Goal: Task Accomplishment & Management: Manage account settings

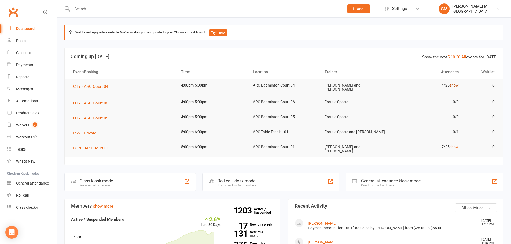
click at [455, 85] on link "show" at bounding box center [454, 85] width 9 height 4
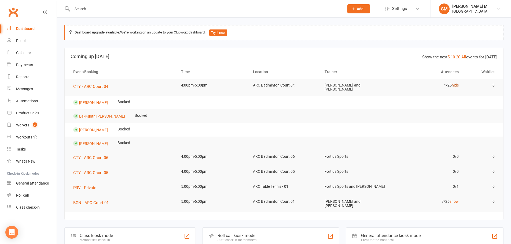
click at [456, 85] on link "hide" at bounding box center [455, 85] width 7 height 4
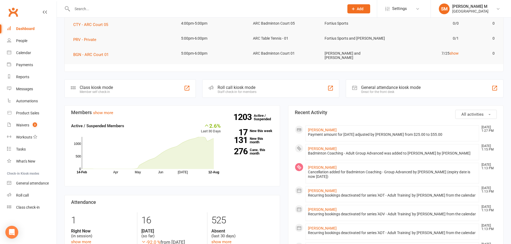
scroll to position [107, 0]
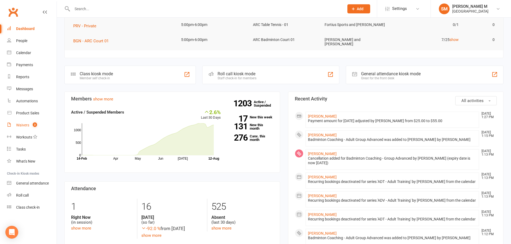
click at [18, 125] on div "Waivers" at bounding box center [22, 125] width 13 height 4
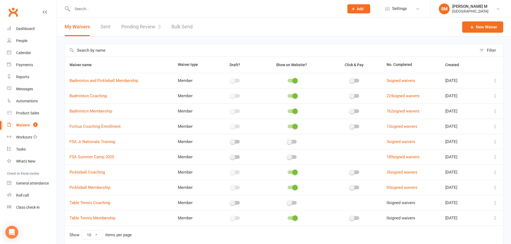
click at [159, 27] on span "3" at bounding box center [159, 27] width 3 height 6
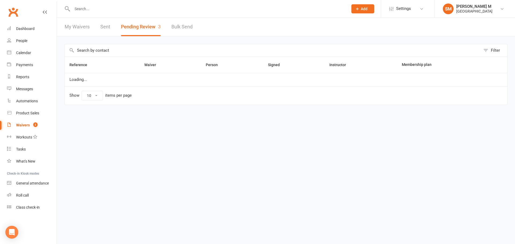
select select "100"
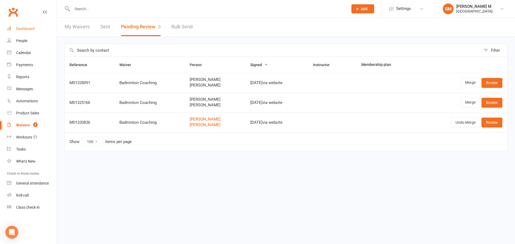
click at [23, 28] on div "Dashboard" at bounding box center [25, 29] width 19 height 4
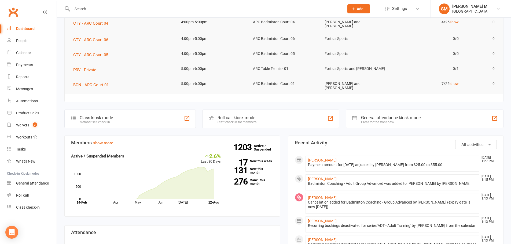
scroll to position [81, 0]
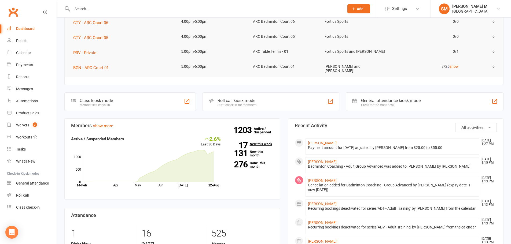
click at [245, 142] on strong "17" at bounding box center [238, 146] width 19 height 8
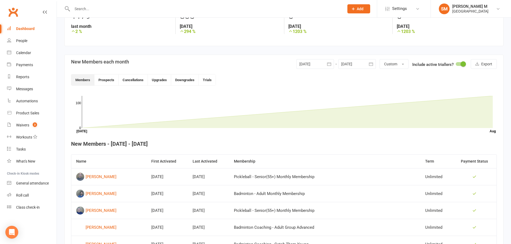
scroll to position [66, 0]
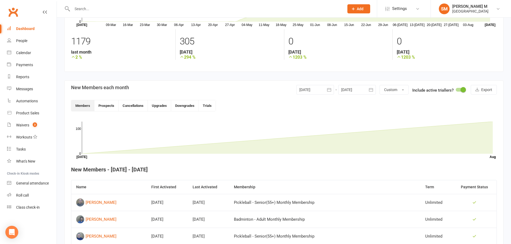
click at [327, 89] on icon "button" at bounding box center [329, 89] width 5 height 5
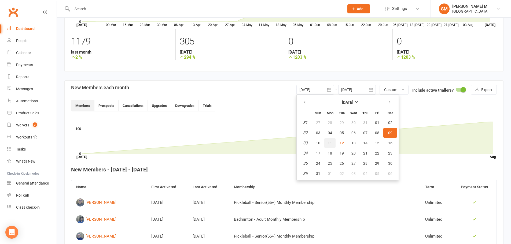
click at [326, 143] on button "11" at bounding box center [329, 143] width 11 height 10
type input "11 Aug 2025"
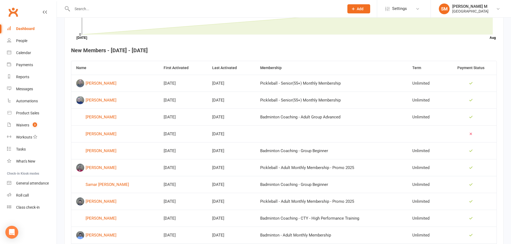
scroll to position [173, 0]
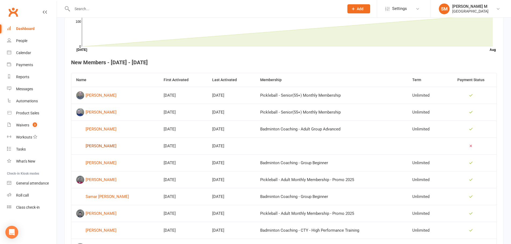
click at [110, 148] on div "Mahesh Bhirangi" at bounding box center [101, 146] width 31 height 8
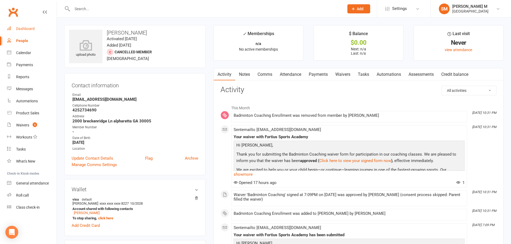
click at [27, 24] on link "Dashboard" at bounding box center [32, 29] width 50 height 12
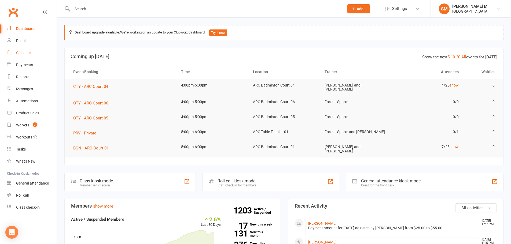
click at [27, 51] on div "Calendar" at bounding box center [23, 53] width 15 height 4
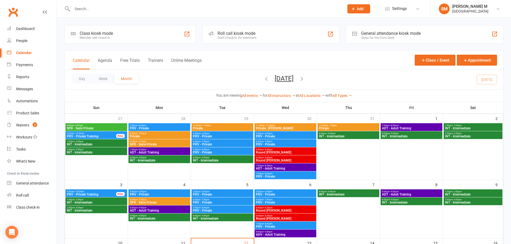
click at [283, 124] on div "11:30am - 12:30pm Private : Anshuman" at bounding box center [286, 127] width 62 height 8
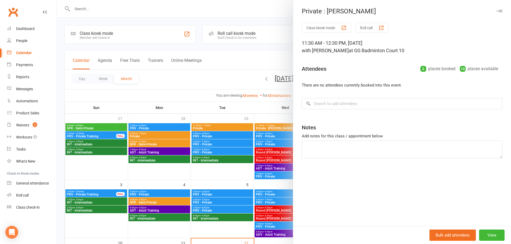
click at [283, 124] on div at bounding box center [284, 122] width 454 height 244
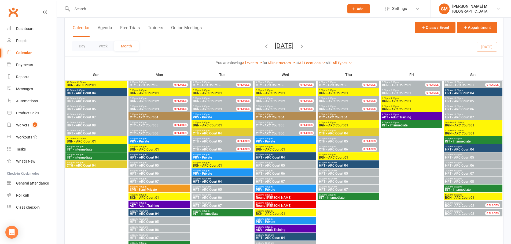
scroll to position [215, 0]
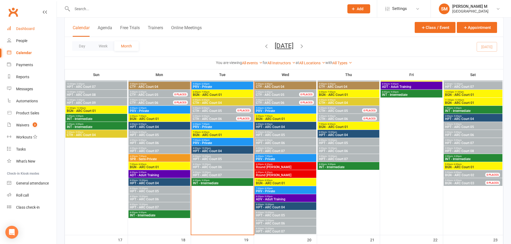
click at [23, 28] on div "Dashboard" at bounding box center [25, 29] width 19 height 4
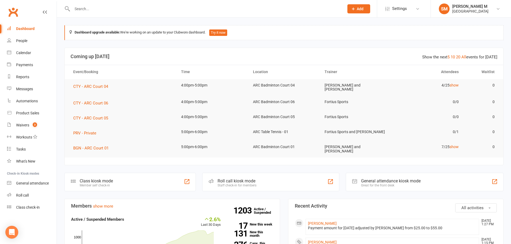
click at [97, 10] on input "text" at bounding box center [206, 9] width 270 height 8
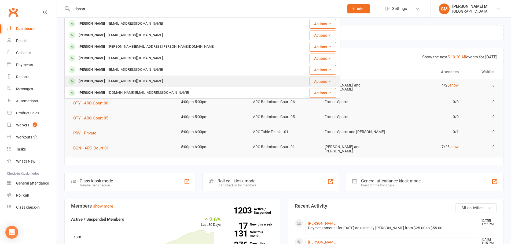
type input "dasan"
click at [91, 81] on div "Ramalingeswara Rao Dasam" at bounding box center [92, 82] width 30 height 8
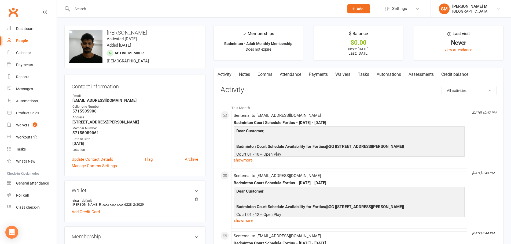
click at [324, 74] on link "Payments" at bounding box center [318, 74] width 27 height 12
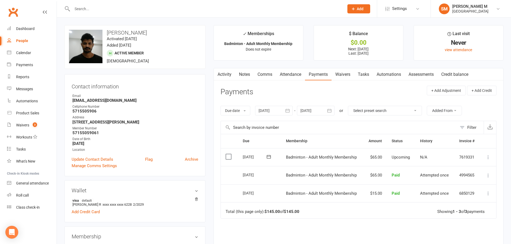
click at [289, 111] on icon "button" at bounding box center [287, 110] width 5 height 5
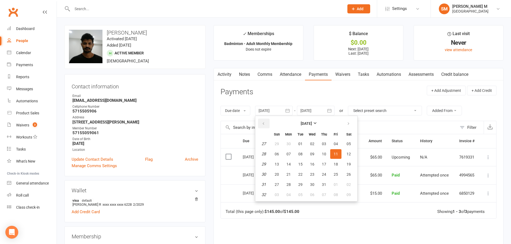
click at [264, 125] on icon "button" at bounding box center [264, 124] width 4 height 4
click at [350, 141] on button "01" at bounding box center [349, 144] width 14 height 10
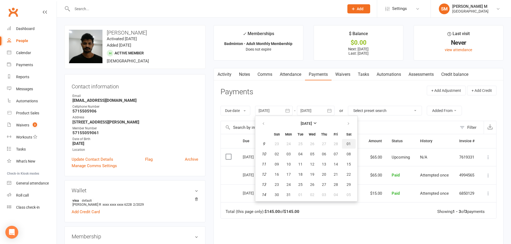
type input "01 Mar 2025"
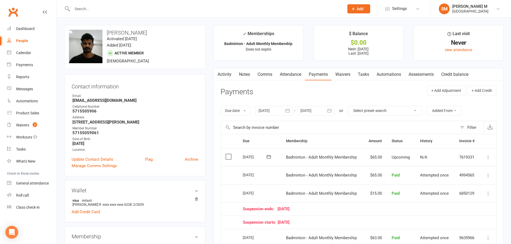
drag, startPoint x: 180, startPoint y: 31, endPoint x: 108, endPoint y: 33, distance: 71.7
click at [108, 33] on h3 "Ramalingeswara Rao Dasam" at bounding box center [135, 33] width 132 height 6
copy h3 "Ramalingeswara Rao Dasam"
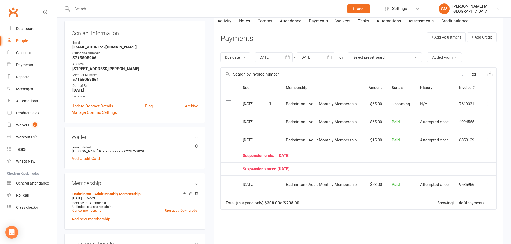
scroll to position [54, 0]
click at [222, 19] on link "Activity" at bounding box center [224, 21] width 21 height 12
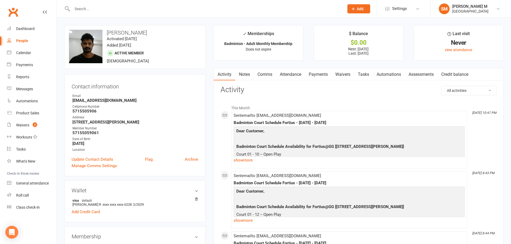
click at [312, 71] on link "Payments" at bounding box center [318, 74] width 27 height 12
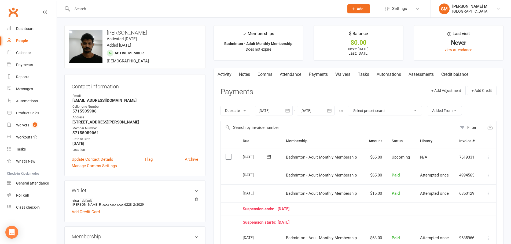
click at [226, 74] on link "Activity" at bounding box center [224, 74] width 21 height 12
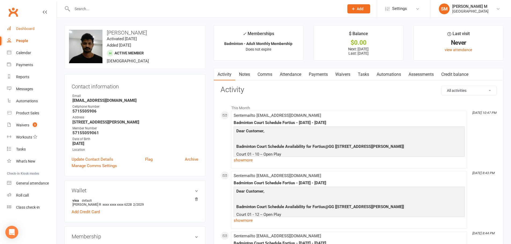
click at [32, 29] on div "Dashboard" at bounding box center [25, 29] width 19 height 4
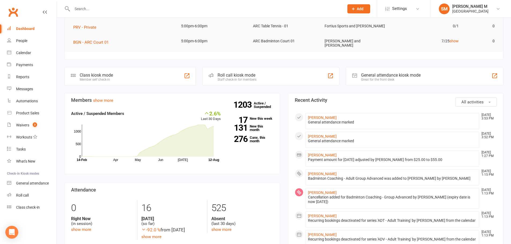
scroll to position [107, 0]
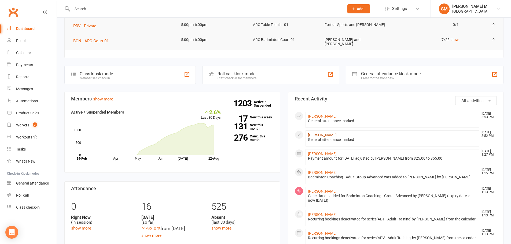
click at [327, 134] on link "Jacky Chan" at bounding box center [322, 135] width 29 height 4
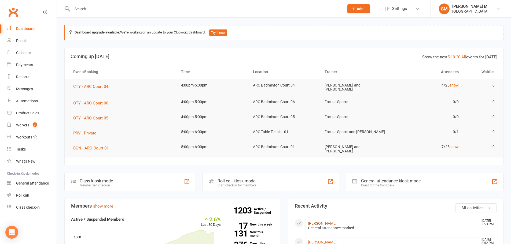
click at [317, 222] on link "Jaime Gomez" at bounding box center [322, 224] width 29 height 4
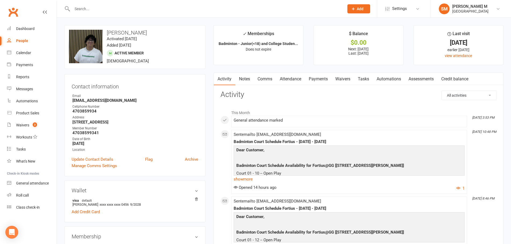
click at [320, 79] on link "Payments" at bounding box center [318, 79] width 27 height 12
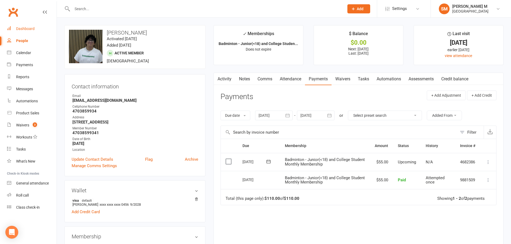
click at [28, 27] on div "Dashboard" at bounding box center [25, 29] width 19 height 4
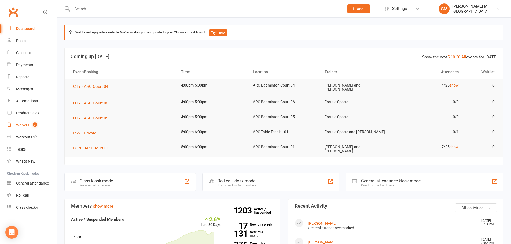
click at [25, 122] on link "Waivers 3" at bounding box center [32, 125] width 50 height 12
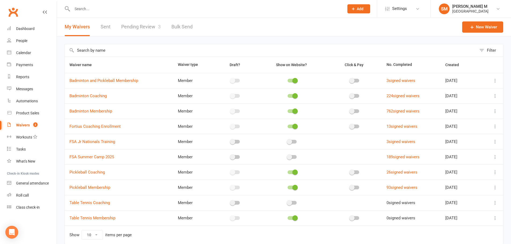
click at [128, 29] on link "Pending Review 3" at bounding box center [140, 27] width 39 height 19
select select "100"
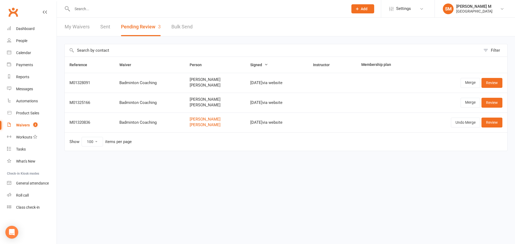
click at [23, 122] on link "Waivers 3" at bounding box center [32, 125] width 50 height 12
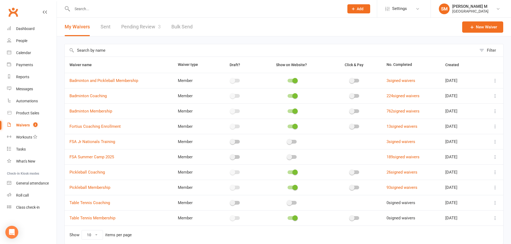
click at [137, 31] on link "Pending Review 3" at bounding box center [140, 27] width 39 height 19
select select "100"
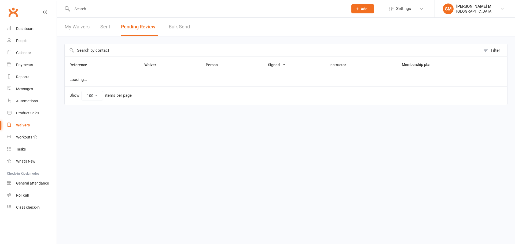
select select "100"
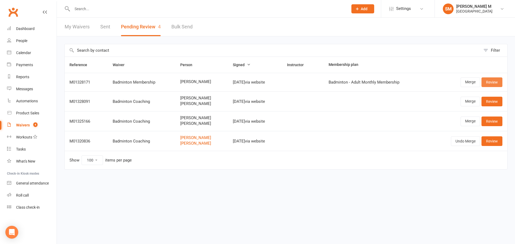
click at [498, 84] on link "Review" at bounding box center [492, 83] width 21 height 10
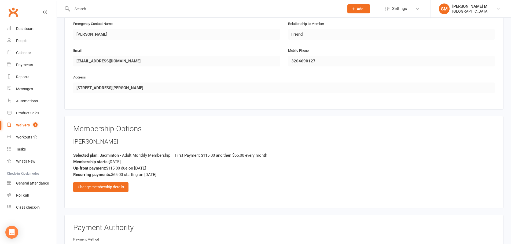
scroll to position [349, 0]
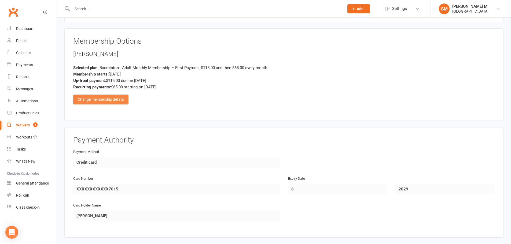
click at [91, 98] on div "Change membership details" at bounding box center [100, 100] width 55 height 10
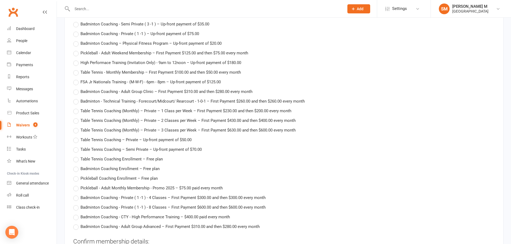
scroll to position [939, 0]
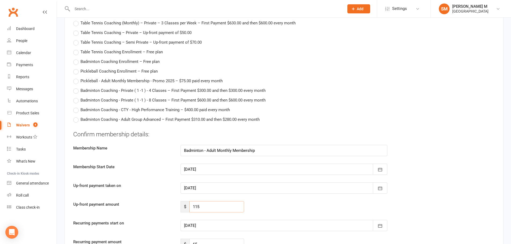
drag, startPoint x: 205, startPoint y: 204, endPoint x: 189, endPoint y: 206, distance: 16.2
click at [189, 206] on div "$ 115" at bounding box center [213, 207] width 64 height 11
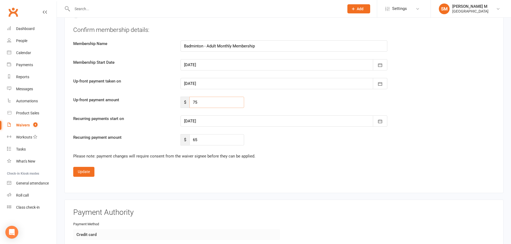
scroll to position [1047, 0]
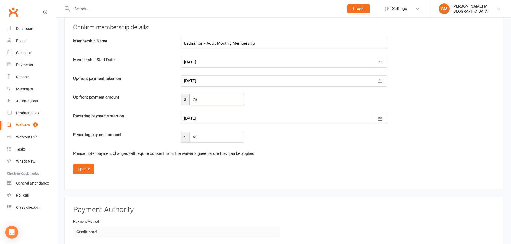
type input "75"
click at [221, 116] on div at bounding box center [284, 118] width 207 height 11
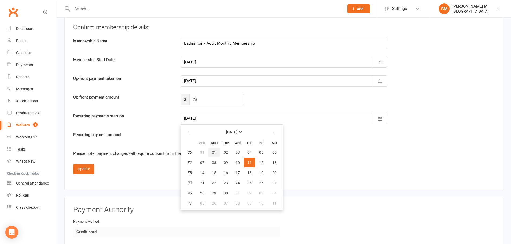
click at [218, 150] on button "01" at bounding box center [214, 153] width 11 height 10
type input "01 Sep 2025"
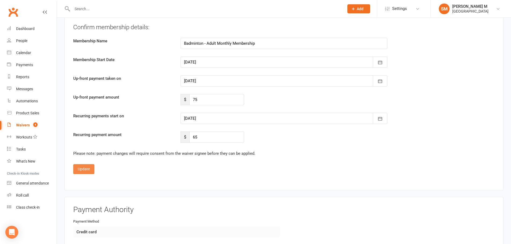
click at [90, 171] on button "Update" at bounding box center [83, 170] width 21 height 10
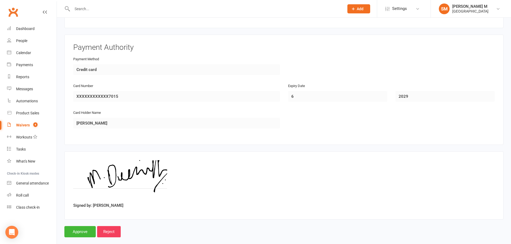
scroll to position [450, 0]
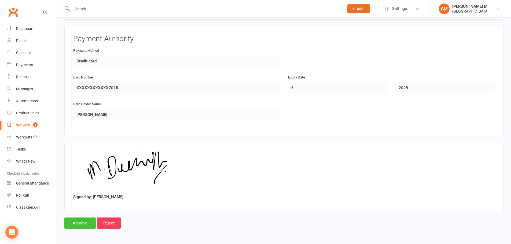
click at [80, 222] on input "Approve" at bounding box center [79, 223] width 31 height 11
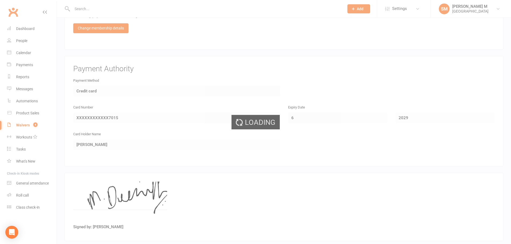
scroll to position [343, 0]
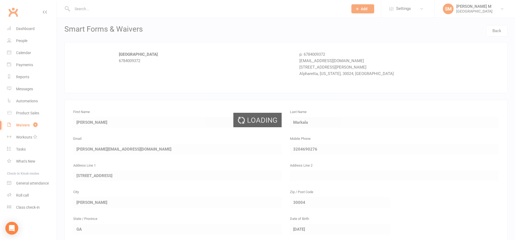
select select "100"
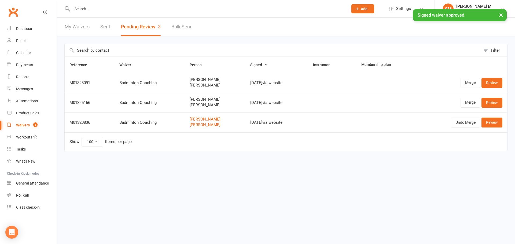
click at [106, 24] on link "Sent" at bounding box center [105, 27] width 10 height 19
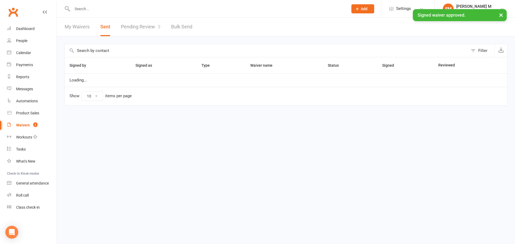
select select "50"
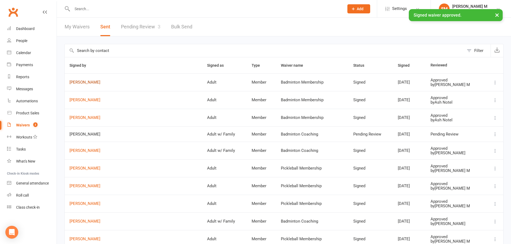
click at [85, 82] on link "[PERSON_NAME]" at bounding box center [134, 82] width 128 height 5
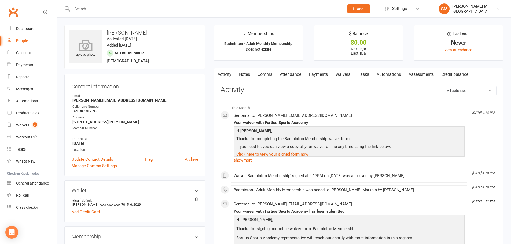
click at [93, 55] on div "upload photo" at bounding box center [86, 49] width 34 height 18
drag, startPoint x: 148, startPoint y: 31, endPoint x: 107, endPoint y: 32, distance: 41.6
click at [107, 32] on h3 "[PERSON_NAME]" at bounding box center [135, 33] width 132 height 6
copy h3 "[PERSON_NAME]"
click at [101, 159] on link "Update Contact Details" at bounding box center [93, 159] width 42 height 6
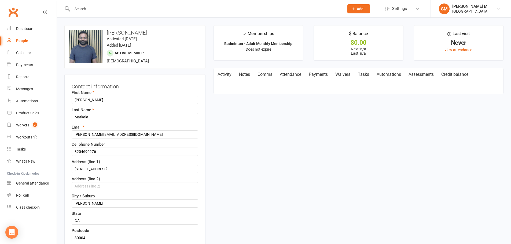
scroll to position [25, 0]
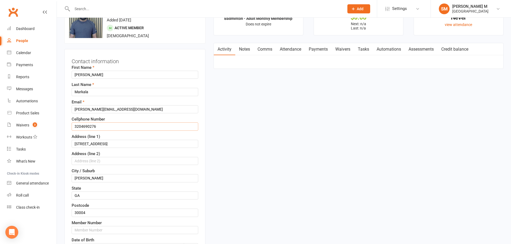
click at [105, 129] on input "3204690276" at bounding box center [135, 127] width 127 height 8
drag, startPoint x: 106, startPoint y: 230, endPoint x: 110, endPoint y: 226, distance: 5.3
click at [106, 230] on input "text" at bounding box center [135, 231] width 127 height 8
paste input "3204690276"
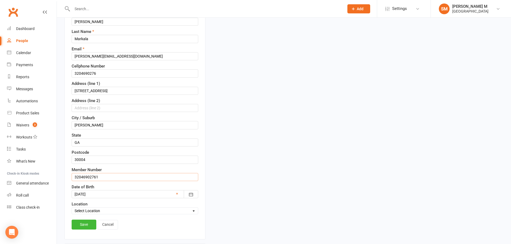
scroll to position [79, 0]
drag, startPoint x: 103, startPoint y: 175, endPoint x: 75, endPoint y: 180, distance: 28.0
click at [75, 180] on input "32046902761" at bounding box center [135, 177] width 127 height 8
type input "32046902761"
click at [79, 222] on link "Save" at bounding box center [84, 225] width 25 height 10
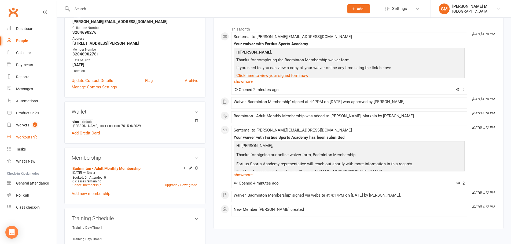
click at [21, 131] on link "Workouts" at bounding box center [32, 137] width 50 height 12
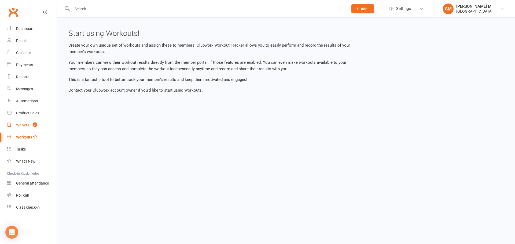
click at [22, 125] on div "Waivers" at bounding box center [22, 125] width 13 height 4
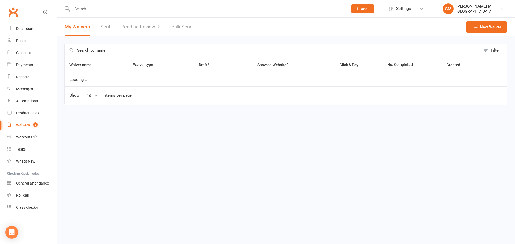
click at [138, 25] on link "Pending Review 3" at bounding box center [140, 27] width 39 height 19
select select "100"
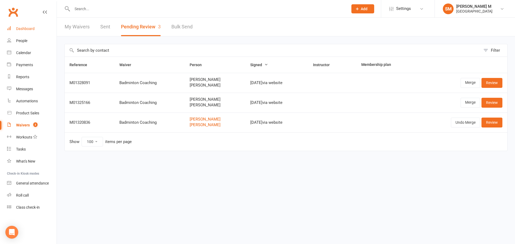
click at [28, 30] on div "Dashboard" at bounding box center [25, 29] width 19 height 4
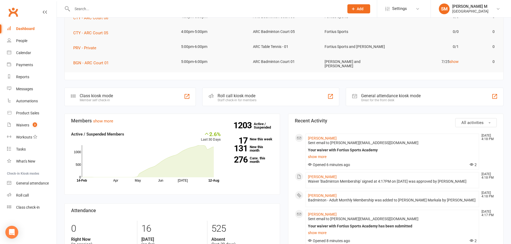
scroll to position [107, 0]
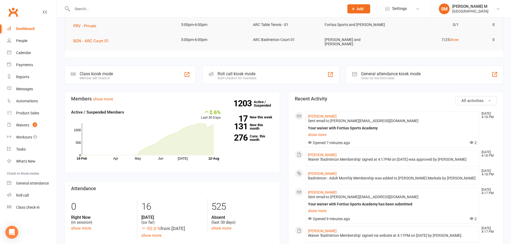
click at [35, 26] on link "Dashboard" at bounding box center [32, 29] width 50 height 12
click at [111, 10] on input "text" at bounding box center [206, 9] width 270 height 8
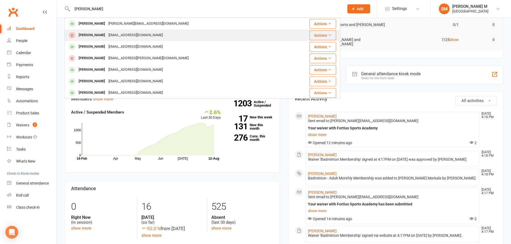
type input "sam"
click at [110, 34] on div "Samkommoji@gmail.com" at bounding box center [136, 35] width 58 height 8
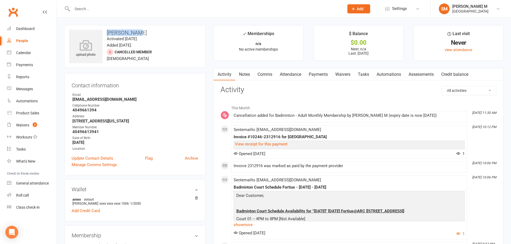
drag, startPoint x: 147, startPoint y: 33, endPoint x: 105, endPoint y: 30, distance: 41.7
click at [105, 30] on h3 "Sam Kommoji" at bounding box center [135, 33] width 132 height 6
copy h3 "Sam Kommoji"
click at [324, 75] on link "Payments" at bounding box center [318, 74] width 27 height 12
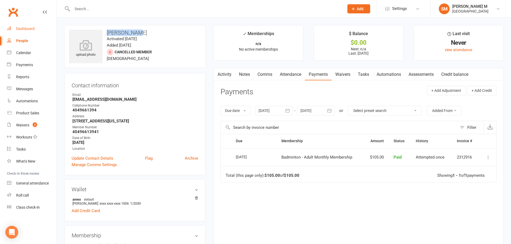
click at [24, 24] on link "Dashboard" at bounding box center [32, 29] width 50 height 12
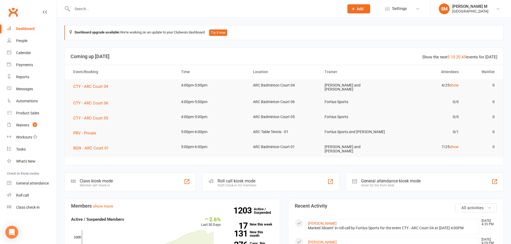
click at [34, 28] on div "Dashboard" at bounding box center [25, 29] width 19 height 4
click at [90, 9] on input "text" at bounding box center [206, 9] width 270 height 8
type input "m"
click at [90, 9] on input "text" at bounding box center [206, 9] width 270 height 8
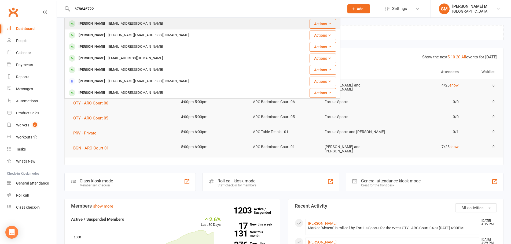
type input "678646722"
click at [136, 23] on div "Azam_mo@hotmail.com" at bounding box center [136, 24] width 58 height 8
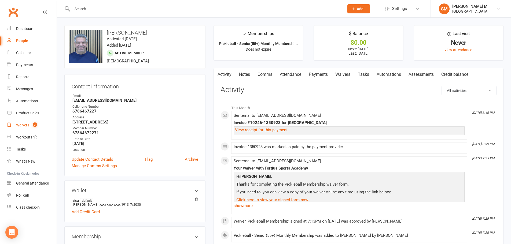
click at [33, 127] on count-badge "3" at bounding box center [33, 125] width 7 height 4
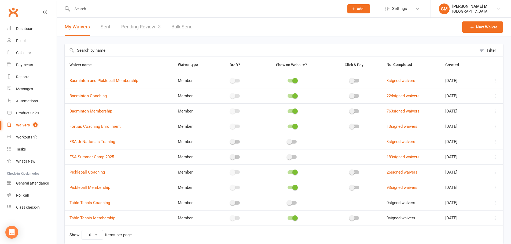
click at [131, 26] on link "Pending Review 3" at bounding box center [140, 27] width 39 height 19
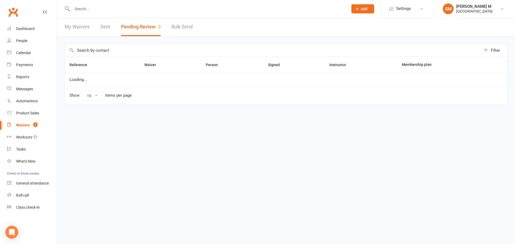
select select "100"
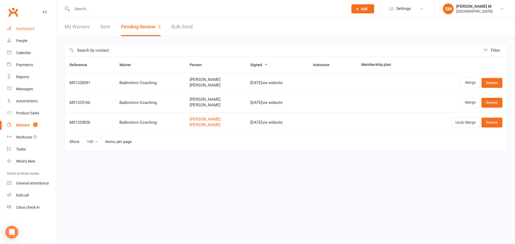
click at [26, 29] on div "Dashboard" at bounding box center [25, 29] width 19 height 4
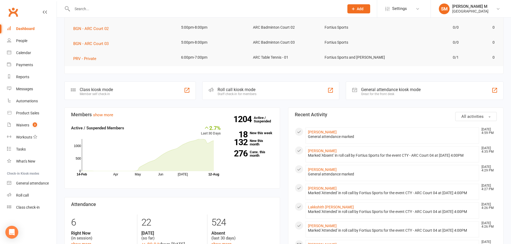
scroll to position [107, 0]
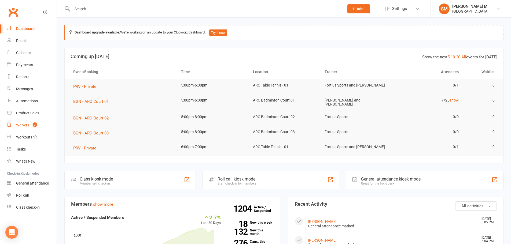
click at [34, 126] on span "3" at bounding box center [35, 125] width 4 height 5
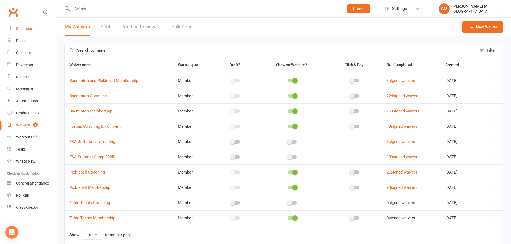
click at [28, 26] on link "Dashboard" at bounding box center [32, 29] width 50 height 12
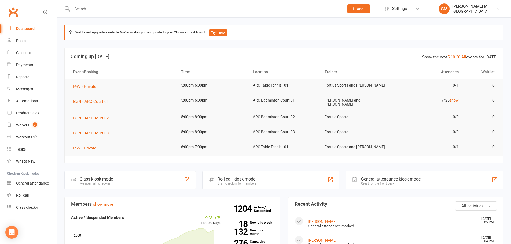
click at [95, 10] on input "text" at bounding box center [206, 9] width 270 height 8
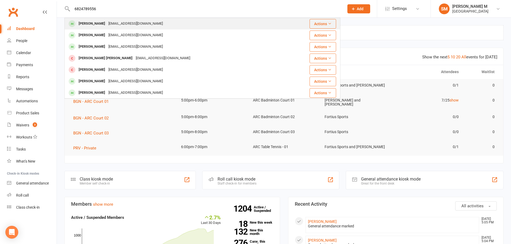
type input "6824789556"
click at [131, 29] on div "[PERSON_NAME] [PERSON_NAME][EMAIL_ADDRESS][DOMAIN_NAME]" at bounding box center [176, 23] width 222 height 11
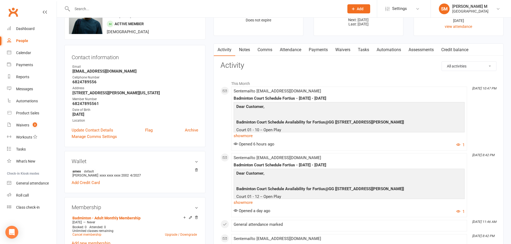
scroll to position [27, 0]
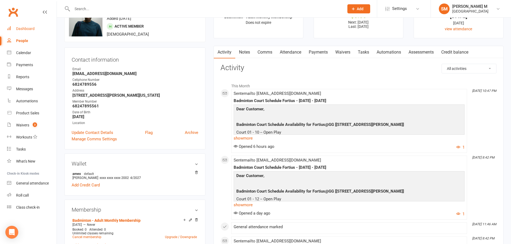
click at [24, 26] on link "Dashboard" at bounding box center [32, 29] width 50 height 12
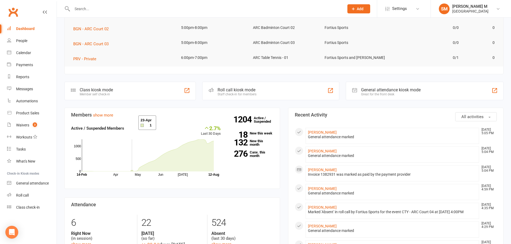
scroll to position [81, 0]
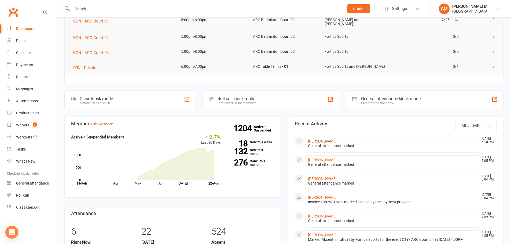
click at [329, 140] on link "[PERSON_NAME]" at bounding box center [322, 141] width 29 height 4
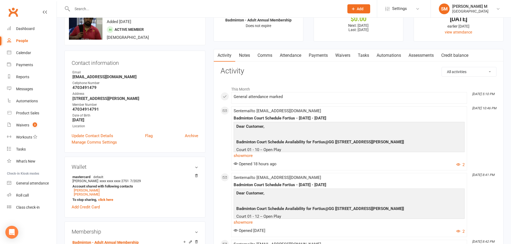
scroll to position [54, 0]
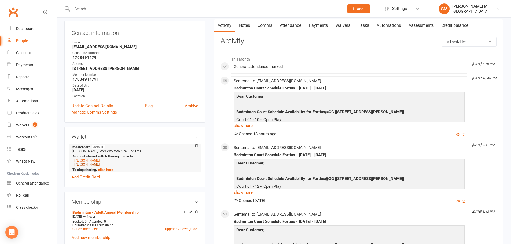
click at [100, 165] on link "Srividhyalakshmi Rajendran" at bounding box center [87, 165] width 26 height 4
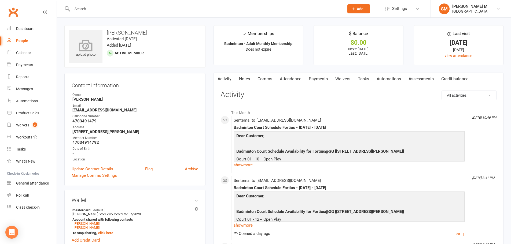
click at [82, 43] on icon at bounding box center [85, 45] width 37 height 12
drag, startPoint x: 173, startPoint y: 34, endPoint x: 107, endPoint y: 32, distance: 66.3
click at [107, 32] on h3 "Srividhyalakshmi Rajendran" at bounding box center [135, 33] width 132 height 6
copy h3 "Srividhyalakshmi Rajendran"
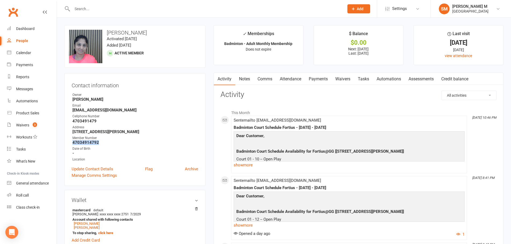
drag, startPoint x: 103, startPoint y: 142, endPoint x: 71, endPoint y: 143, distance: 32.2
click at [71, 143] on div "Contact information Owner Kavya B Email dvamsheekrishna@gmail.com Cellphone Num…" at bounding box center [134, 129] width 141 height 113
copy strong "47034914792"
click at [22, 30] on div "Dashboard" at bounding box center [25, 29] width 19 height 4
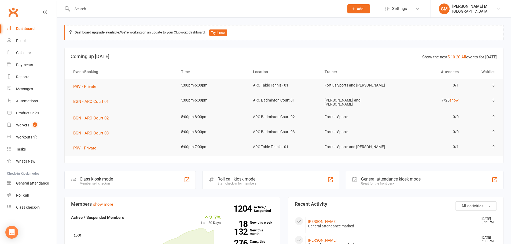
click at [100, 10] on input "text" at bounding box center [206, 9] width 270 height 8
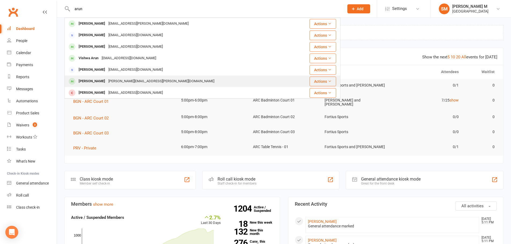
type input "arun"
click at [107, 78] on div "[PERSON_NAME][EMAIL_ADDRESS][PERSON_NAME][DOMAIN_NAME]" at bounding box center [161, 82] width 109 height 8
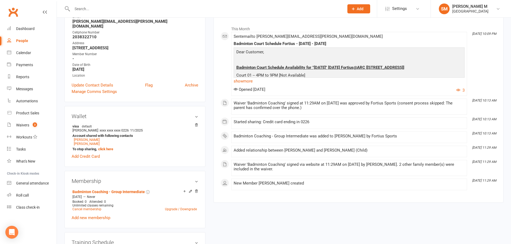
scroll to position [81, 0]
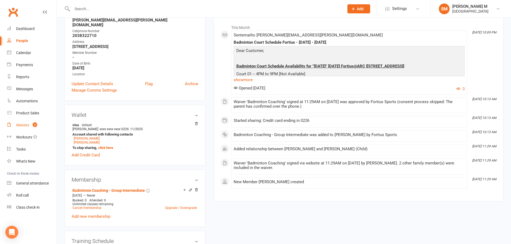
click at [30, 125] on link "Waivers 3" at bounding box center [32, 125] width 50 height 12
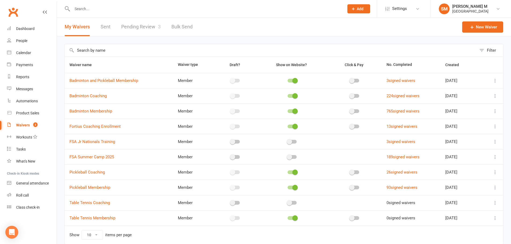
click at [142, 29] on link "Pending Review 3" at bounding box center [140, 27] width 39 height 19
select select "100"
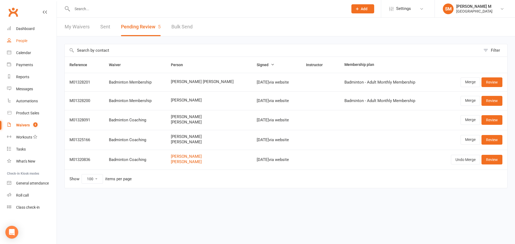
click at [27, 43] on link "People" at bounding box center [32, 41] width 50 height 12
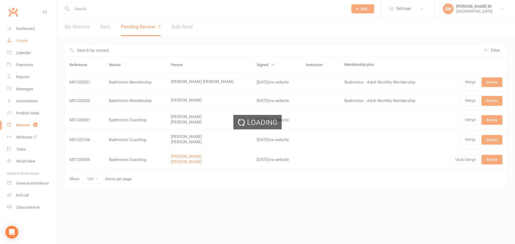
select select "100"
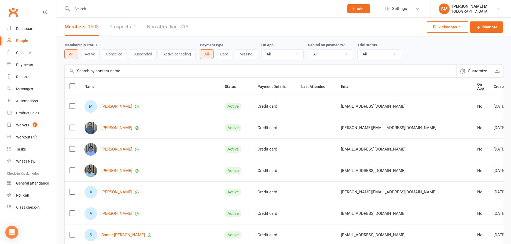
click at [118, 5] on input "text" at bounding box center [206, 9] width 270 height 8
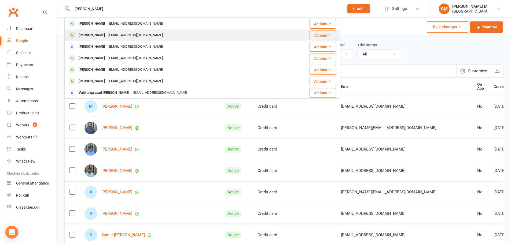
type input "bhanu"
click at [86, 36] on div "Bhanu Prakash G" at bounding box center [92, 35] width 30 height 8
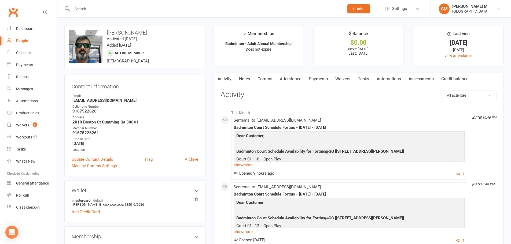
click at [311, 80] on link "Payments" at bounding box center [318, 79] width 27 height 12
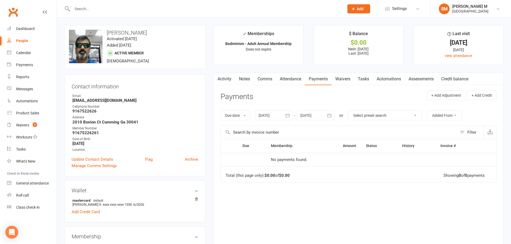
click at [297, 80] on link "Attendance" at bounding box center [290, 79] width 29 height 12
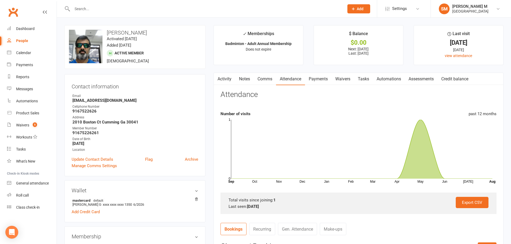
click at [266, 80] on link "Comms" at bounding box center [265, 79] width 22 height 12
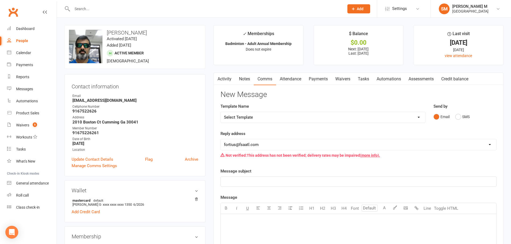
click at [222, 82] on link "Activity" at bounding box center [224, 79] width 21 height 12
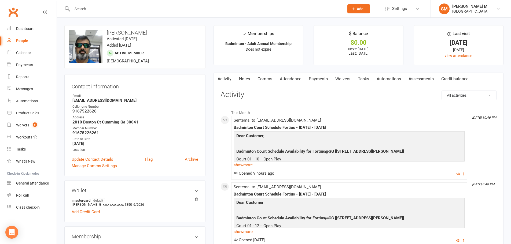
click at [264, 79] on link "Comms" at bounding box center [265, 79] width 22 height 12
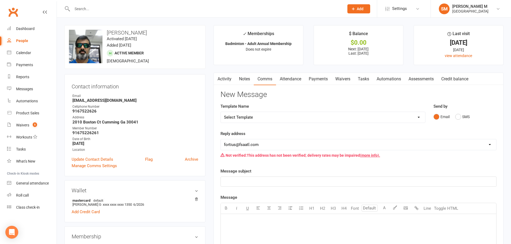
click at [289, 79] on link "Attendance" at bounding box center [290, 79] width 29 height 12
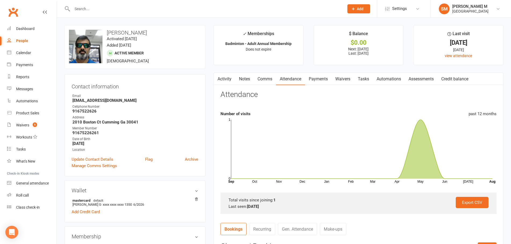
click at [323, 78] on link "Payments" at bounding box center [318, 79] width 27 height 12
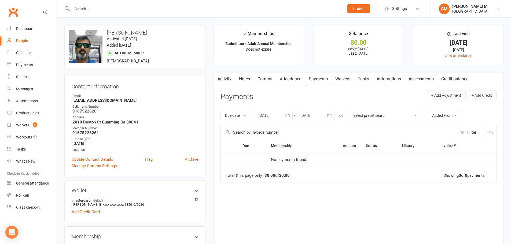
click at [223, 78] on link "Activity" at bounding box center [224, 79] width 21 height 12
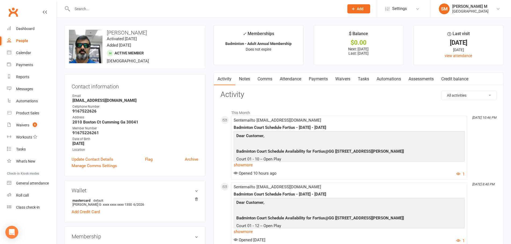
click at [45, 14] on link at bounding box center [45, 17] width 4 height 16
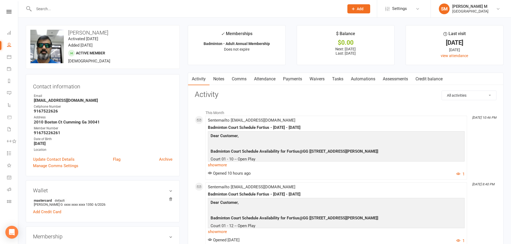
click at [6, 12] on link at bounding box center [9, 11] width 18 height 3
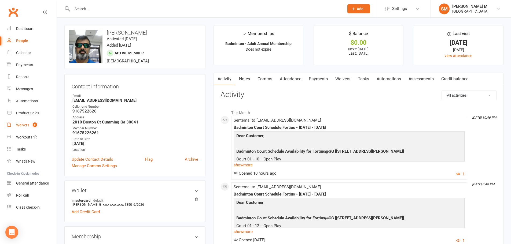
click at [31, 125] on count-badge "5" at bounding box center [33, 125] width 7 height 4
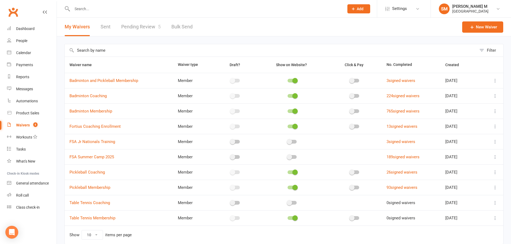
click at [149, 28] on link "Pending Review 5" at bounding box center [140, 27] width 39 height 19
select select "100"
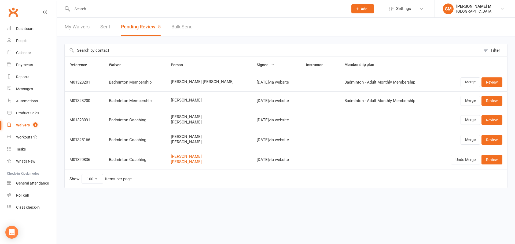
click at [88, 7] on input "text" at bounding box center [208, 9] width 274 height 8
paste input "[PERSON_NAME]"
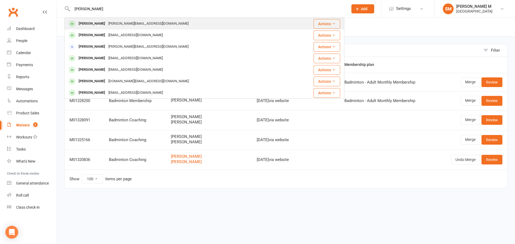
type input "[PERSON_NAME]"
click at [121, 23] on div "[PERSON_NAME][EMAIL_ADDRESS][DOMAIN_NAME]" at bounding box center [148, 24] width 83 height 8
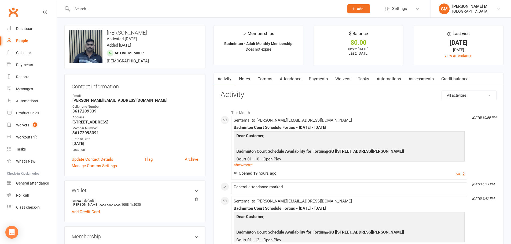
click at [319, 81] on link "Payments" at bounding box center [318, 79] width 27 height 12
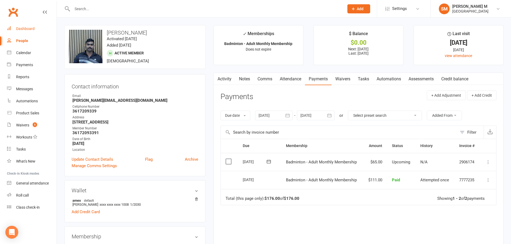
click at [22, 25] on link "Dashboard" at bounding box center [32, 29] width 50 height 12
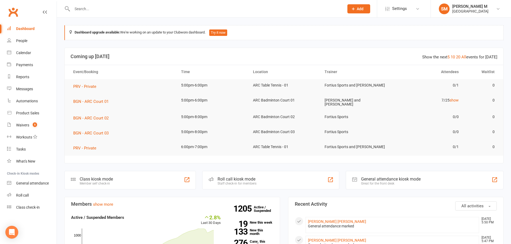
click at [94, 11] on input "text" at bounding box center [206, 9] width 270 height 8
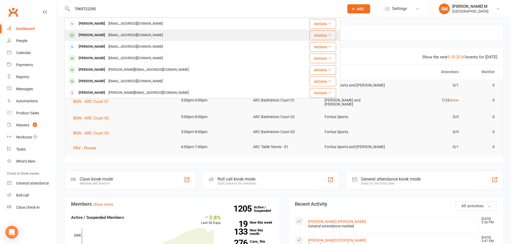
type input "7065722292"
click at [107, 39] on div "Mokshagna Gangisetty" at bounding box center [92, 35] width 30 height 8
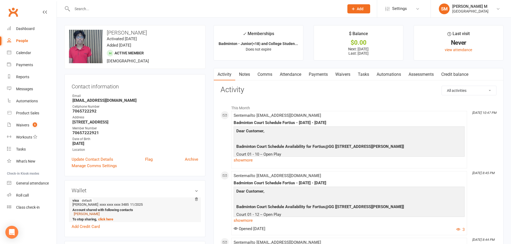
click at [87, 214] on link "Rama Gangisetty" at bounding box center [87, 214] width 26 height 4
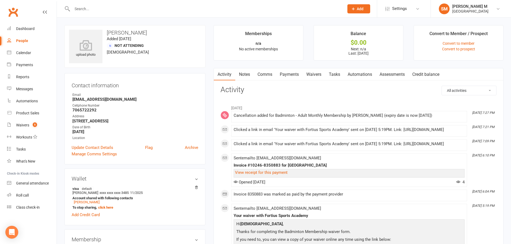
click at [288, 74] on link "Payments" at bounding box center [289, 74] width 27 height 12
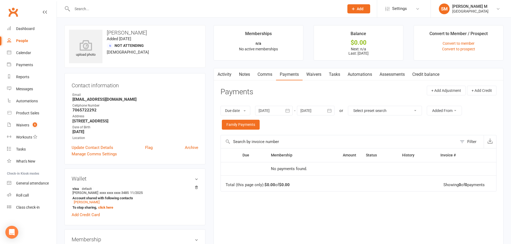
click at [288, 111] on icon "button" at bounding box center [287, 110] width 5 height 5
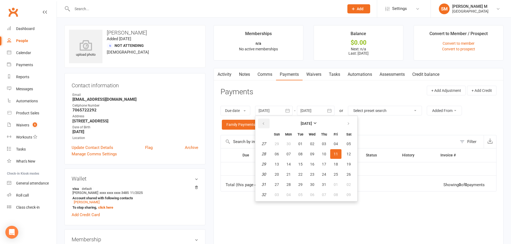
click at [265, 125] on icon "button" at bounding box center [264, 124] width 4 height 4
click at [352, 143] on button "01" at bounding box center [349, 144] width 14 height 10
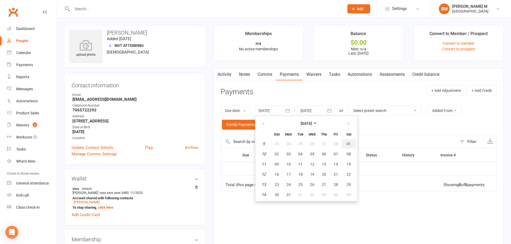
type input "01 Mar 2025"
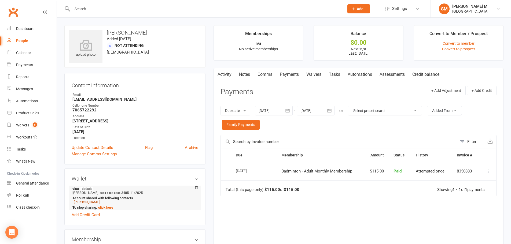
click at [92, 204] on link "Mokshagna Gangisetty" at bounding box center [87, 202] width 26 height 4
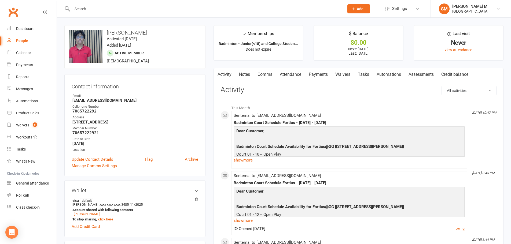
drag, startPoint x: 166, startPoint y: 33, endPoint x: 107, endPoint y: 32, distance: 58.8
click at [103, 29] on div "upload photo change photo Mokshagna Gangisetty Activated 20 June, 2025 Added 19…" at bounding box center [134, 47] width 141 height 44
copy h3 "Mokshagna Gangisetty"
drag, startPoint x: 124, startPoint y: 99, endPoint x: 68, endPoint y: 102, distance: 56.1
click at [68, 102] on div "Contact information Owner Email Rgangisetty@gmail.com Cellphone Number 70657222…" at bounding box center [134, 125] width 141 height 102
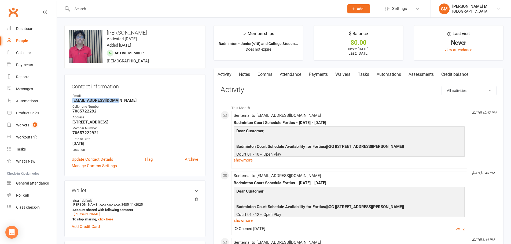
copy strong "Rgangisetty@gmail.com"
click at [28, 127] on div "Waivers" at bounding box center [22, 125] width 13 height 4
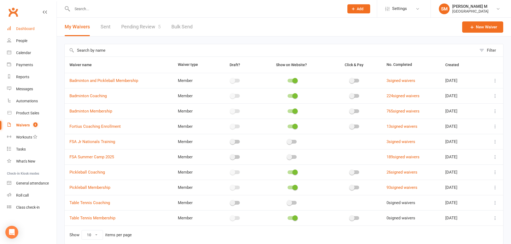
click at [21, 31] on link "Dashboard" at bounding box center [32, 29] width 50 height 12
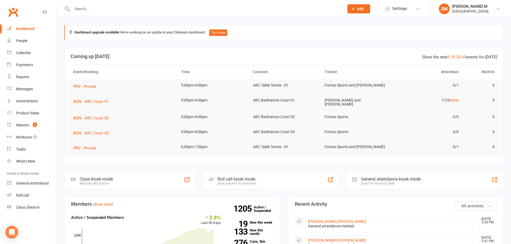
click at [109, 14] on div at bounding box center [202, 8] width 276 height 17
click at [109, 10] on input "text" at bounding box center [206, 9] width 270 height 8
paste input "Srikanth Pedavalli"
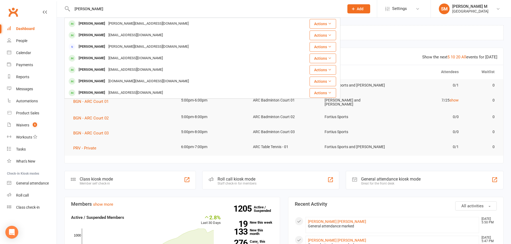
type input "Srikanth Pedavalli"
click at [23, 29] on div "Dashboard" at bounding box center [25, 29] width 19 height 4
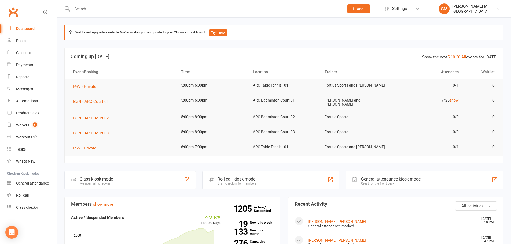
click at [130, 8] on input "text" at bounding box center [206, 9] width 270 height 8
paste input "Mokshagna Gangisetty"
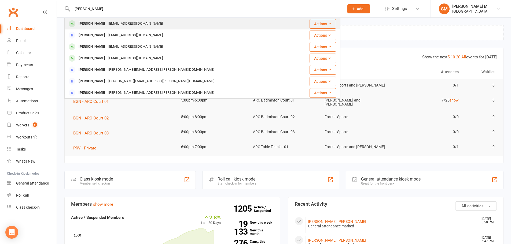
type input "Mokshagna Gangisetty"
click at [107, 25] on div "Mokshagna Gangisetty" at bounding box center [92, 24] width 30 height 8
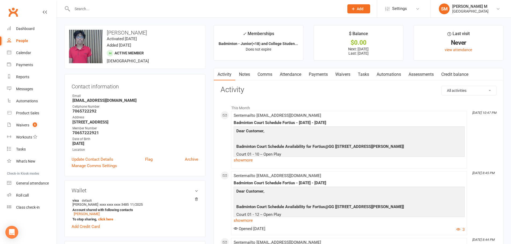
scroll to position [81, 0]
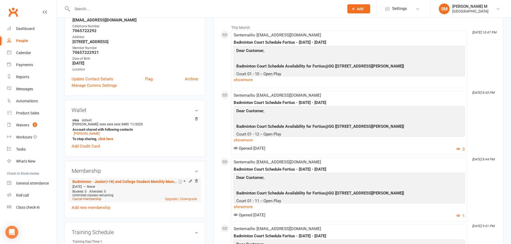
click at [90, 200] on link "Cancel membership" at bounding box center [86, 200] width 29 height 4
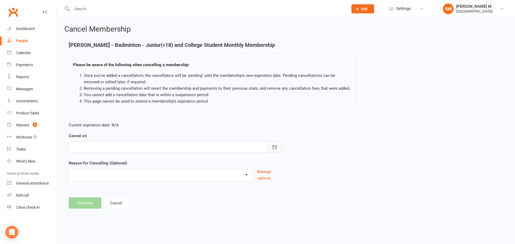
click at [271, 146] on button "button" at bounding box center [275, 146] width 14 height 11
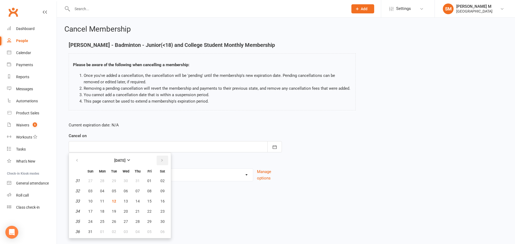
click at [158, 161] on button "button" at bounding box center [163, 161] width 12 height 10
click at [103, 224] on button "29" at bounding box center [102, 222] width 11 height 10
type input "29 Sep 2025"
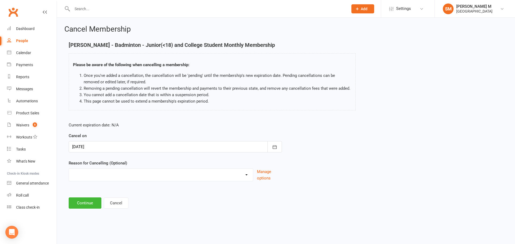
click at [115, 180] on select "Coaches Request Coach Request Customer requested via email to cancel End Of Sum…" at bounding box center [161, 174] width 184 height 11
select select "2"
click at [69, 169] on select "Coaches Request Coach Request Customer requested via email to cancel End Of Sum…" at bounding box center [161, 174] width 184 height 11
click at [80, 205] on button "Continue" at bounding box center [85, 203] width 33 height 11
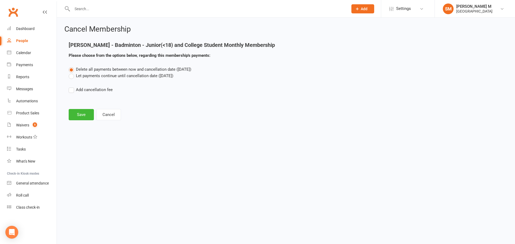
click at [116, 78] on label "Let payments continue until cancellation date (Sep 29, 2025)" at bounding box center [121, 76] width 105 height 6
click at [72, 73] on input "Let payments continue until cancellation date (Sep 29, 2025)" at bounding box center [70, 73] width 3 height 0
click at [74, 123] on div "Cancel Membership Mokshagna Gangisetty - Badminton - Junior(<18) and College St…" at bounding box center [286, 73] width 458 height 111
click at [75, 114] on button "Save" at bounding box center [81, 114] width 25 height 11
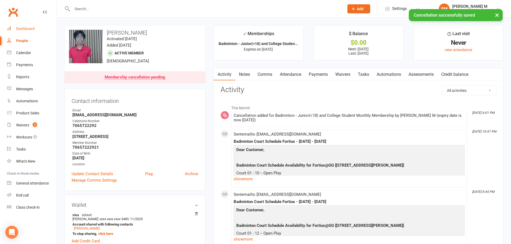
click at [25, 28] on div "Dashboard" at bounding box center [25, 29] width 19 height 4
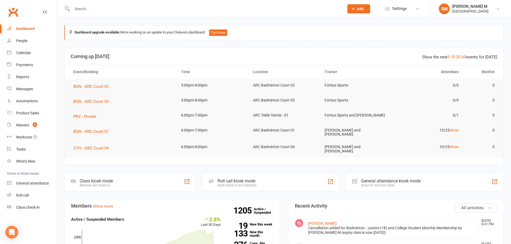
click at [86, 7] on input "text" at bounding box center [206, 9] width 270 height 8
paste input "Srikanth Pedavalli"
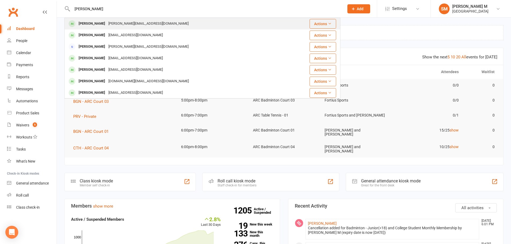
type input "Srikanth Pedavalli"
click at [85, 21] on div "Srikanth Pedavalli" at bounding box center [92, 24] width 30 height 8
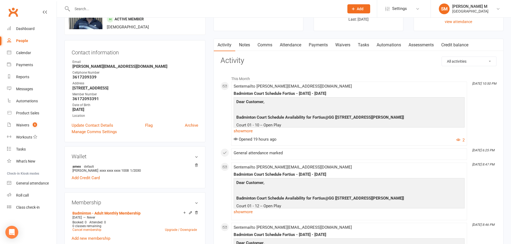
scroll to position [81, 0]
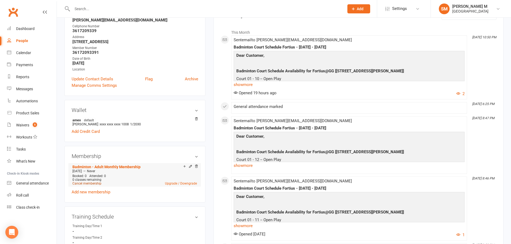
click at [97, 182] on link "Cancel membership" at bounding box center [86, 184] width 29 height 4
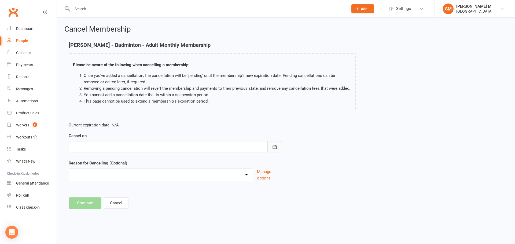
click at [276, 144] on button "button" at bounding box center [275, 146] width 14 height 11
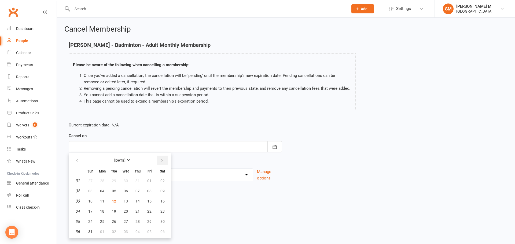
click at [160, 159] on icon "button" at bounding box center [162, 161] width 4 height 4
click at [103, 219] on button "29" at bounding box center [102, 222] width 11 height 10
type input "29 Sep 2025"
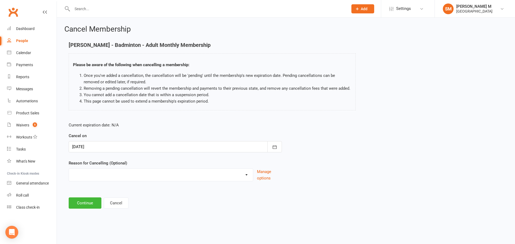
click at [104, 173] on select "Coaches Request Coach Request Customer requested via email to cancel End Of Sum…" at bounding box center [161, 174] width 184 height 11
select select "2"
click at [69, 169] on select "Coaches Request Coach Request Customer requested via email to cancel End Of Sum…" at bounding box center [161, 174] width 184 height 11
click at [92, 197] on main "Srikanth Pedavalli - Badminton - Adult Monthly Membership Please be aware of th…" at bounding box center [285, 125] width 443 height 167
click at [86, 205] on button "Continue" at bounding box center [85, 203] width 33 height 11
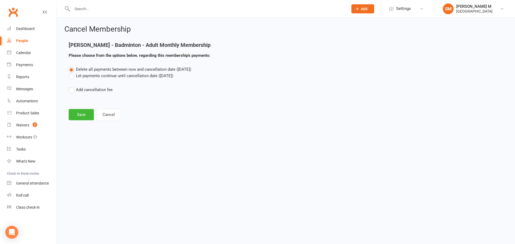
click at [88, 77] on label "Let payments continue until cancellation date (Sep 29, 2025)" at bounding box center [121, 76] width 105 height 6
click at [72, 73] on input "Let payments continue until cancellation date (Sep 29, 2025)" at bounding box center [70, 73] width 3 height 0
click at [79, 121] on div "Cancel Membership Srikanth Pedavalli - Badminton - Adult Monthly Membership Ple…" at bounding box center [286, 73] width 458 height 111
click at [72, 117] on button "Save" at bounding box center [81, 114] width 25 height 11
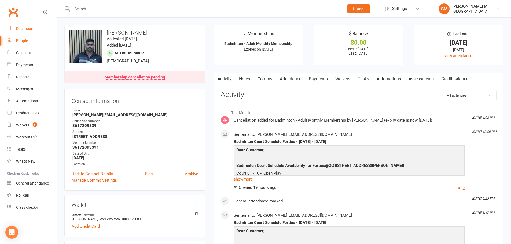
click at [16, 26] on link "Dashboard" at bounding box center [32, 29] width 50 height 12
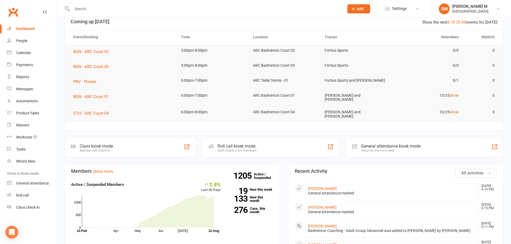
scroll to position [107, 0]
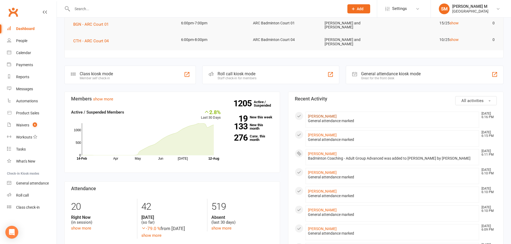
click at [317, 114] on link "[PERSON_NAME]" at bounding box center [322, 116] width 29 height 4
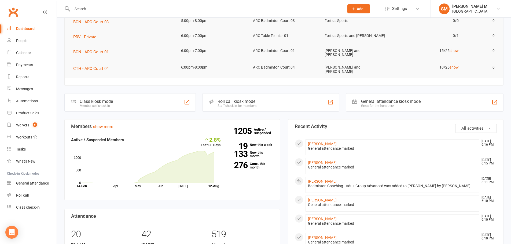
scroll to position [81, 0]
click at [321, 198] on link "[PERSON_NAME]" at bounding box center [322, 200] width 29 height 4
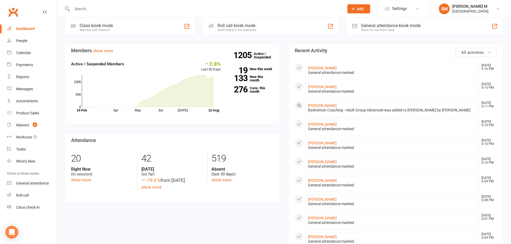
scroll to position [161, 0]
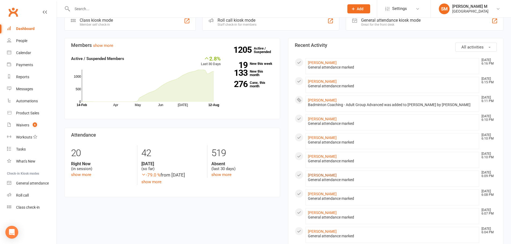
click at [321, 174] on link "Lakshya Rustagi" at bounding box center [322, 175] width 29 height 4
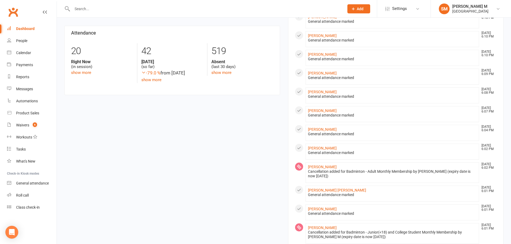
scroll to position [268, 0]
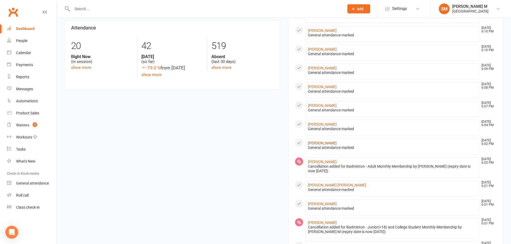
click at [317, 141] on link "Puspita Das" at bounding box center [322, 143] width 29 height 4
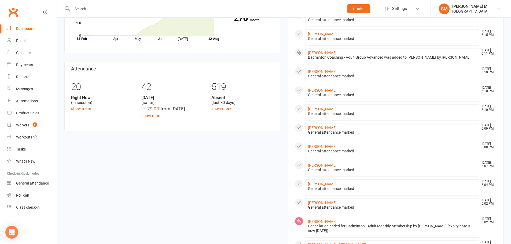
scroll to position [188, 0]
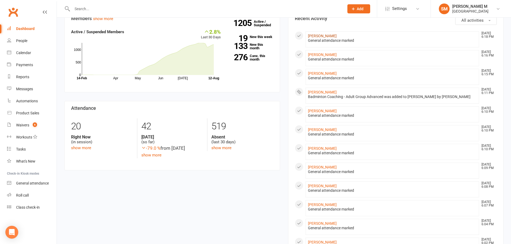
click at [322, 34] on link "Vibha Joseph" at bounding box center [322, 36] width 29 height 4
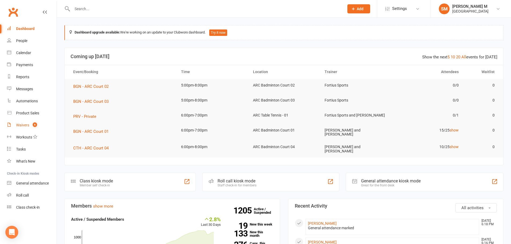
click at [34, 126] on span "6" at bounding box center [35, 125] width 4 height 5
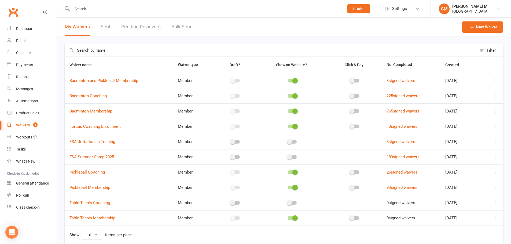
click at [152, 26] on link "Pending Review 6" at bounding box center [140, 27] width 39 height 19
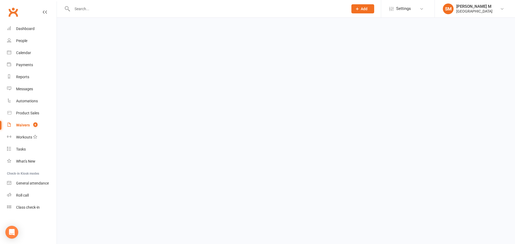
select select "100"
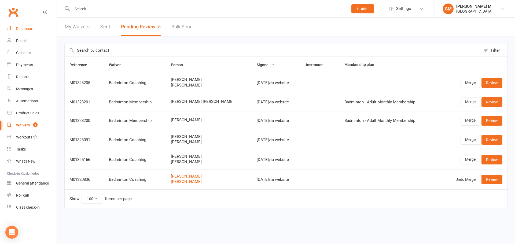
click at [27, 28] on div "Dashboard" at bounding box center [25, 29] width 19 height 4
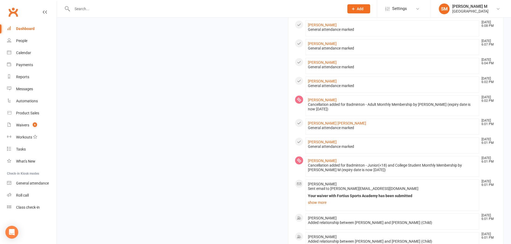
scroll to position [349, 0]
click at [324, 141] on link "Nikhitha Mantena" at bounding box center [322, 142] width 29 height 4
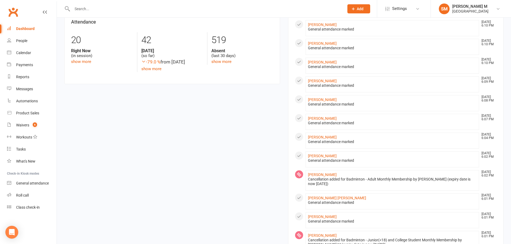
scroll to position [268, 0]
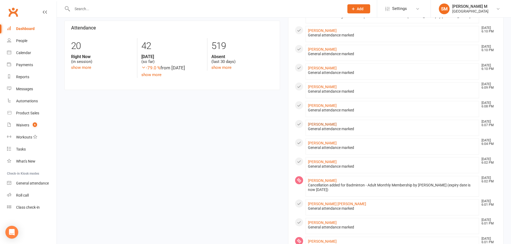
click at [318, 122] on link "Balaji Padmanaban" at bounding box center [322, 124] width 29 height 4
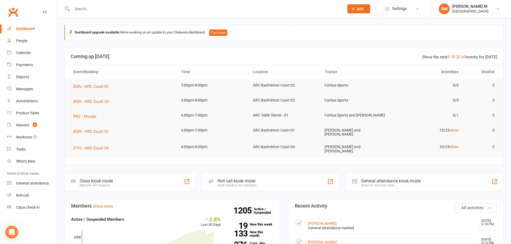
scroll to position [27, 0]
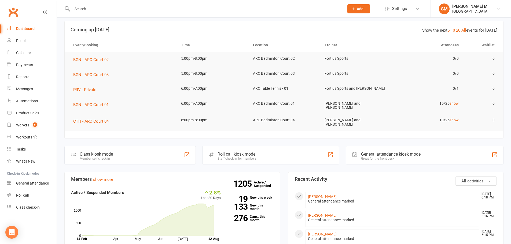
click at [95, 7] on input "text" at bounding box center [206, 9] width 270 height 8
paste input "Priyanka Renjit"
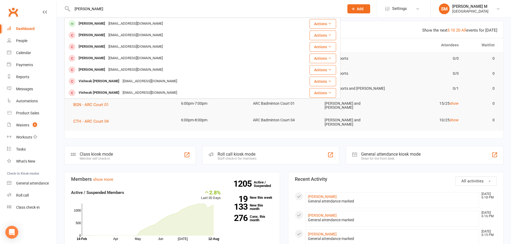
type input "Priyanka Renjit"
click at [103, 27] on div "Priyanka Renjit" at bounding box center [92, 24] width 30 height 8
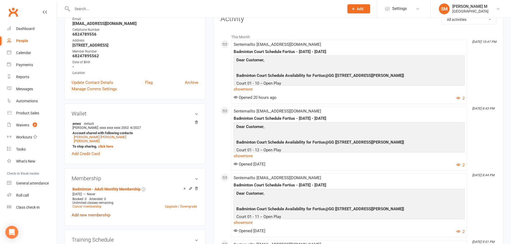
scroll to position [107, 0]
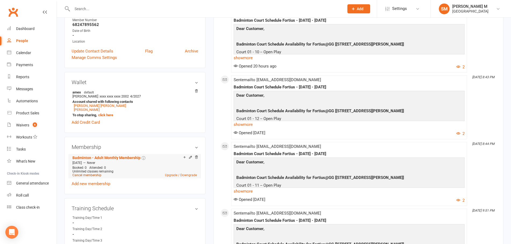
click at [86, 176] on link "Cancel membership" at bounding box center [86, 176] width 29 height 4
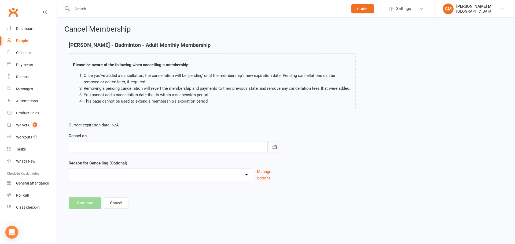
click at [272, 144] on button "button" at bounding box center [275, 146] width 14 height 11
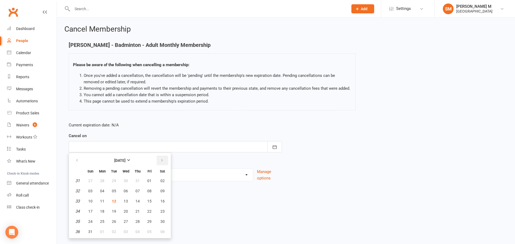
click at [158, 162] on button "button" at bounding box center [163, 161] width 12 height 10
drag, startPoint x: 105, startPoint y: 221, endPoint x: 107, endPoint y: 211, distance: 9.9
click at [105, 221] on button "29" at bounding box center [102, 222] width 11 height 10
type input "[DATE]"
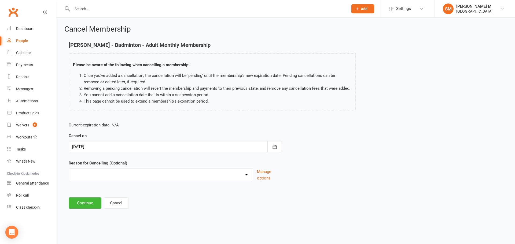
drag, startPoint x: 103, startPoint y: 173, endPoint x: 104, endPoint y: 170, distance: 3.4
click at [103, 173] on select "Coaches Request Coach Request Customer requested via email to cancel End Of Sum…" at bounding box center [161, 174] width 184 height 11
select select "2"
click at [69, 169] on select "Coaches Request Coach Request Customer requested via email to cancel End Of Sum…" at bounding box center [161, 174] width 184 height 11
click at [89, 203] on button "Continue" at bounding box center [85, 203] width 33 height 11
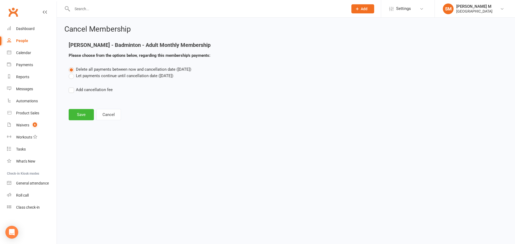
click at [107, 78] on label "Let payments continue until cancellation date ([DATE])" at bounding box center [121, 76] width 105 height 6
click at [72, 73] on input "Let payments continue until cancellation date ([DATE])" at bounding box center [70, 73] width 3 height 0
click at [81, 115] on button "Save" at bounding box center [81, 114] width 25 height 11
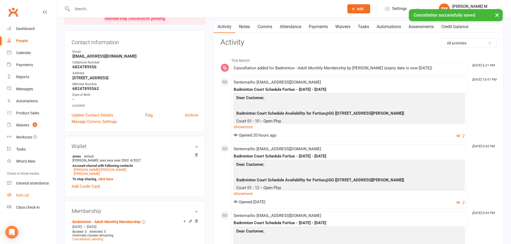
scroll to position [54, 0]
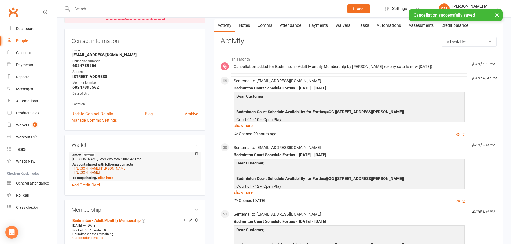
click at [76, 174] on link "Amelia Joseph" at bounding box center [87, 173] width 26 height 4
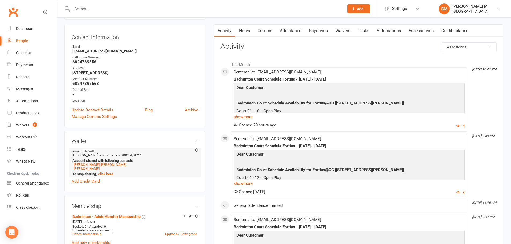
scroll to position [134, 0]
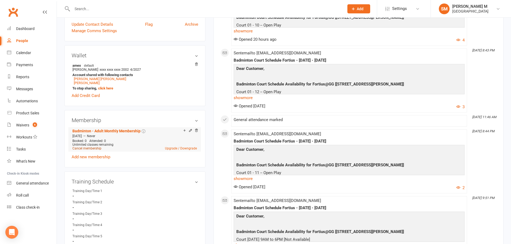
click at [89, 149] on link "Cancel membership" at bounding box center [86, 149] width 29 height 4
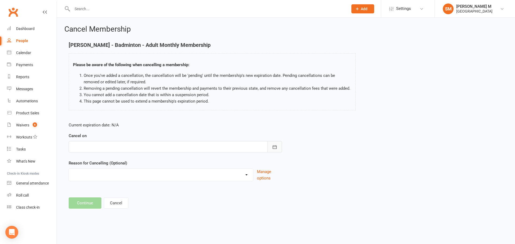
click at [275, 145] on icon "button" at bounding box center [274, 147] width 5 height 5
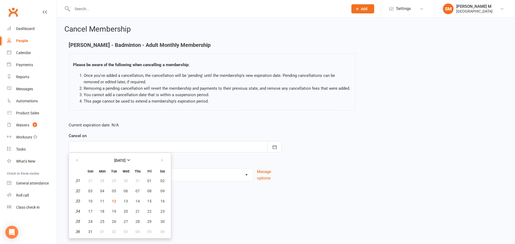
click at [170, 160] on ul "August 2025 Sun Mon Tue Wed Thu Fri Sat 31 27 28 29 30 31 01 02 32 03 04 05 06 …" at bounding box center [120, 196] width 103 height 86
click at [165, 160] on button "button" at bounding box center [163, 161] width 12 height 10
click at [103, 222] on span "29" at bounding box center [102, 222] width 4 height 4
type input "29 Sep 2025"
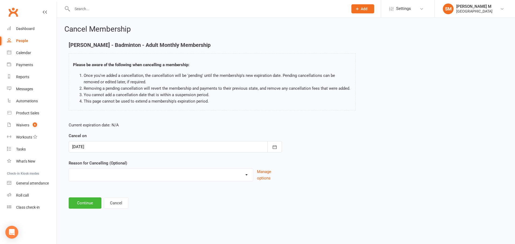
click at [134, 176] on select "Coaches Request Coach Request Customer requested via email to cancel End Of Sum…" at bounding box center [161, 174] width 184 height 11
select select "2"
click at [69, 169] on select "Coaches Request Coach Request Customer requested via email to cancel End Of Sum…" at bounding box center [161, 174] width 184 height 11
click at [91, 207] on button "Continue" at bounding box center [85, 203] width 33 height 11
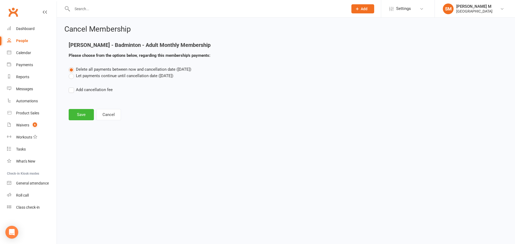
click at [115, 75] on label "Let payments continue until cancellation date (Sep 29, 2025)" at bounding box center [121, 76] width 105 height 6
click at [72, 73] on input "Let payments continue until cancellation date (Sep 29, 2025)" at bounding box center [70, 73] width 3 height 0
click at [83, 113] on button "Save" at bounding box center [81, 114] width 25 height 11
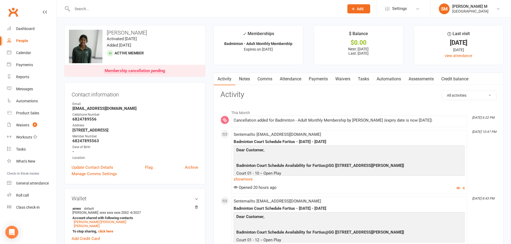
click at [90, 10] on input "text" at bounding box center [206, 9] width 270 height 8
type input "7"
click at [110, 10] on input "text" at bounding box center [206, 9] width 270 height 8
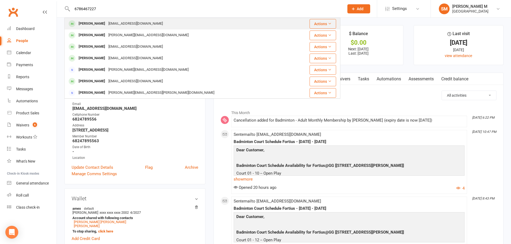
type input "6786467227"
click at [151, 21] on div "Mohammad Azam Azam_mo@hotmail.com" at bounding box center [179, 23] width 229 height 11
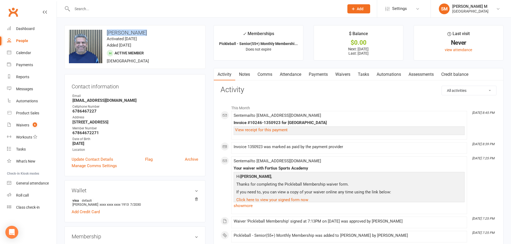
drag, startPoint x: 152, startPoint y: 33, endPoint x: 105, endPoint y: 30, distance: 47.1
click at [105, 30] on h3 "Mohammad Azam" at bounding box center [135, 33] width 132 height 6
copy div "change photo Mohammad Azam"
click at [28, 27] on div "Dashboard" at bounding box center [25, 29] width 19 height 4
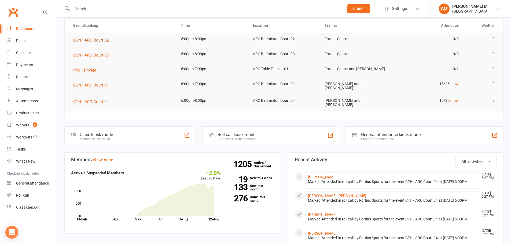
scroll to position [81, 0]
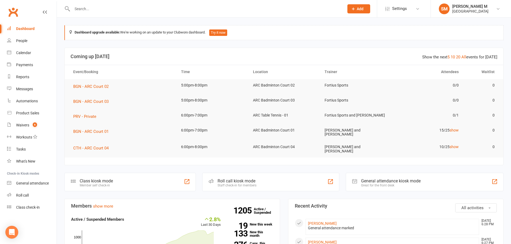
click at [117, 7] on input "text" at bounding box center [206, 9] width 270 height 8
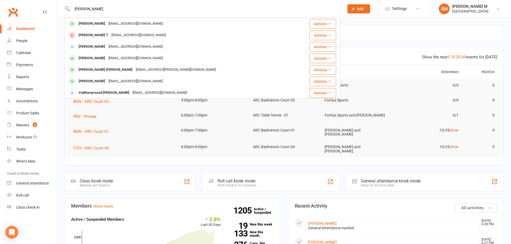
click at [77, 8] on input "[PERSON_NAME]" at bounding box center [206, 9] width 270 height 8
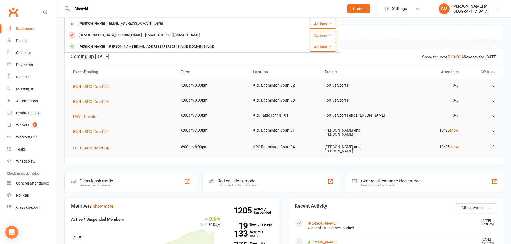
drag, startPoint x: 97, startPoint y: 4, endPoint x: 97, endPoint y: 8, distance: 4.3
click at [97, 8] on div "[PERSON_NAME] [PERSON_NAME][EMAIL_ADDRESS][DOMAIN_NAME] Actions [PERSON_NAME] […" at bounding box center [202, 8] width 276 height 17
click at [97, 8] on input "Bheavith" at bounding box center [206, 9] width 270 height 8
type input "B"
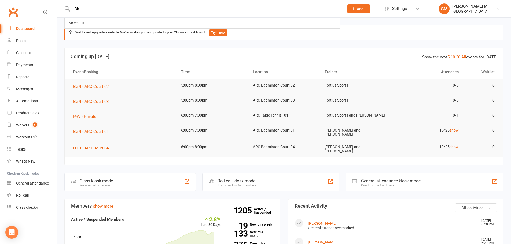
type input "B"
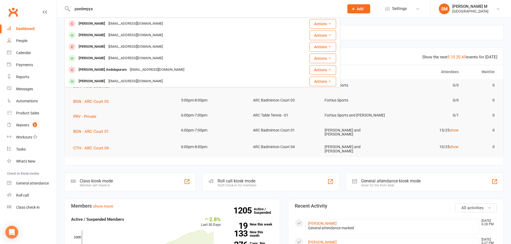
drag, startPoint x: 95, startPoint y: 9, endPoint x: 74, endPoint y: 7, distance: 21.8
click at [74, 7] on input "paedeepya" at bounding box center [206, 9] width 270 height 8
paste input "[PERSON_NAME]"
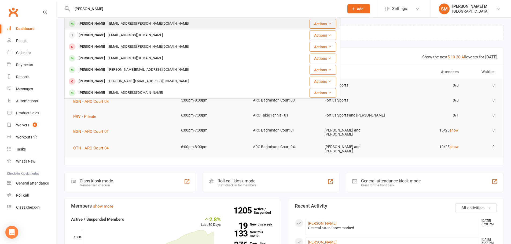
type input "[PERSON_NAME]"
click at [98, 22] on div "[PERSON_NAME]" at bounding box center [92, 24] width 30 height 8
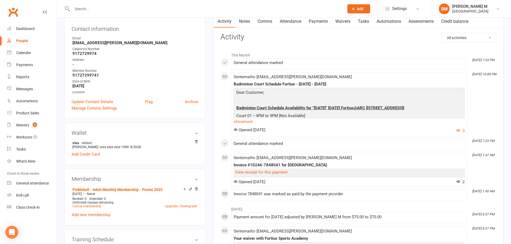
scroll to position [107, 0]
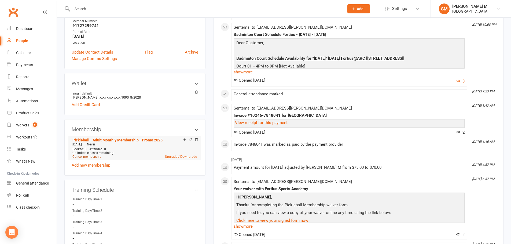
click at [98, 158] on link "Cancel membership" at bounding box center [86, 157] width 29 height 4
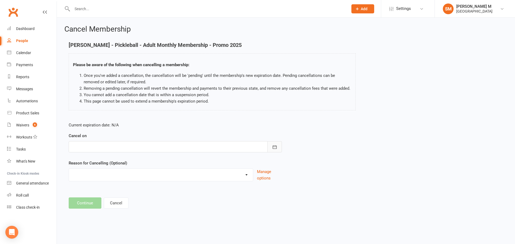
click at [275, 147] on icon "button" at bounding box center [275, 146] width 4 height 3
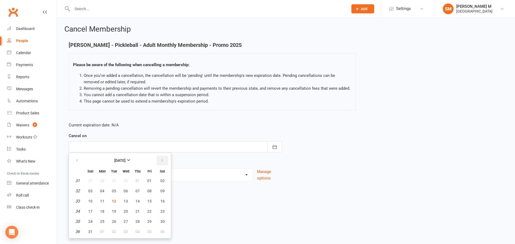
click at [162, 160] on icon "button" at bounding box center [162, 161] width 4 height 4
click at [107, 220] on button "29" at bounding box center [102, 222] width 11 height 10
type input "[DATE]"
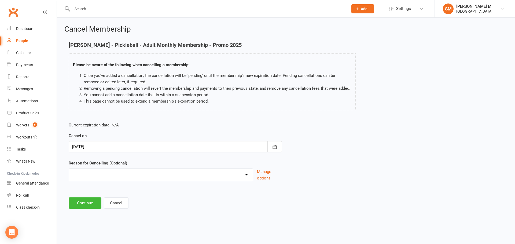
click at [102, 175] on select "Coaches Request Coach Request Customer requested via email to cancel End Of Sum…" at bounding box center [161, 174] width 184 height 11
select select "2"
click at [69, 169] on select "Coaches Request Coach Request Customer requested via email to cancel End Of Sum…" at bounding box center [161, 174] width 184 height 11
click at [81, 204] on button "Continue" at bounding box center [85, 203] width 33 height 11
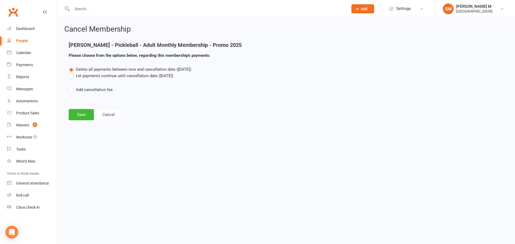
click at [110, 74] on label "Let payments continue until cancellation date ([DATE])" at bounding box center [121, 76] width 105 height 6
click at [72, 73] on input "Let payments continue until cancellation date ([DATE])" at bounding box center [70, 73] width 3 height 0
click at [89, 114] on button "Save" at bounding box center [81, 114] width 25 height 11
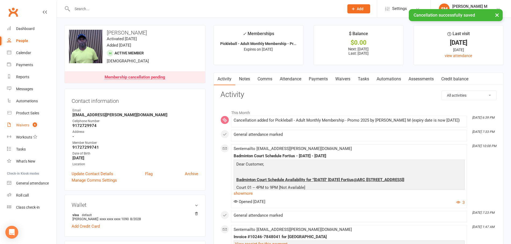
click at [18, 127] on div "Waivers" at bounding box center [22, 125] width 13 height 4
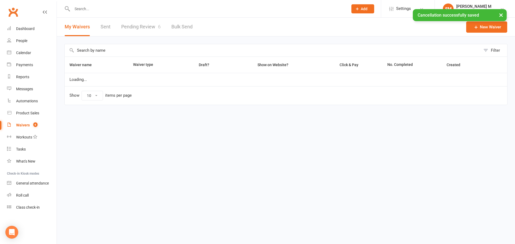
click at [130, 25] on link "Pending Review 6" at bounding box center [140, 27] width 39 height 19
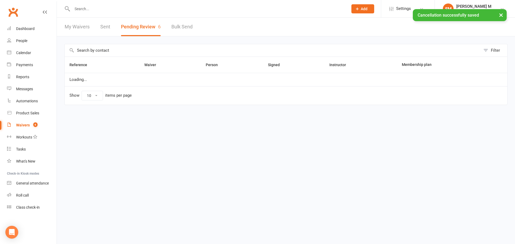
select select "100"
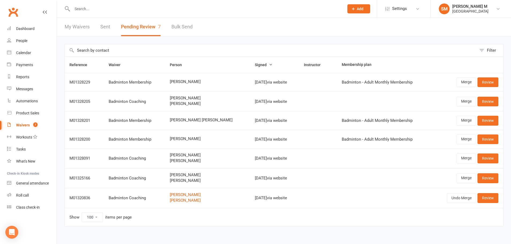
drag, startPoint x: 214, startPoint y: 80, endPoint x: 170, endPoint y: 75, distance: 43.7
click at [170, 75] on td "[PERSON_NAME]" at bounding box center [207, 82] width 85 height 19
copy span "[PERSON_NAME]"
click at [178, 81] on span "[PERSON_NAME]" at bounding box center [207, 82] width 75 height 5
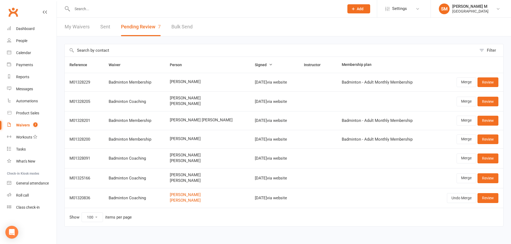
click at [124, 83] on div "Badminton Membership" at bounding box center [135, 82] width 52 height 5
click at [491, 81] on link "Review" at bounding box center [488, 83] width 21 height 10
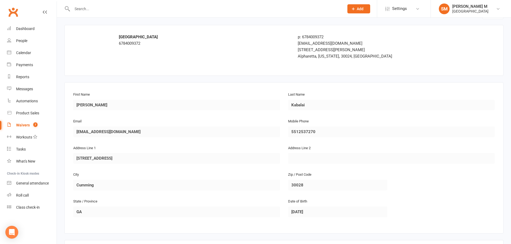
scroll to position [27, 0]
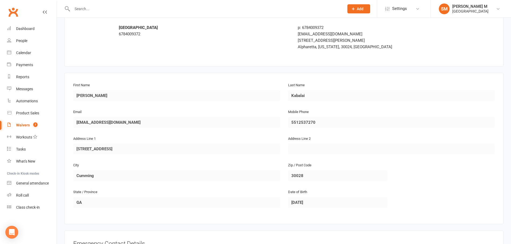
click at [285, 124] on div "Mobile Phone [PHONE_NUMBER]" at bounding box center [391, 122] width 215 height 27
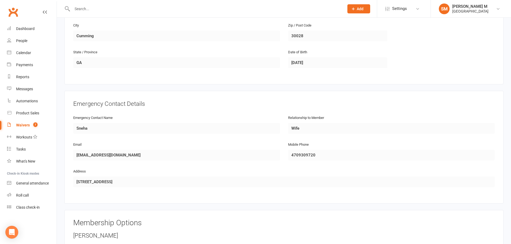
scroll to position [242, 0]
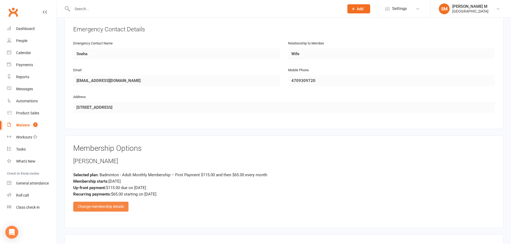
click at [112, 207] on div "Change membership details" at bounding box center [100, 207] width 55 height 10
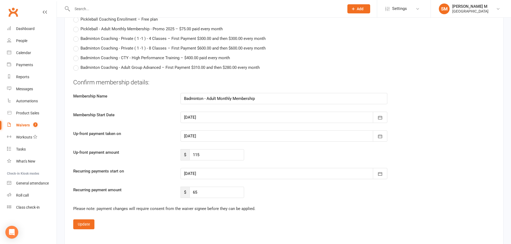
scroll to position [1020, 0]
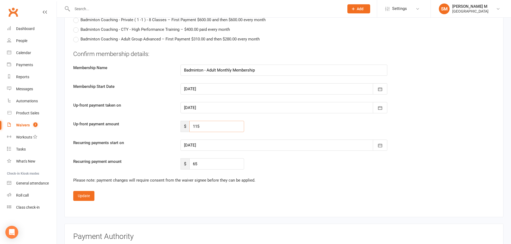
drag, startPoint x: 195, startPoint y: 128, endPoint x: 187, endPoint y: 129, distance: 7.9
click at [187, 129] on div "$ 115" at bounding box center [213, 126] width 64 height 11
type input "55"
click at [218, 141] on div at bounding box center [284, 145] width 207 height 11
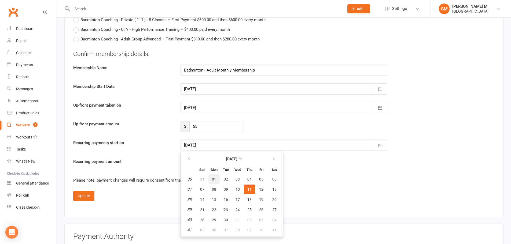
click at [218, 180] on button "01" at bounding box center [214, 180] width 11 height 10
type input "01 Sep 2025"
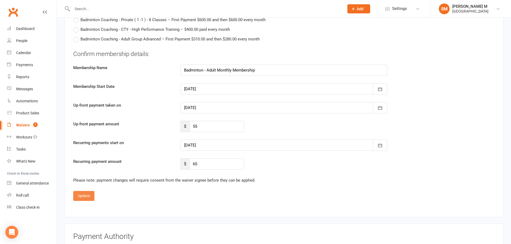
click at [81, 195] on button "Update" at bounding box center [83, 196] width 21 height 10
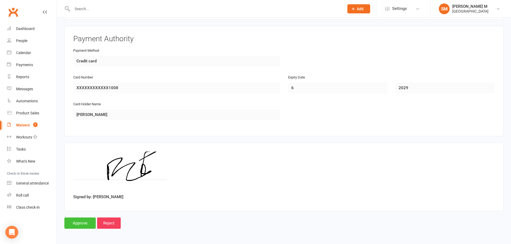
click at [75, 224] on input "Approve" at bounding box center [79, 223] width 31 height 11
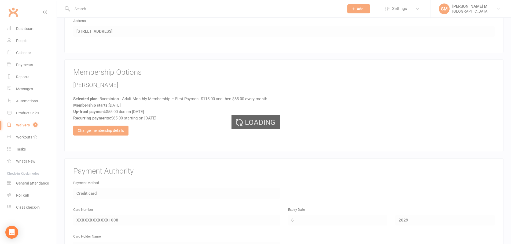
scroll to position [316, 0]
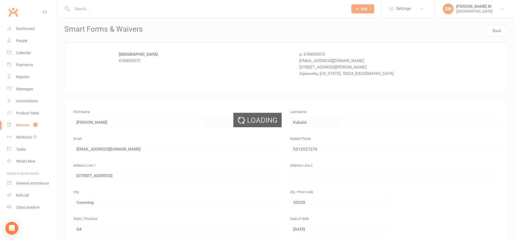
select select "100"
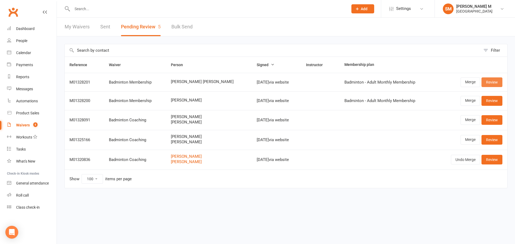
click at [490, 83] on link "Review" at bounding box center [492, 83] width 21 height 10
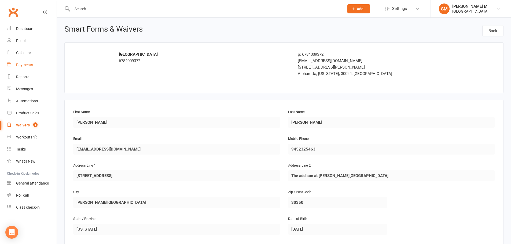
click at [26, 60] on link "Payments" at bounding box center [32, 65] width 50 height 12
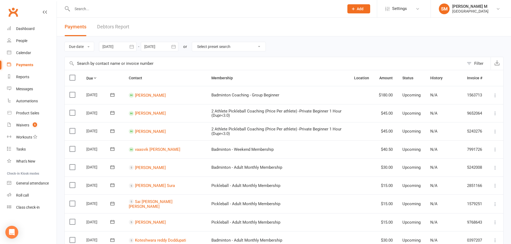
click at [215, 45] on select "Select preset search All failures All skipped payments All pending payments Suc…" at bounding box center [229, 46] width 74 height 9
select select "0"
click at [196, 42] on select "Select preset search All failures All skipped payments All pending payments Suc…" at bounding box center [229, 46] width 74 height 9
type input "12 Aug 2025"
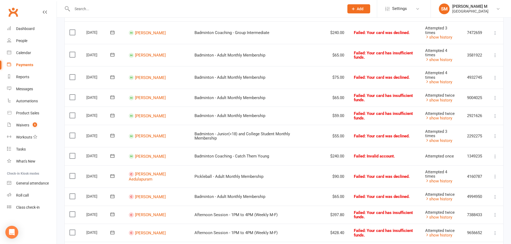
scroll to position [161, 0]
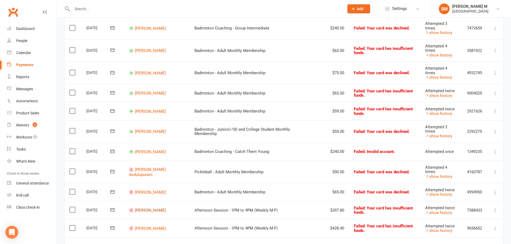
click at [147, 211] on link "Jaivik Divvela" at bounding box center [150, 210] width 31 height 5
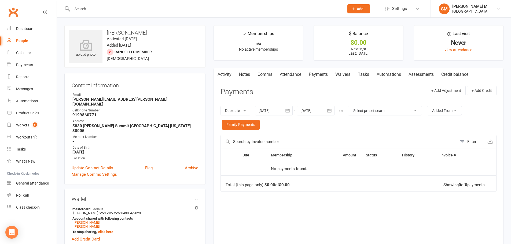
drag, startPoint x: 139, startPoint y: 34, endPoint x: 108, endPoint y: 33, distance: 31.1
click at [108, 33] on h3 "Jaivik Divvela" at bounding box center [135, 33] width 132 height 6
click at [156, 108] on div "Cellphone Number" at bounding box center [135, 110] width 126 height 5
drag, startPoint x: 123, startPoint y: 99, endPoint x: 71, endPoint y: 102, distance: 51.6
click at [71, 102] on div "Contact information Owner Email sekhar.divvela@gmail.com Cellphone Number 91998…" at bounding box center [134, 129] width 141 height 112
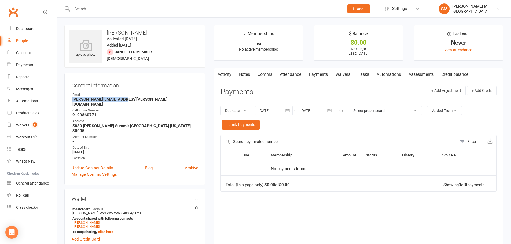
copy strong "sekhar.divvela@gmail.com"
drag, startPoint x: 146, startPoint y: 31, endPoint x: 108, endPoint y: 31, distance: 38.1
click at [108, 31] on h3 "Jaivik Divvela" at bounding box center [135, 33] width 132 height 6
copy h3 "Jaivik Divvela"
click at [23, 121] on link "Waivers 5" at bounding box center [32, 125] width 50 height 12
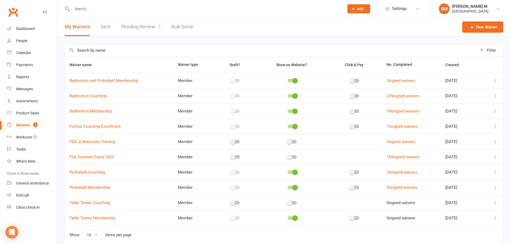
click at [137, 29] on link "Pending Review 5" at bounding box center [140, 27] width 39 height 19
select select "100"
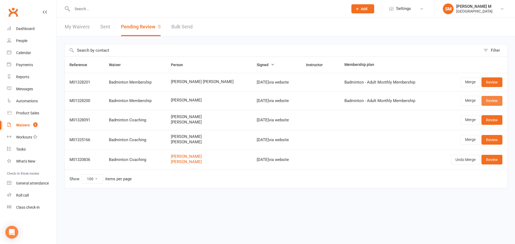
click at [487, 102] on link "Review" at bounding box center [492, 101] width 21 height 10
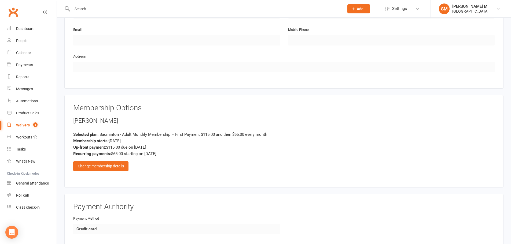
scroll to position [349, 0]
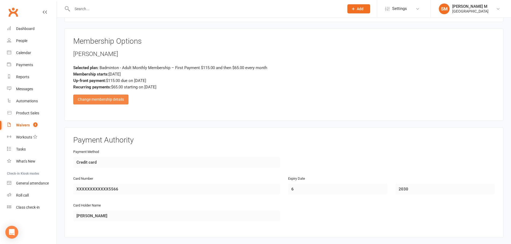
click at [98, 99] on div "Change membership details" at bounding box center [100, 100] width 55 height 10
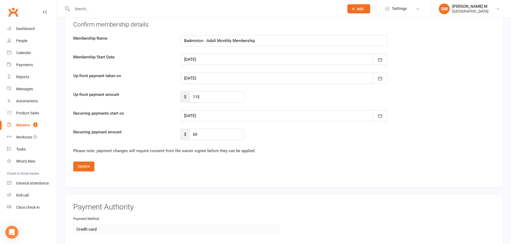
scroll to position [1100, 0]
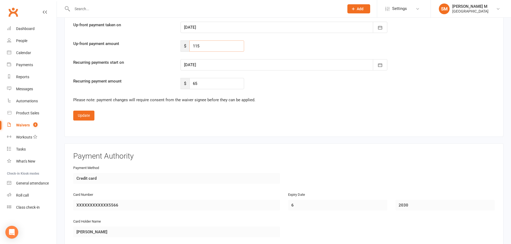
drag, startPoint x: 205, startPoint y: 46, endPoint x: 181, endPoint y: 43, distance: 23.8
click at [181, 43] on div "$ 115" at bounding box center [213, 46] width 64 height 11
type input "92"
click at [365, 64] on div at bounding box center [284, 64] width 207 height 11
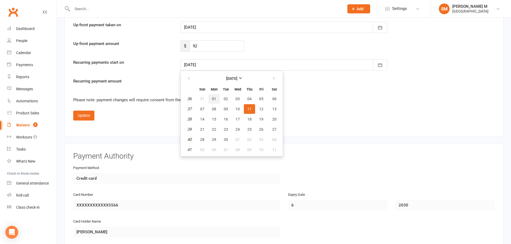
click at [214, 101] on span "01" at bounding box center [214, 99] width 4 height 4
type input "01 Sep 2025"
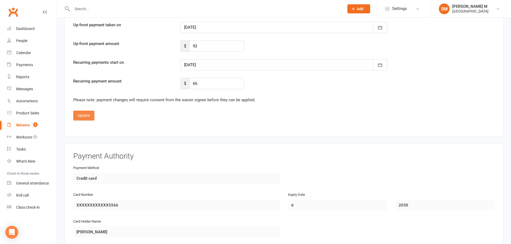
click at [92, 112] on button "Update" at bounding box center [83, 116] width 21 height 10
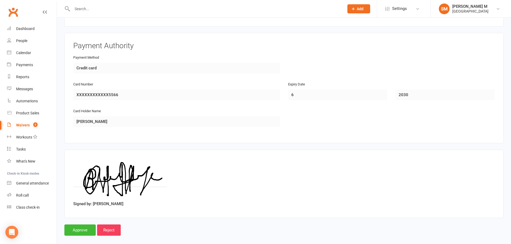
scroll to position [450, 0]
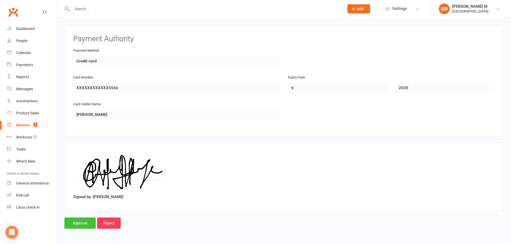
click at [84, 226] on input "Approve" at bounding box center [79, 223] width 31 height 11
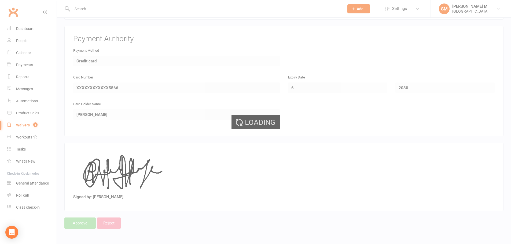
scroll to position [427, 0]
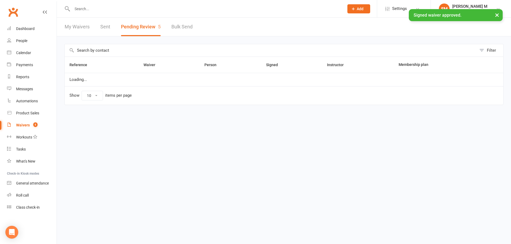
select select "100"
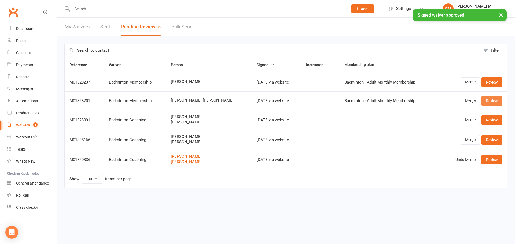
click at [485, 101] on link "Review" at bounding box center [492, 101] width 21 height 10
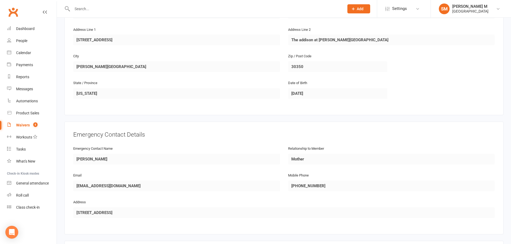
scroll to position [268, 0]
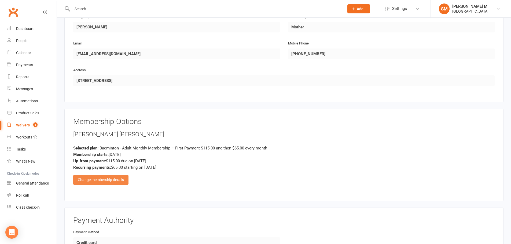
click at [119, 179] on div "Change membership details" at bounding box center [100, 180] width 55 height 10
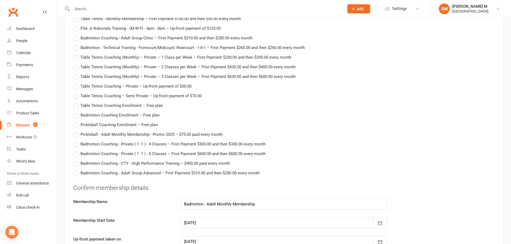
scroll to position [1020, 0]
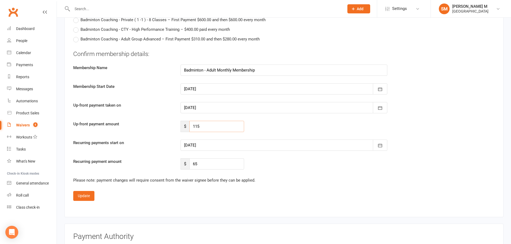
drag, startPoint x: 207, startPoint y: 127, endPoint x: 181, endPoint y: 129, distance: 26.7
click at [181, 129] on div "$ 115" at bounding box center [213, 126] width 64 height 11
type input "92"
click at [303, 146] on div at bounding box center [284, 145] width 207 height 11
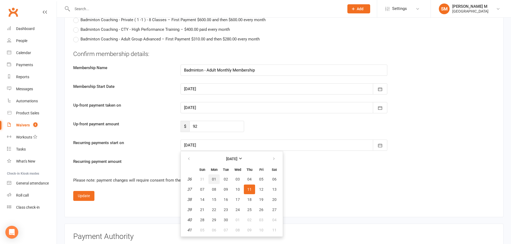
click at [213, 180] on span "01" at bounding box center [214, 179] width 4 height 4
type input "[DATE]"
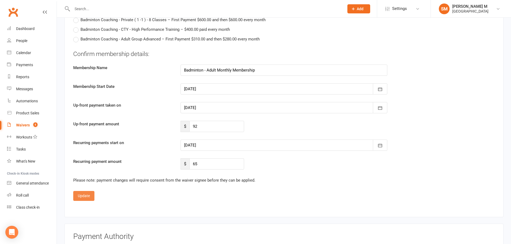
click at [83, 197] on button "Update" at bounding box center [83, 196] width 21 height 10
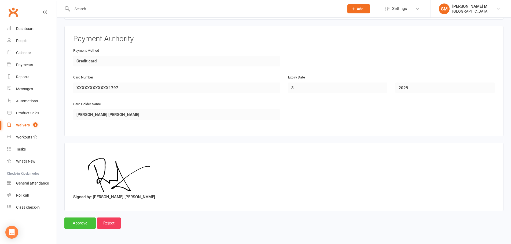
click at [84, 222] on input "Approve" at bounding box center [79, 223] width 31 height 11
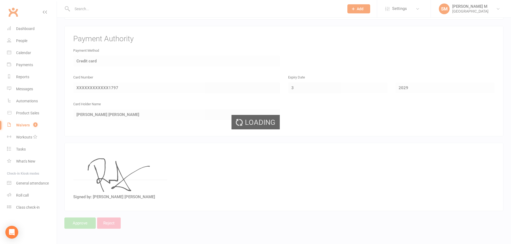
scroll to position [370, 0]
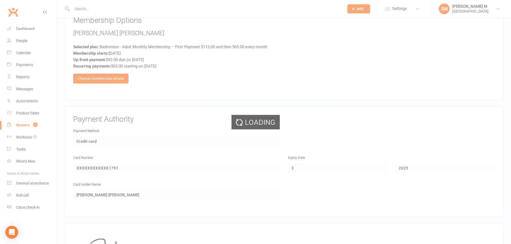
select select "100"
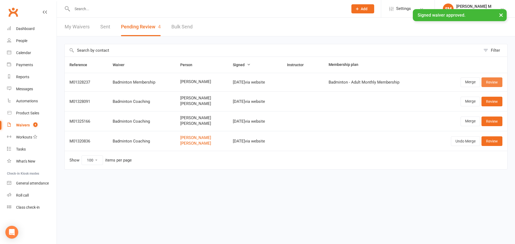
click at [489, 83] on link "Review" at bounding box center [492, 83] width 21 height 10
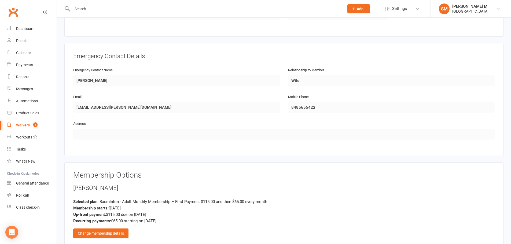
scroll to position [295, 0]
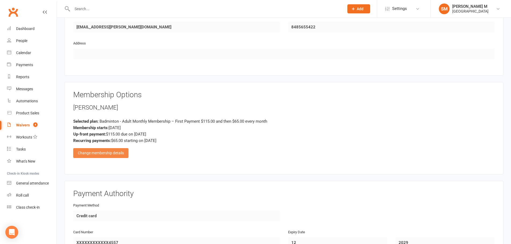
click at [102, 157] on div "Change membership details" at bounding box center [100, 153] width 55 height 10
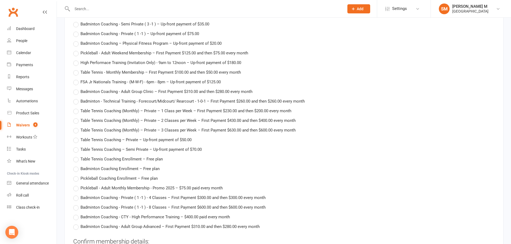
scroll to position [939, 0]
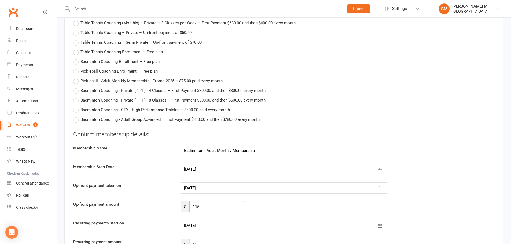
drag, startPoint x: 203, startPoint y: 209, endPoint x: 186, endPoint y: 203, distance: 17.9
click at [186, 203] on div "$ 115" at bounding box center [213, 207] width 64 height 11
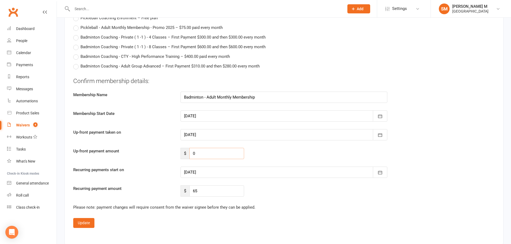
scroll to position [993, 0]
type input "0"
click at [227, 171] on div at bounding box center [284, 172] width 207 height 11
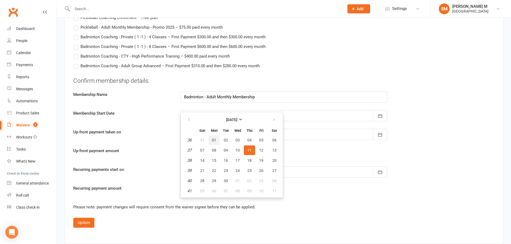
click at [217, 139] on button "01" at bounding box center [214, 141] width 11 height 10
type input "01 Sep 2025"
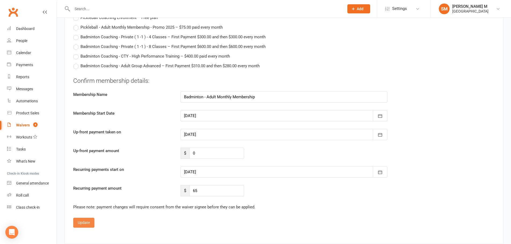
click at [86, 223] on button "Update" at bounding box center [83, 223] width 21 height 10
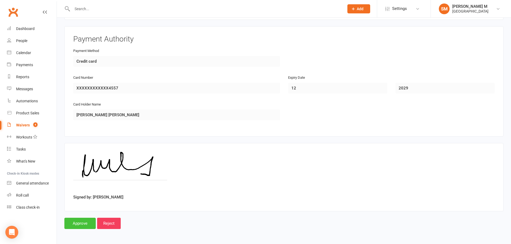
scroll to position [450, 0]
click at [74, 224] on input "Approve" at bounding box center [79, 223] width 31 height 11
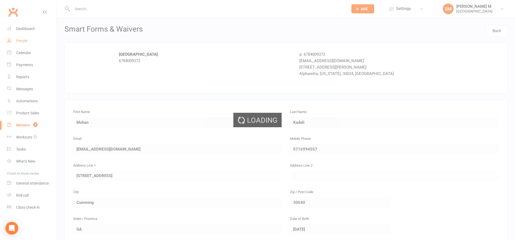
select select "100"
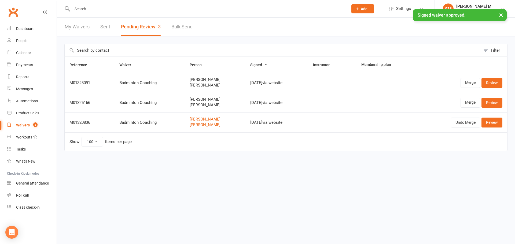
click at [105, 27] on link "Sent" at bounding box center [105, 27] width 10 height 19
select select "50"
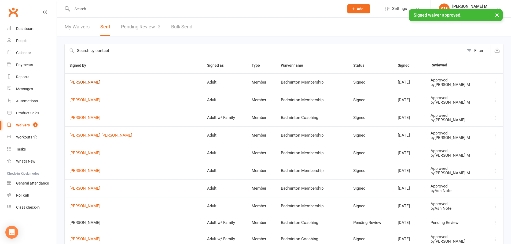
click at [95, 83] on link "Mohan Kadali" at bounding box center [134, 82] width 128 height 5
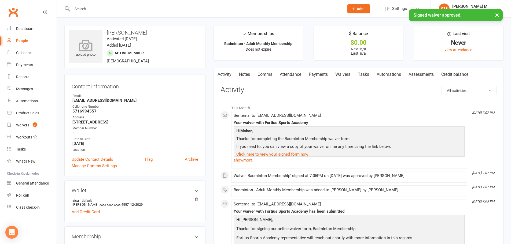
click at [82, 46] on icon at bounding box center [85, 45] width 37 height 12
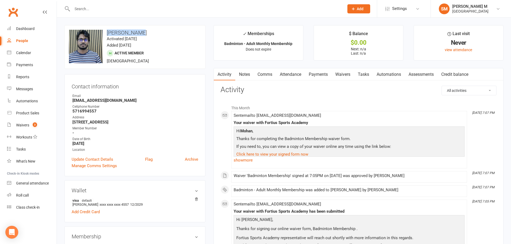
drag, startPoint x: 99, startPoint y: 30, endPoint x: 104, endPoint y: 28, distance: 5.8
click at [104, 28] on div "upload photo change photo Mohan Kadali Activated 12 August, 2025 Added 12 Augus…" at bounding box center [134, 47] width 141 height 44
copy h3 "Mohan Kadali"
select select "50"
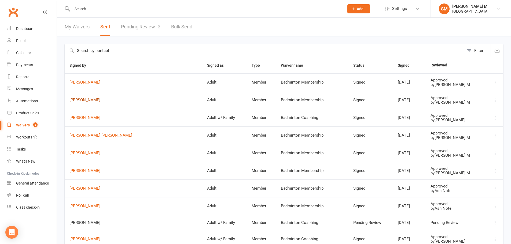
click at [103, 100] on link "Pradeep kumar Kabalai" at bounding box center [134, 100] width 128 height 5
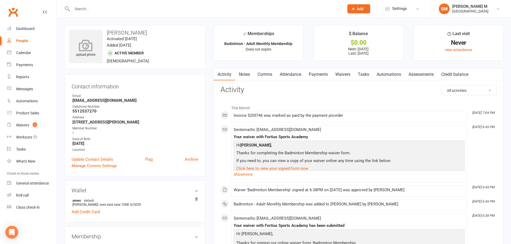
click at [85, 43] on icon at bounding box center [85, 45] width 37 height 12
click at [83, 159] on link "Update Contact Details" at bounding box center [93, 159] width 42 height 6
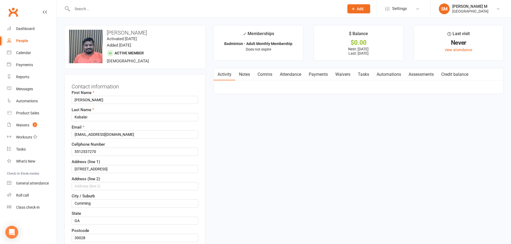
scroll to position [25, 0]
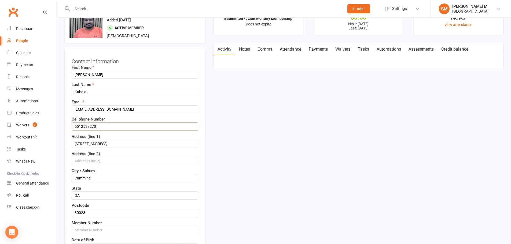
click at [100, 128] on input "5512537270" at bounding box center [135, 127] width 127 height 8
click at [105, 228] on input "text" at bounding box center [135, 231] width 127 height 8
paste input "5512537270"
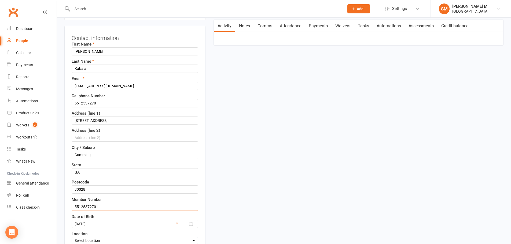
scroll to position [79, 0]
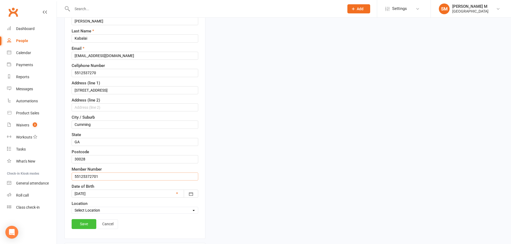
type input "55125372701"
click at [88, 227] on link "Save" at bounding box center [84, 225] width 25 height 10
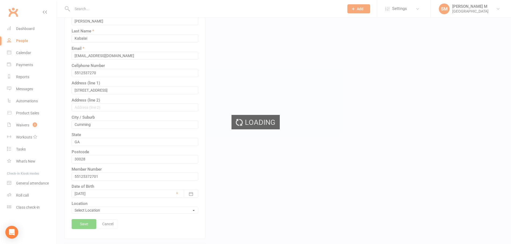
scroll to position [0, 0]
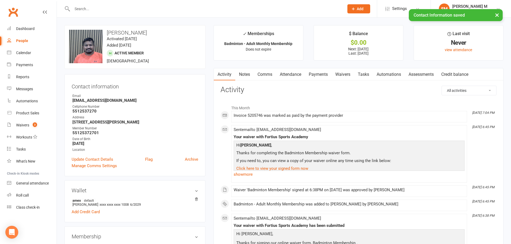
select select "50"
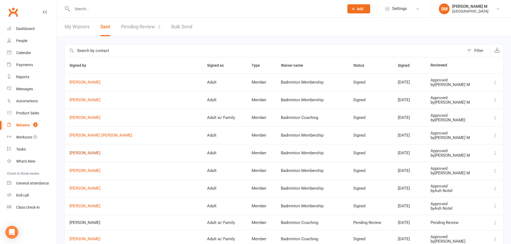
click at [93, 154] on link "[PERSON_NAME]" at bounding box center [134, 153] width 128 height 5
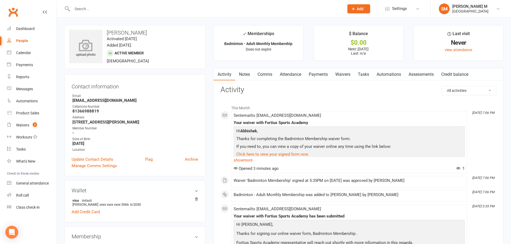
click at [85, 45] on icon at bounding box center [85, 45] width 37 height 12
drag, startPoint x: 166, startPoint y: 33, endPoint x: 107, endPoint y: 30, distance: 59.6
click at [107, 30] on h3 "[PERSON_NAME]" at bounding box center [135, 33] width 132 height 6
copy h3 "[PERSON_NAME]"
click at [167, 219] on div "Wallet visa default Abhishek vishnubhaktula xxxx xxxx xxxx 5566 6/2030 Add Cred…" at bounding box center [134, 202] width 141 height 42
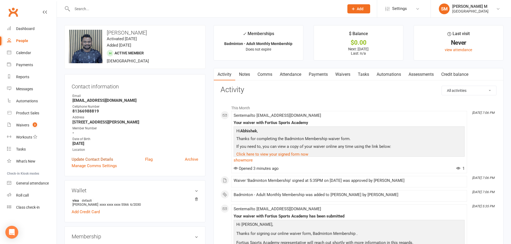
click at [98, 158] on link "Update Contact Details" at bounding box center [93, 159] width 42 height 6
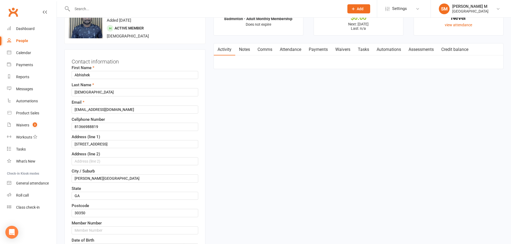
scroll to position [25, 0]
click at [98, 127] on input "81366988819" at bounding box center [135, 127] width 127 height 8
click at [100, 233] on input "text" at bounding box center [135, 231] width 127 height 8
paste input "81366988819"
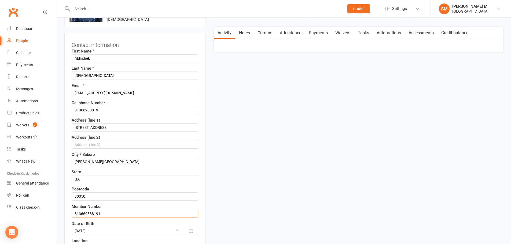
scroll to position [79, 0]
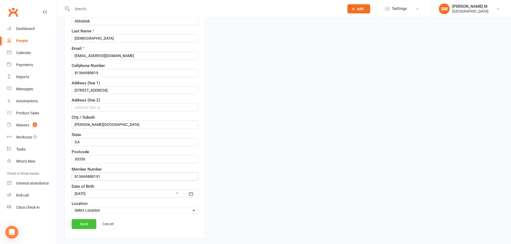
type input "813669888191"
click at [86, 222] on link "Save" at bounding box center [84, 225] width 25 height 10
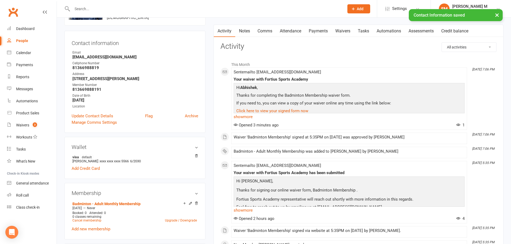
scroll to position [52, 0]
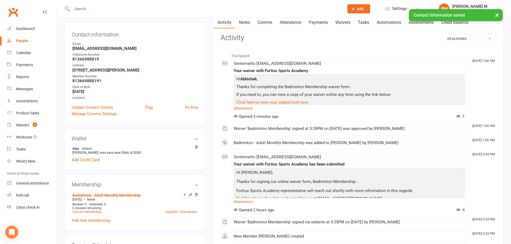
select select "50"
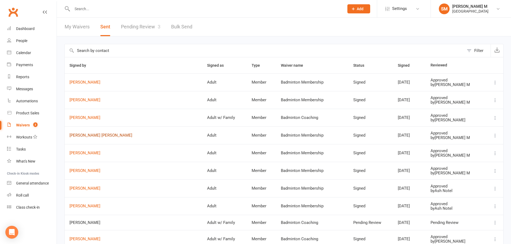
click at [81, 137] on link "[PERSON_NAME] [PERSON_NAME]" at bounding box center [134, 135] width 128 height 5
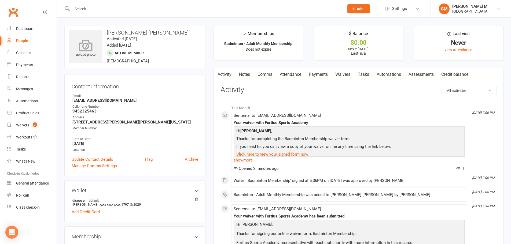
click at [85, 49] on icon at bounding box center [85, 45] width 37 height 12
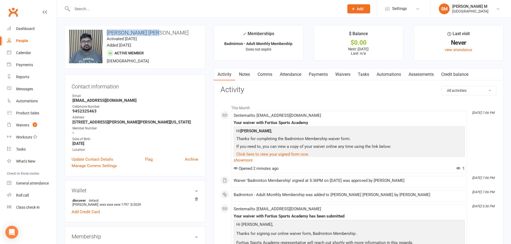
drag, startPoint x: 156, startPoint y: 31, endPoint x: 106, endPoint y: 27, distance: 50.3
click at [106, 27] on div "upload photo change photo Vivek Raj Rampelli Activated 12 August, 2025 Added 12…" at bounding box center [134, 47] width 141 height 44
copy h3 "[PERSON_NAME] [PERSON_NAME]"
click at [95, 163] on link "Update Contact Details" at bounding box center [93, 159] width 42 height 6
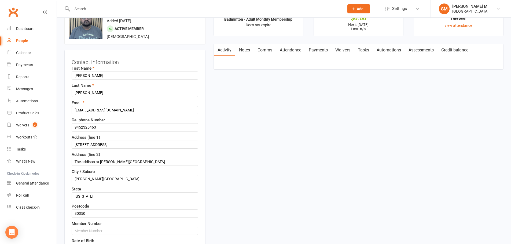
scroll to position [25, 0]
click at [101, 128] on input "9452325463" at bounding box center [135, 127] width 127 height 8
click at [100, 231] on input "text" at bounding box center [135, 231] width 127 height 8
paste input "9452325463"
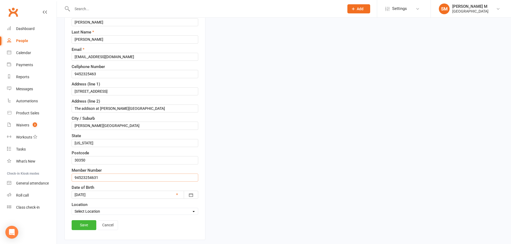
scroll to position [79, 0]
type input "94523254631"
click at [81, 230] on div "Save Cancel" at bounding box center [135, 226] width 127 height 12
click at [81, 226] on link "Save" at bounding box center [84, 225] width 25 height 10
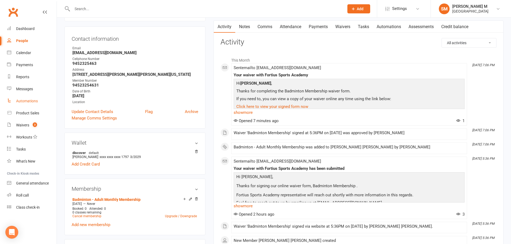
scroll to position [0, 0]
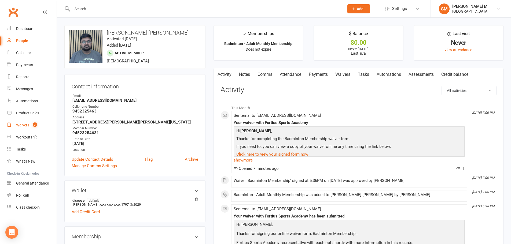
click at [23, 124] on div "Waivers" at bounding box center [22, 125] width 13 height 4
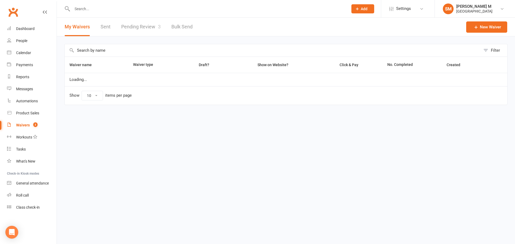
click at [109, 24] on link "Sent" at bounding box center [106, 27] width 10 height 19
select select "50"
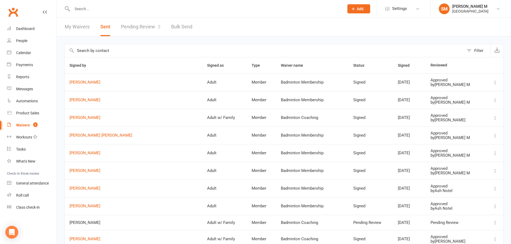
click at [102, 9] on input "text" at bounding box center [206, 9] width 270 height 8
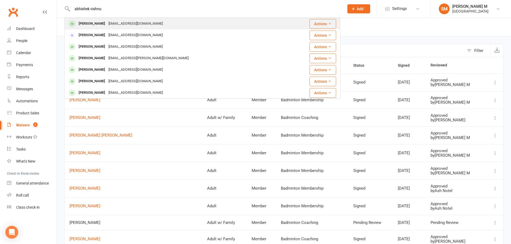
type input "abhishek vishnu"
click at [102, 20] on div "[PERSON_NAME]" at bounding box center [92, 24] width 30 height 8
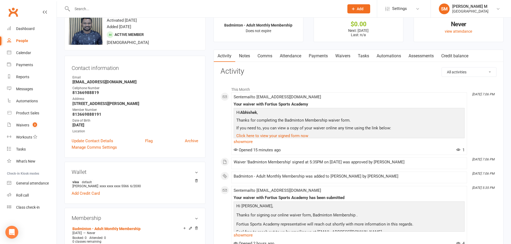
scroll to position [27, 0]
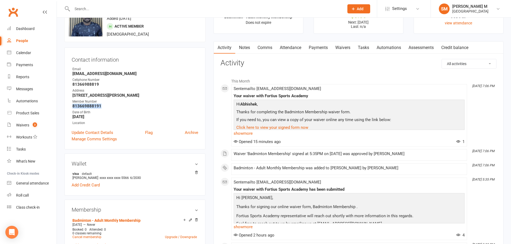
drag, startPoint x: 73, startPoint y: 105, endPoint x: 102, endPoint y: 104, distance: 29.6
click at [102, 104] on strong "813669888191" at bounding box center [135, 106] width 126 height 5
copy strong "813669888191"
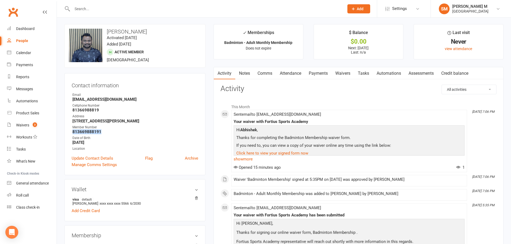
scroll to position [0, 0]
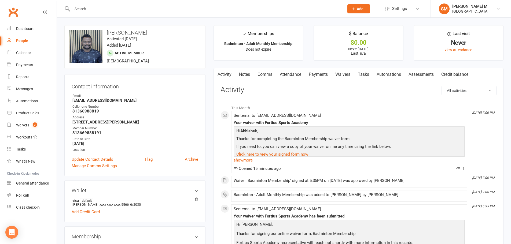
click at [92, 5] on input "text" at bounding box center [206, 9] width 270 height 8
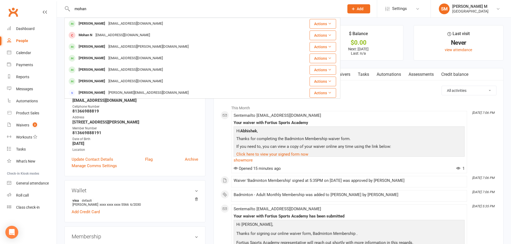
type input "mohan"
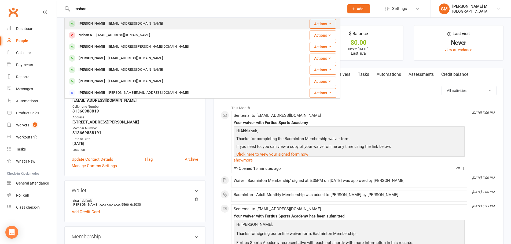
click at [87, 21] on div "[PERSON_NAME]" at bounding box center [92, 24] width 30 height 8
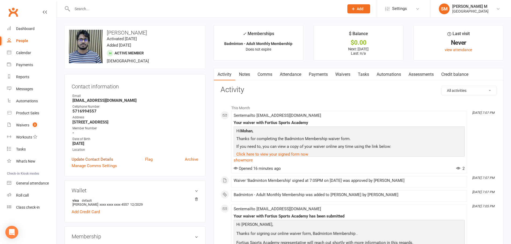
click at [104, 158] on link "Update Contact Details" at bounding box center [93, 159] width 42 height 6
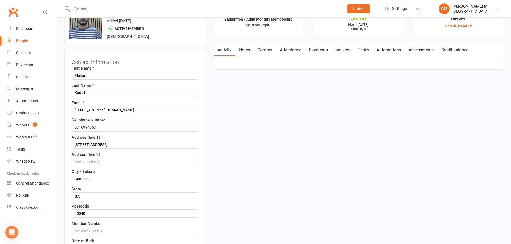
scroll to position [25, 0]
drag, startPoint x: 97, startPoint y: 128, endPoint x: 75, endPoint y: 129, distance: 22.6
click at [75, 129] on input "5716994557" at bounding box center [135, 127] width 127 height 8
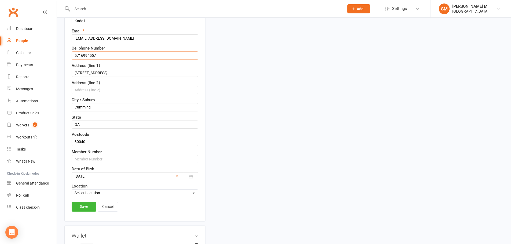
scroll to position [106, 0]
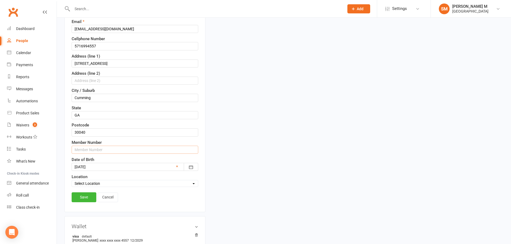
click at [73, 151] on input "text" at bounding box center [135, 150] width 127 height 8
paste input "5716994557"
drag, startPoint x: 99, startPoint y: 151, endPoint x: 71, endPoint y: 150, distance: 28.2
click at [71, 150] on div "Contact information First Name Mohan Last Name Kadali Email kadalimohan@gmail.c…" at bounding box center [134, 91] width 141 height 244
type input "57169945571"
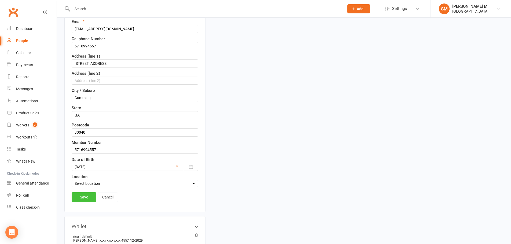
click at [88, 196] on link "Save" at bounding box center [84, 198] width 25 height 10
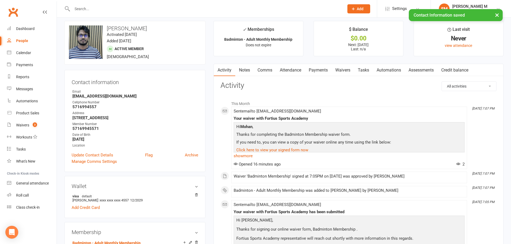
scroll to position [0, 0]
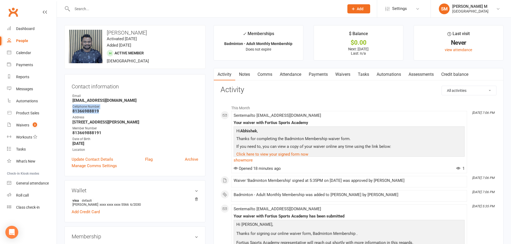
drag, startPoint x: 97, startPoint y: 110, endPoint x: 65, endPoint y: 108, distance: 32.0
click at [65, 108] on div "Contact information Owner Email Abhishekvb750@gmail.com Cellphone Number 813669…" at bounding box center [134, 125] width 141 height 102
click at [120, 116] on div "Address" at bounding box center [135, 117] width 126 height 5
click at [102, 159] on link "Update Contact Details" at bounding box center [93, 159] width 42 height 6
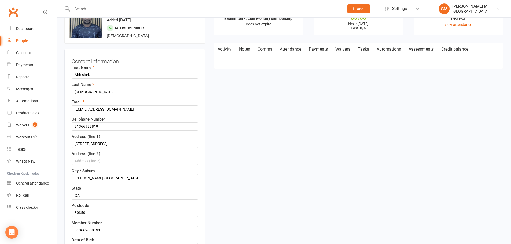
scroll to position [52, 0]
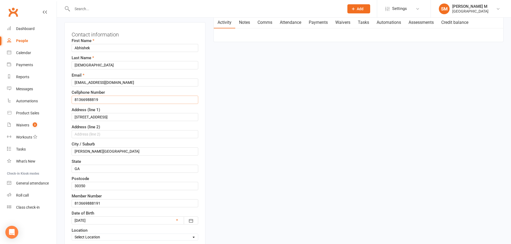
click at [109, 100] on input "81366988819" at bounding box center [135, 100] width 127 height 8
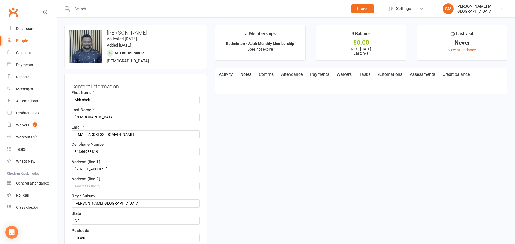
select select "50"
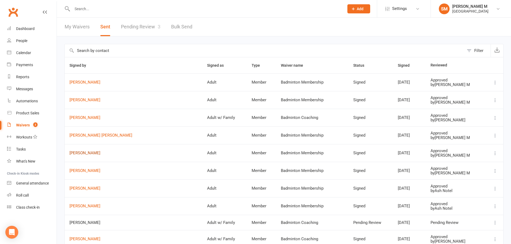
click at [109, 155] on link "[PERSON_NAME]" at bounding box center [134, 153] width 128 height 5
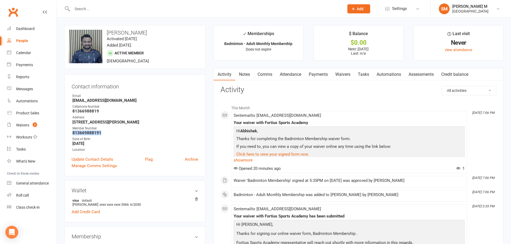
drag, startPoint x: 102, startPoint y: 135, endPoint x: 70, endPoint y: 133, distance: 31.7
click at [70, 133] on div "Contact information Owner Email Abhishekvb750@gmail.com Cellphone Number 813669…" at bounding box center [134, 125] width 141 height 102
copy strong "813669888191"
click at [104, 159] on link "Update Contact Details" at bounding box center [93, 159] width 42 height 6
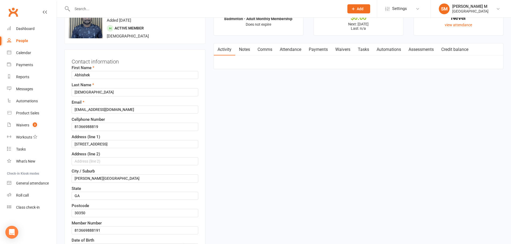
scroll to position [25, 0]
click at [89, 127] on input "81366988819" at bounding box center [135, 127] width 127 height 8
type input "8136698819"
click at [91, 231] on input "813669888191" at bounding box center [135, 231] width 127 height 8
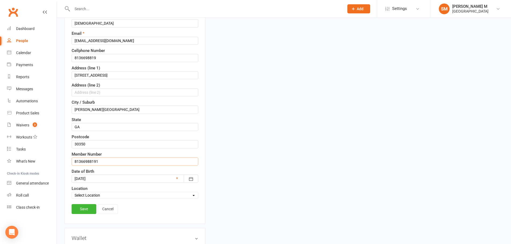
scroll to position [106, 0]
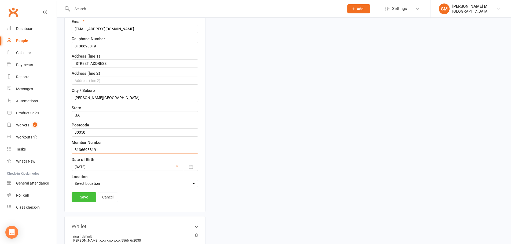
type input "81366988191"
click at [80, 198] on link "Save" at bounding box center [84, 198] width 25 height 10
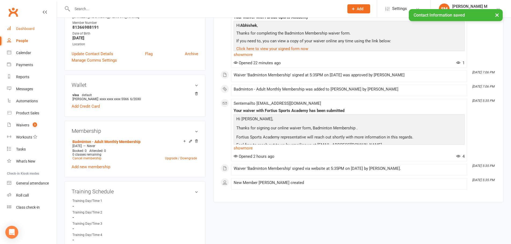
click at [21, 23] on link "Dashboard" at bounding box center [32, 29] width 50 height 12
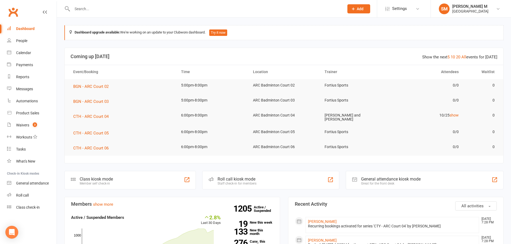
click at [27, 31] on link "Dashboard" at bounding box center [32, 29] width 50 height 12
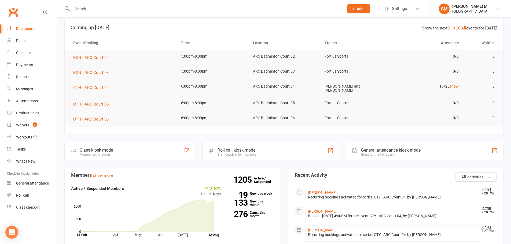
scroll to position [27, 0]
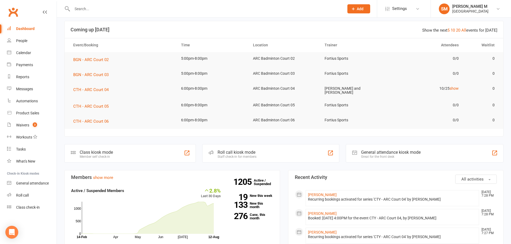
click at [97, 12] on input "text" at bounding box center [206, 9] width 270 height 8
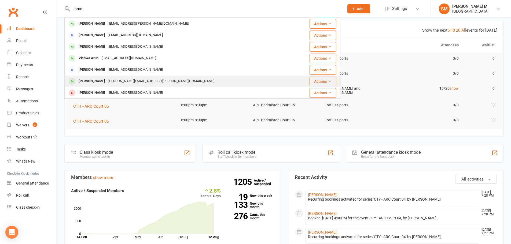
type input "arun"
click at [116, 78] on div "shravan.vemula@gmail.com" at bounding box center [161, 82] width 109 height 8
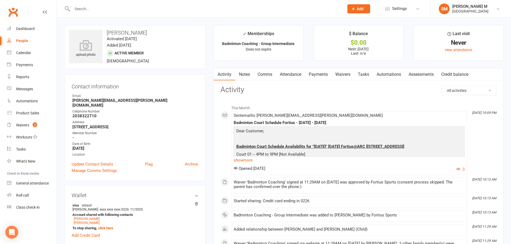
click at [271, 76] on link "Comms" at bounding box center [265, 74] width 22 height 12
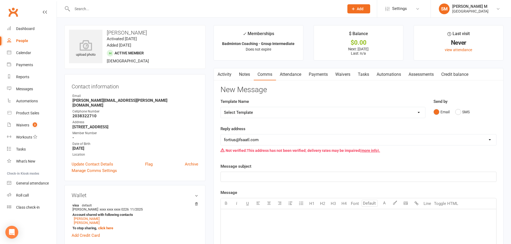
click at [274, 112] on select "Select Template [Email] Badminton Court Schedule [SMS] [Default template - revi…" at bounding box center [323, 112] width 204 height 11
select select "22"
click at [221, 107] on select "Select Template [Email] Badminton Court Schedule [SMS] [Default template - revi…" at bounding box center [323, 112] width 204 height 11
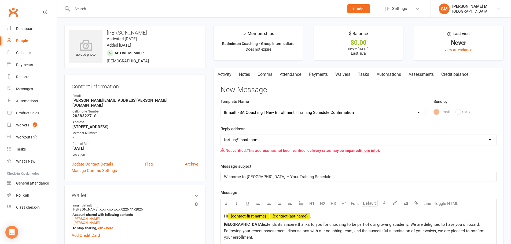
click at [295, 112] on select "Select Template [Email] Badminton Court Schedule [SMS] [Default template - revi…" at bounding box center [323, 112] width 204 height 11
click at [309, 129] on div "Reply address hello@clubworx.com fortius@fsaatl.com satish@gameandgrillatl.com …" at bounding box center [359, 141] width 276 height 30
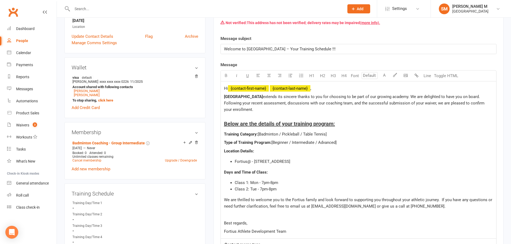
scroll to position [134, 0]
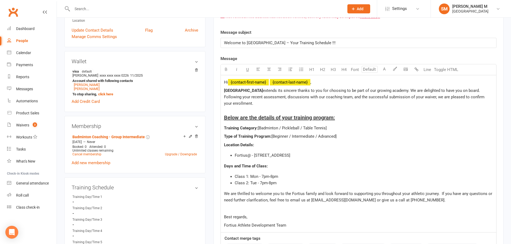
click at [326, 128] on span "[Badminton / Pickleball / Table Tennis]" at bounding box center [292, 128] width 69 height 5
drag, startPoint x: 326, startPoint y: 128, endPoint x: 280, endPoint y: 126, distance: 45.4
click at [280, 126] on span "[Badminton / Pickleball / Table Tennis]" at bounding box center [292, 128] width 69 height 5
click at [326, 127] on span "[Badminton / Pickleball / Table Tennis]" at bounding box center [292, 128] width 69 height 5
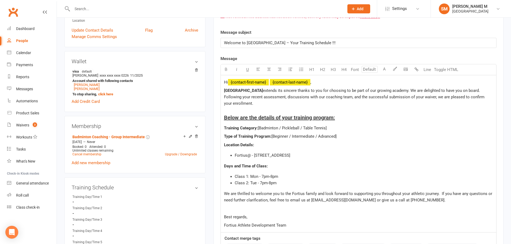
click at [326, 127] on span "[Badminton / Pickleball / Table Tennis]" at bounding box center [292, 128] width 69 height 5
drag, startPoint x: 325, startPoint y: 128, endPoint x: 279, endPoint y: 127, distance: 46.7
click at [279, 127] on span "[Badminton / Pickleball / Table Tennis]" at bounding box center [292, 128] width 69 height 5
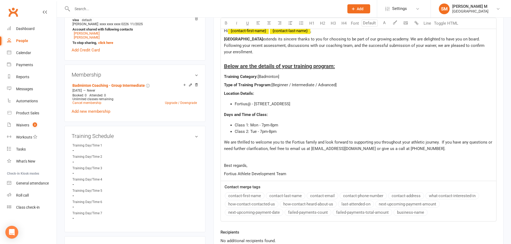
scroll to position [188, 0]
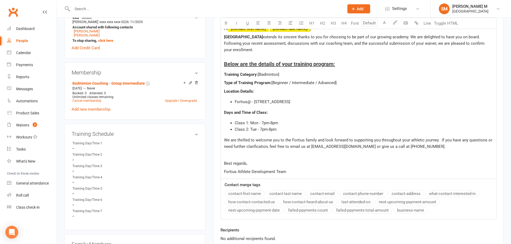
click at [337, 83] on span "[Beginner / Intermediate / Advanced]" at bounding box center [304, 83] width 65 height 5
drag, startPoint x: 337, startPoint y: 83, endPoint x: 316, endPoint y: 79, distance: 20.7
click at [316, 79] on div "Hi ﻿ {contact-first-name} ﻿ {contact-last-name} , Fortius Sports Academy extend…" at bounding box center [359, 100] width 276 height 157
drag, startPoint x: 292, startPoint y: 83, endPoint x: 274, endPoint y: 80, distance: 18.3
click at [274, 80] on p "Type of Training Program: [Beginner / Intermediate]" at bounding box center [358, 83] width 269 height 6
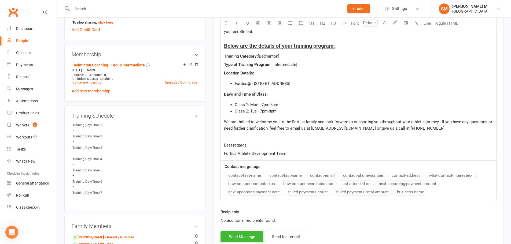
scroll to position [215, 0]
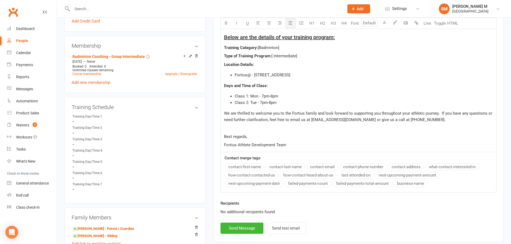
click at [264, 96] on span "Class 1: Mon - 7pm-8pm" at bounding box center [256, 96] width 43 height 5
click at [270, 104] on span "Class 2: Tue - 7pm-8pm" at bounding box center [256, 102] width 42 height 5
click at [257, 102] on span "Class 2: Tue - 8pm-9pm" at bounding box center [256, 102] width 42 height 5
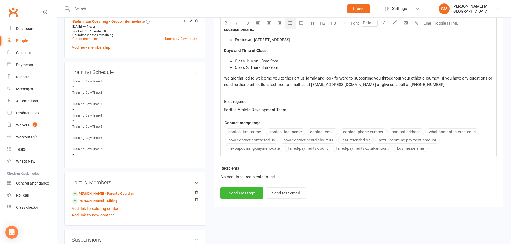
scroll to position [242, 0]
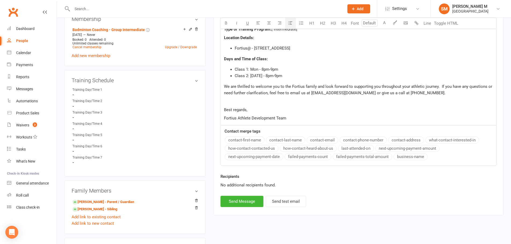
click at [257, 69] on span "Class 1: Mon - 8pm-9pm" at bounding box center [256, 69] width 43 height 5
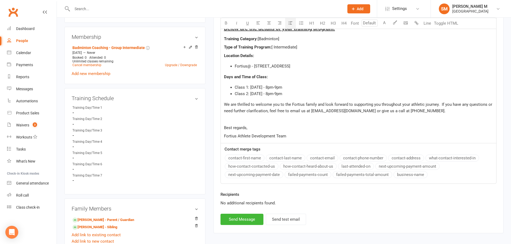
scroll to position [215, 0]
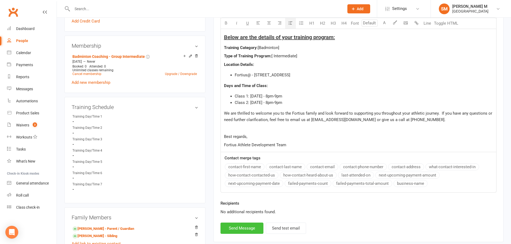
drag, startPoint x: 249, startPoint y: 225, endPoint x: 264, endPoint y: 207, distance: 23.4
click at [246, 224] on button "Send Message" at bounding box center [242, 228] width 43 height 11
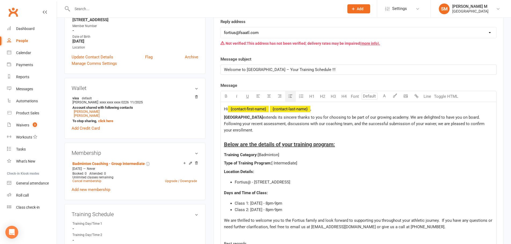
select select
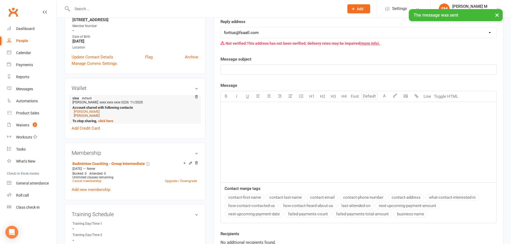
click at [80, 114] on link "Eshan Vemula" at bounding box center [87, 116] width 26 height 4
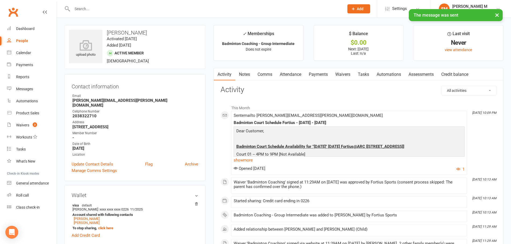
click at [269, 74] on link "Comms" at bounding box center [265, 74] width 22 height 12
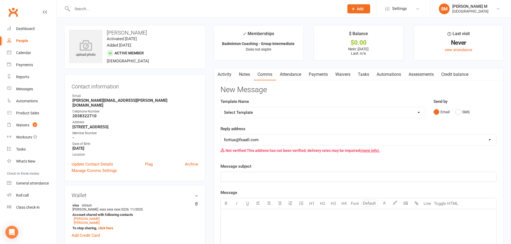
click at [258, 110] on select "Select Template [Email] Badminton Court Schedule [SMS] [Default template - revi…" at bounding box center [323, 112] width 204 height 11
select select "22"
click at [221, 107] on select "Select Template [Email] Badminton Court Schedule [SMS] [Default template - revi…" at bounding box center [323, 112] width 204 height 11
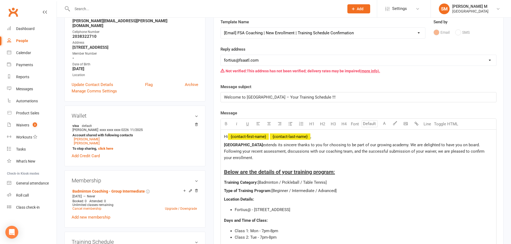
scroll to position [81, 0]
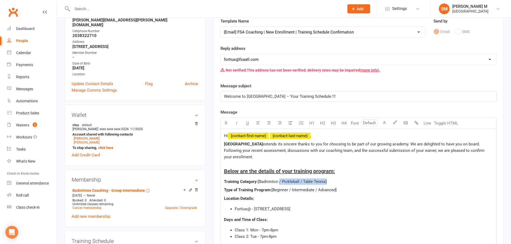
drag, startPoint x: 325, startPoint y: 182, endPoint x: 279, endPoint y: 178, distance: 46.3
click at [279, 179] on p "Training Category: [Badminton / Pickleball / Table Tennis]" at bounding box center [358, 182] width 269 height 6
drag, startPoint x: 336, startPoint y: 190, endPoint x: 316, endPoint y: 189, distance: 20.2
click at [316, 189] on span "[Beginner / Intermediate / Advanced]" at bounding box center [304, 190] width 65 height 5
click at [291, 190] on span "[Beginner / Intermediate ]" at bounding box center [294, 190] width 45 height 5
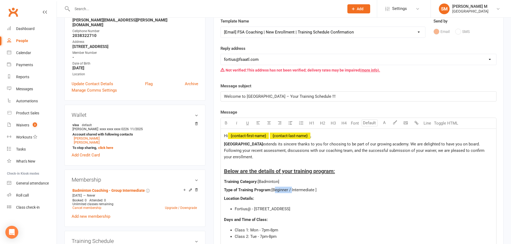
drag, startPoint x: 292, startPoint y: 190, endPoint x: 274, endPoint y: 187, distance: 18.0
click at [274, 187] on p "Type of Training Program: [Beginner / Intermediate ]" at bounding box center [358, 190] width 269 height 6
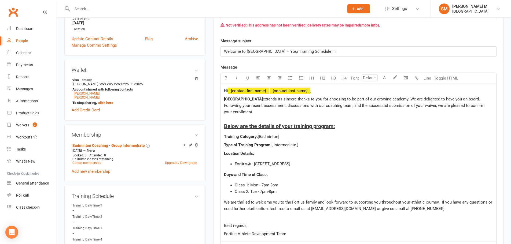
scroll to position [161, 0]
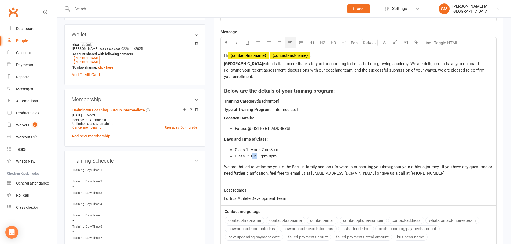
drag, startPoint x: 257, startPoint y: 156, endPoint x: 252, endPoint y: 155, distance: 4.9
click at [252, 155] on span "Class 2: Tue - 7pm-8pm" at bounding box center [256, 156] width 42 height 5
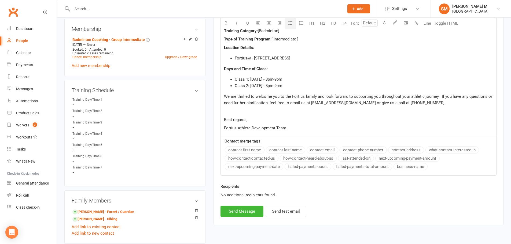
scroll to position [268, 0]
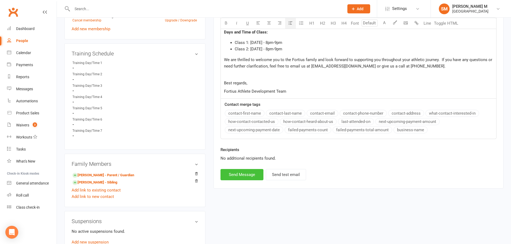
click at [246, 173] on button "Send Message" at bounding box center [242, 174] width 43 height 11
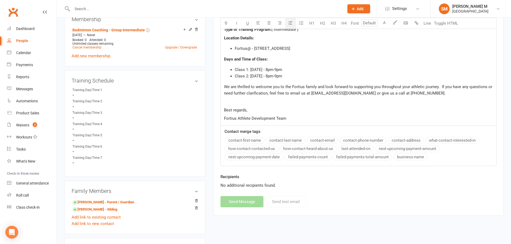
select select
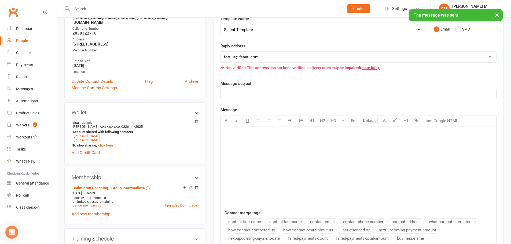
scroll to position [81, 0]
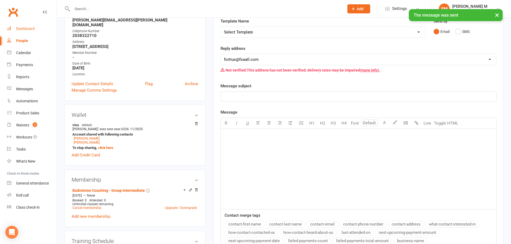
click at [18, 28] on div "Dashboard" at bounding box center [25, 29] width 19 height 4
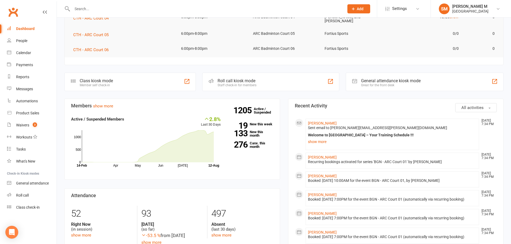
scroll to position [107, 0]
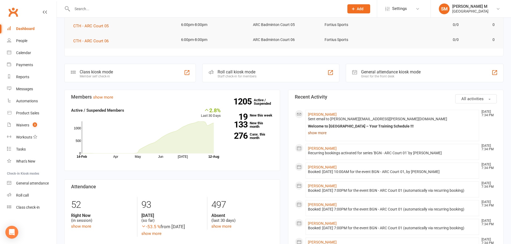
click at [320, 133] on link "show more" at bounding box center [392, 133] width 169 height 8
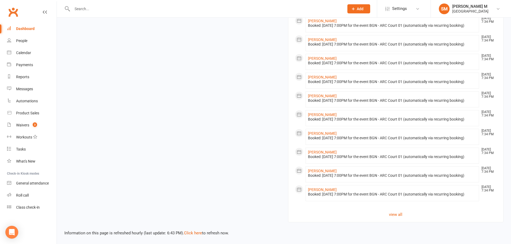
scroll to position [619, 0]
click at [393, 214] on link "view all" at bounding box center [396, 215] width 202 height 6
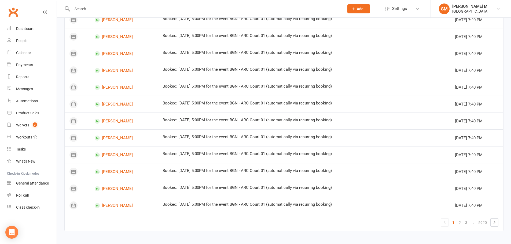
scroll to position [276, 0]
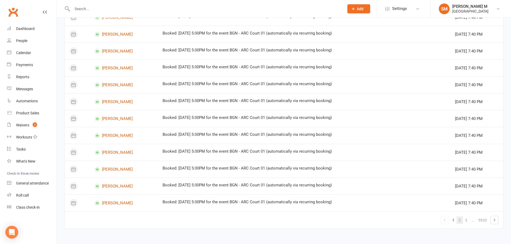
click at [462, 221] on link "2" at bounding box center [460, 221] width 6 height 8
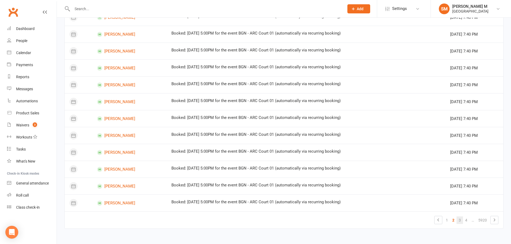
click at [460, 222] on link "3" at bounding box center [460, 221] width 6 height 8
click at [460, 221] on link "4" at bounding box center [460, 221] width 6 height 8
click at [462, 221] on link "5" at bounding box center [460, 221] width 6 height 8
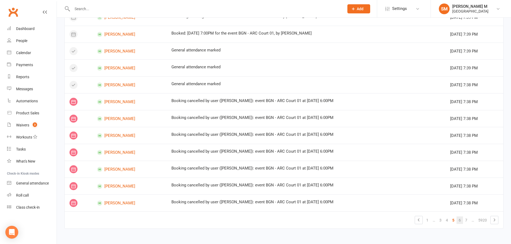
click at [459, 220] on link "6" at bounding box center [460, 221] width 6 height 8
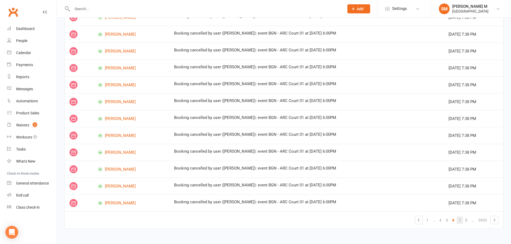
click at [459, 222] on link "7" at bounding box center [460, 221] width 6 height 8
click at [462, 218] on link "8" at bounding box center [460, 221] width 6 height 8
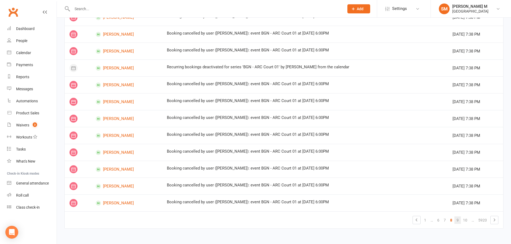
click at [458, 222] on link "9" at bounding box center [458, 221] width 6 height 8
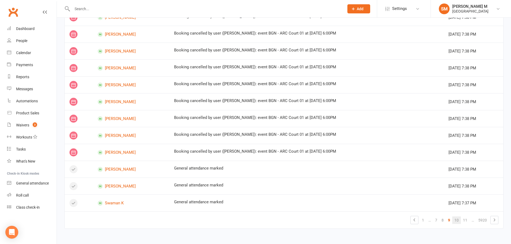
click at [458, 220] on link "10" at bounding box center [456, 221] width 9 height 8
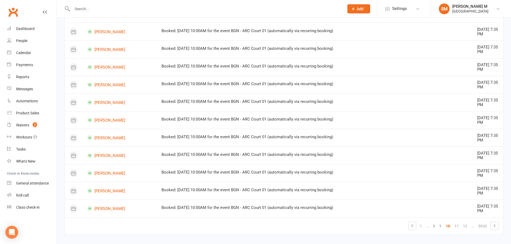
scroll to position [392, 0]
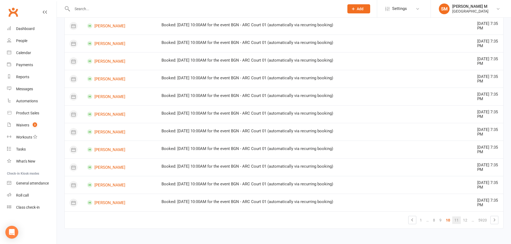
click at [460, 220] on link "11" at bounding box center [456, 221] width 9 height 8
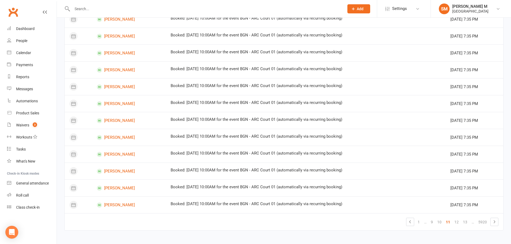
scroll to position [276, 0]
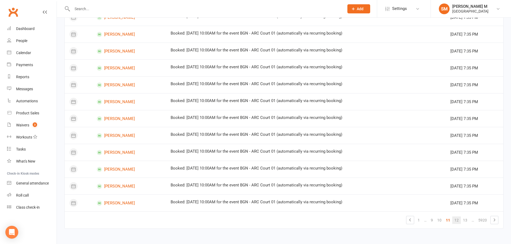
click at [458, 221] on link "12" at bounding box center [456, 221] width 9 height 8
click at [452, 221] on link "13" at bounding box center [456, 221] width 9 height 8
click at [457, 220] on link "14" at bounding box center [456, 221] width 9 height 8
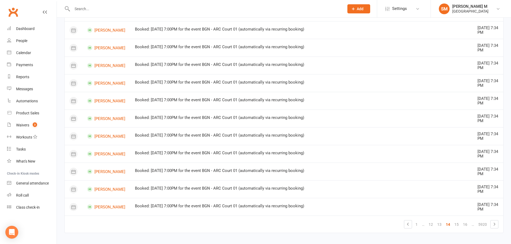
scroll to position [389, 0]
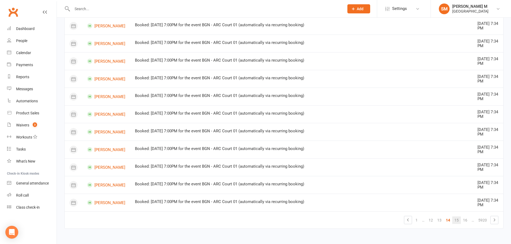
click at [454, 217] on link "15" at bounding box center [456, 221] width 9 height 8
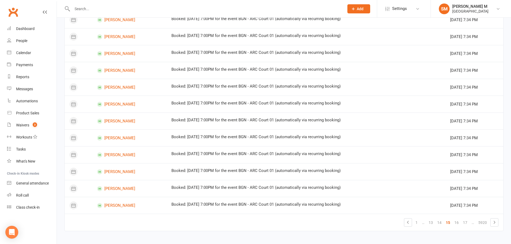
scroll to position [276, 0]
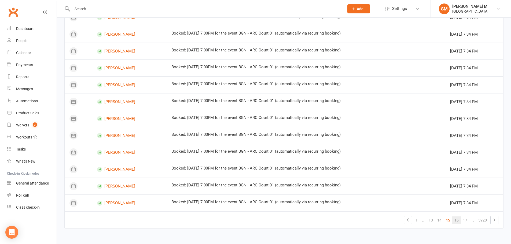
click at [457, 224] on link "16" at bounding box center [456, 221] width 9 height 8
click at [460, 220] on link "17" at bounding box center [456, 221] width 9 height 8
click at [465, 220] on link "19" at bounding box center [465, 221] width 9 height 8
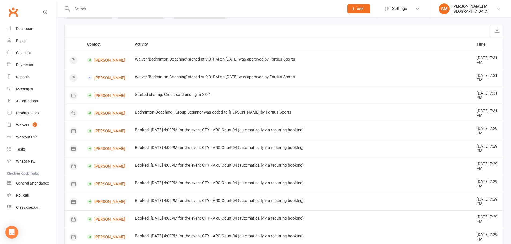
scroll to position [8, 0]
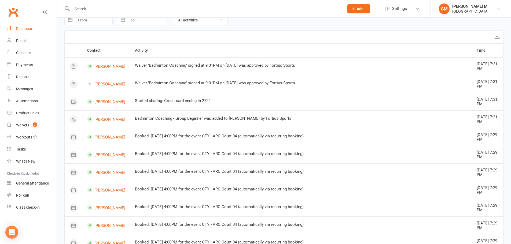
click at [16, 28] on div "Dashboard" at bounding box center [25, 29] width 19 height 4
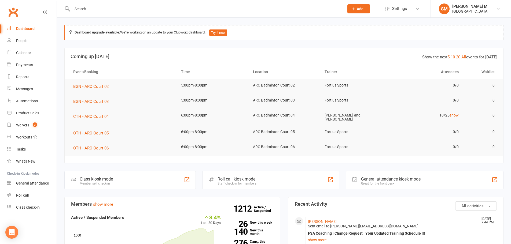
click at [32, 25] on link "Dashboard" at bounding box center [32, 29] width 50 height 12
click at [19, 27] on div "Dashboard" at bounding box center [25, 29] width 19 height 4
click at [80, 10] on input "text" at bounding box center [206, 9] width 270 height 8
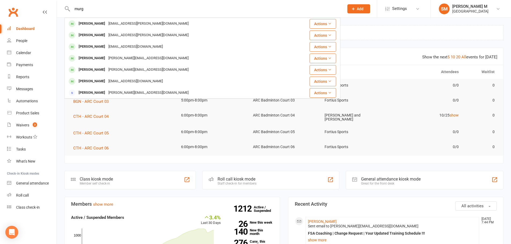
type input "murga"
drag, startPoint x: 86, startPoint y: 8, endPoint x: 75, endPoint y: 9, distance: 11.1
click at [75, 9] on input "murga" at bounding box center [206, 9] width 270 height 8
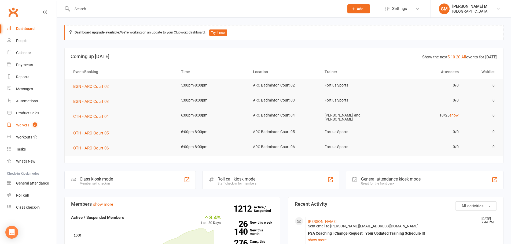
click at [32, 121] on link "Waivers 3" at bounding box center [32, 125] width 50 height 12
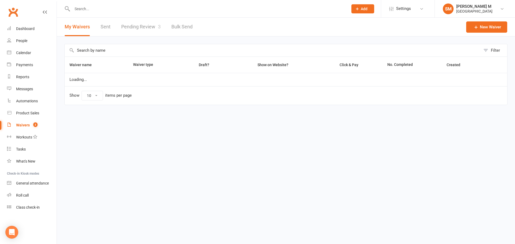
click at [138, 32] on link "Pending Review 3" at bounding box center [140, 27] width 39 height 19
select select "100"
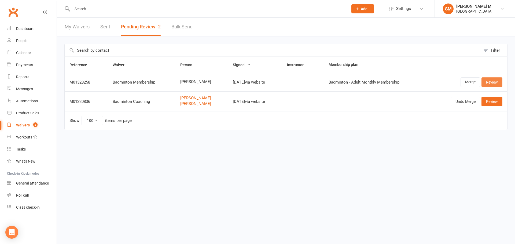
click at [490, 78] on link "Review" at bounding box center [492, 83] width 21 height 10
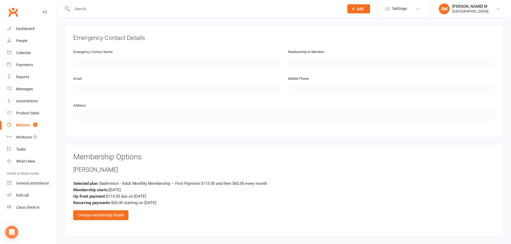
scroll to position [242, 0]
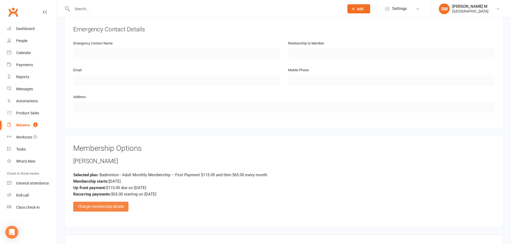
click at [113, 208] on div "Change membership details" at bounding box center [100, 207] width 55 height 10
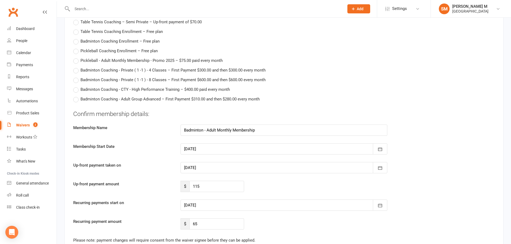
scroll to position [993, 0]
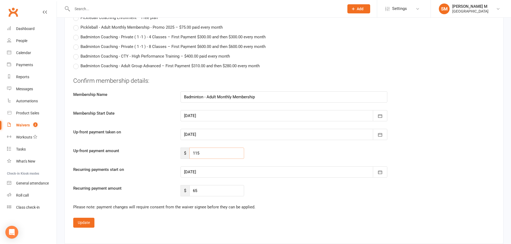
drag, startPoint x: 206, startPoint y: 154, endPoint x: 180, endPoint y: 154, distance: 25.5
click at [180, 154] on div "$ 115" at bounding box center [213, 153] width 72 height 11
type input "90"
click at [262, 177] on div at bounding box center [284, 172] width 207 height 11
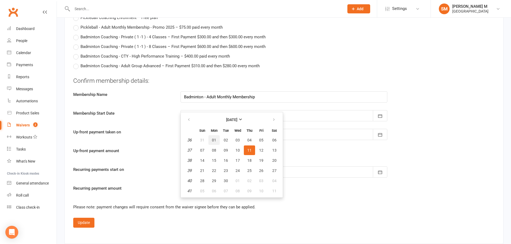
click at [215, 142] on span "01" at bounding box center [214, 140] width 4 height 4
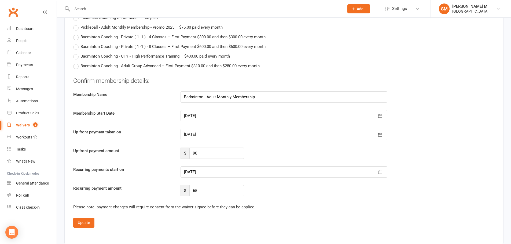
type input "01 Sep 2025"
click at [81, 227] on button "Update" at bounding box center [83, 223] width 21 height 10
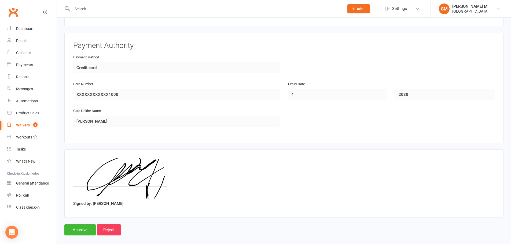
scroll to position [450, 0]
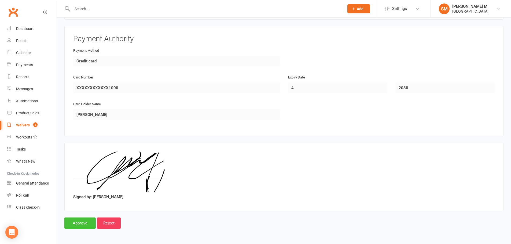
click at [84, 222] on input "Approve" at bounding box center [79, 223] width 31 height 11
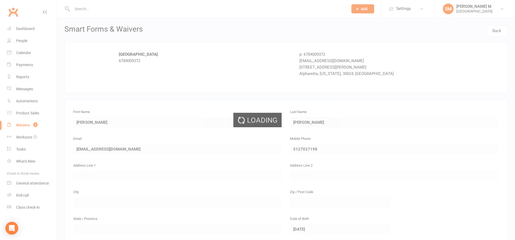
select select "100"
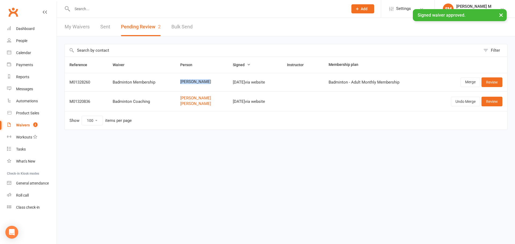
drag, startPoint x: 205, startPoint y: 81, endPoint x: 175, endPoint y: 75, distance: 30.9
click at [176, 75] on td "[PERSON_NAME]" at bounding box center [202, 82] width 53 height 19
copy span "[PERSON_NAME]"
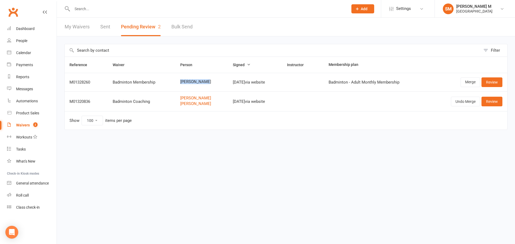
click at [103, 26] on link "Sent" at bounding box center [105, 27] width 10 height 19
select select "50"
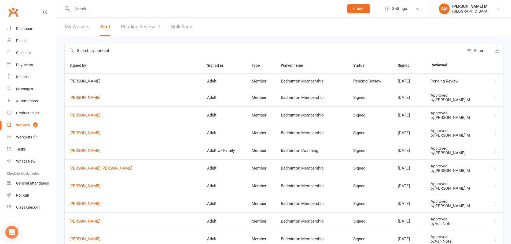
click at [89, 97] on link "[PERSON_NAME]" at bounding box center [134, 98] width 128 height 5
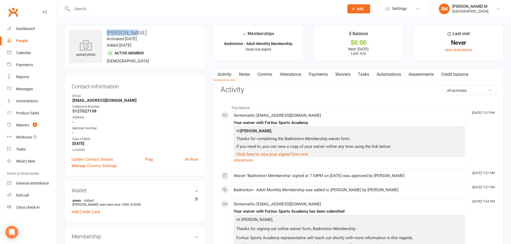
drag, startPoint x: 135, startPoint y: 31, endPoint x: 100, endPoint y: 29, distance: 35.2
click at [100, 29] on div "upload photo Quang Tran Activated 12 August, 2025 Added 12 August, 2025 Active …" at bounding box center [134, 47] width 141 height 44
click at [92, 48] on icon at bounding box center [85, 45] width 37 height 12
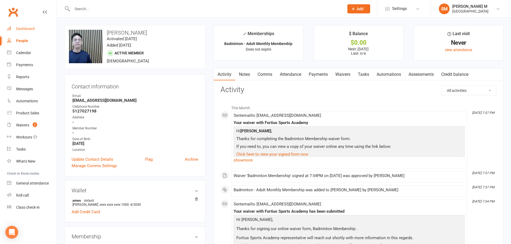
click at [24, 31] on link "Dashboard" at bounding box center [32, 29] width 50 height 12
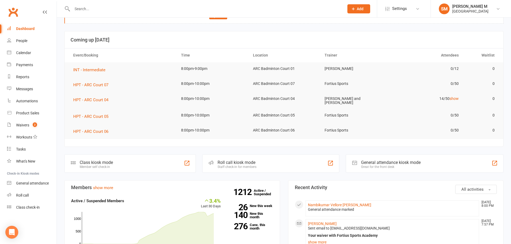
scroll to position [54, 0]
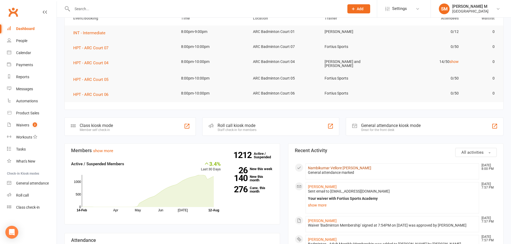
click at [325, 168] on link "Nambikumar Vellore Palanivelu" at bounding box center [339, 168] width 63 height 4
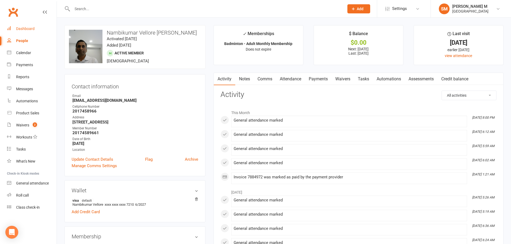
click at [34, 30] on link "Dashboard" at bounding box center [32, 29] width 50 height 12
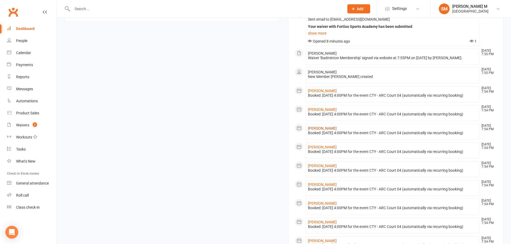
scroll to position [349, 0]
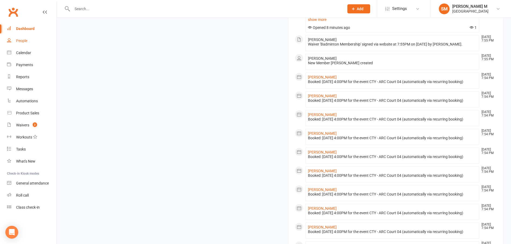
click at [19, 40] on div "People" at bounding box center [21, 41] width 11 height 4
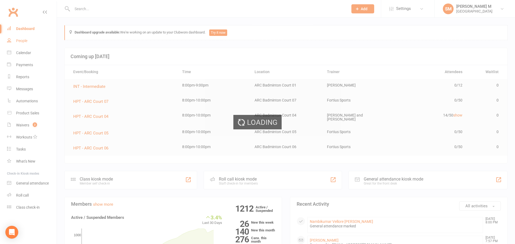
select select "100"
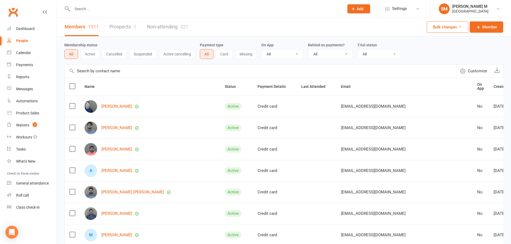
click at [89, 51] on button "Active" at bounding box center [89, 54] width 19 height 10
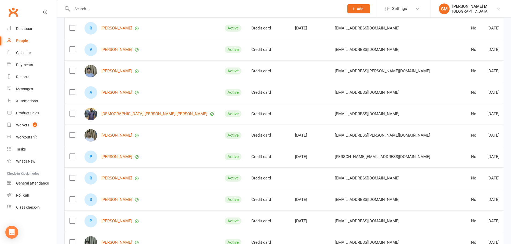
scroll to position [644, 0]
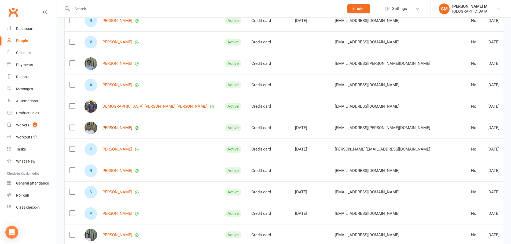
click at [114, 127] on link "Sanchit Srivastava" at bounding box center [116, 128] width 31 height 5
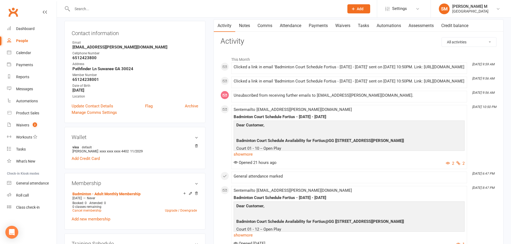
scroll to position [54, 0]
click at [246, 158] on link "show more" at bounding box center [349, 155] width 231 height 8
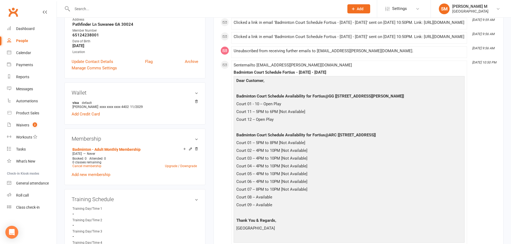
scroll to position [107, 0]
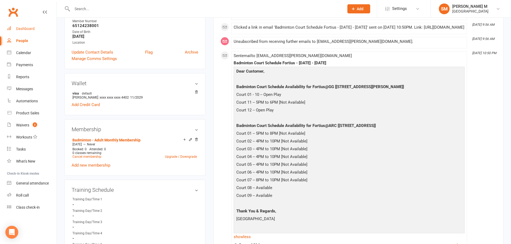
click at [31, 30] on div "Dashboard" at bounding box center [25, 29] width 19 height 4
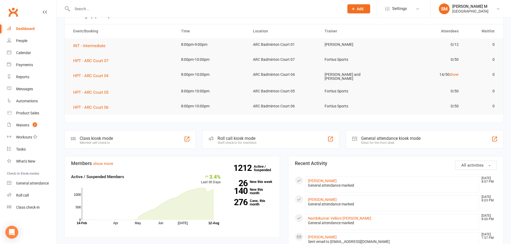
scroll to position [54, 0]
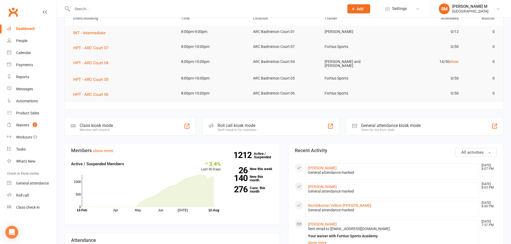
click at [103, 8] on input "text" at bounding box center [206, 9] width 270 height 8
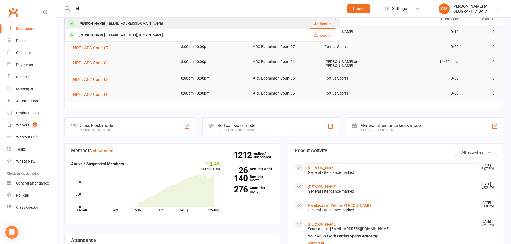
type input "thi"
click at [97, 25] on div "Thiyagarajan Nagarajan" at bounding box center [92, 24] width 30 height 8
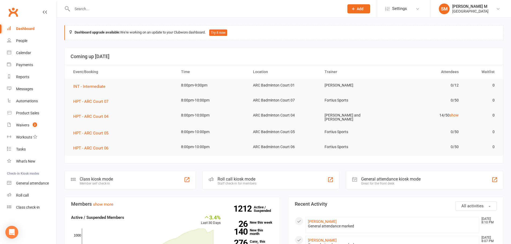
click at [25, 25] on link "Dashboard" at bounding box center [32, 29] width 50 height 12
click at [19, 26] on link "Dashboard" at bounding box center [32, 29] width 50 height 12
click at [85, 7] on input "text" at bounding box center [206, 9] width 270 height 8
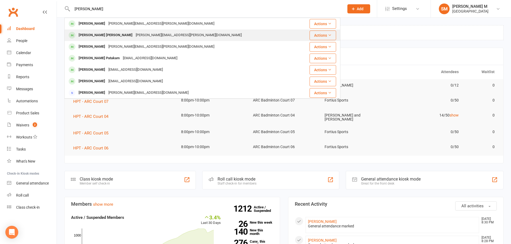
type input "[PERSON_NAME]"
click at [102, 31] on div "[PERSON_NAME] Gopu [EMAIL_ADDRESS][PERSON_NAME][DOMAIN_NAME]" at bounding box center [182, 35] width 235 height 11
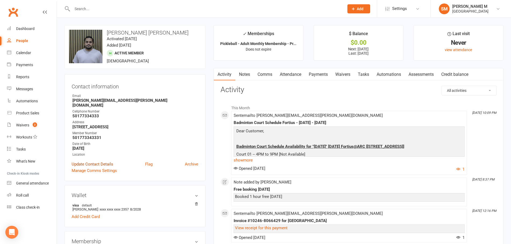
click at [103, 161] on link "Update Contact Details" at bounding box center [93, 164] width 42 height 6
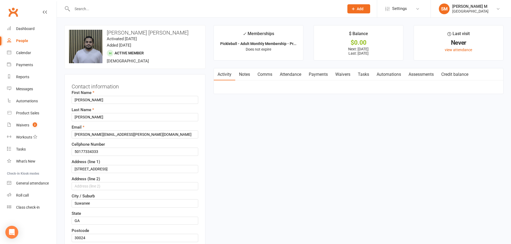
scroll to position [25, 0]
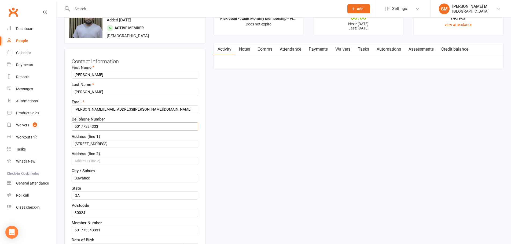
click at [99, 127] on input "50177334333" at bounding box center [135, 127] width 127 height 8
type input "5017733433"
click at [96, 229] on input "501773343331" at bounding box center [135, 231] width 127 height 8
type input "50177334331"
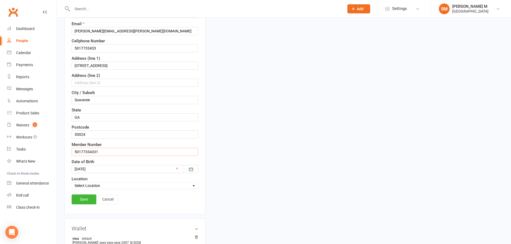
scroll to position [106, 0]
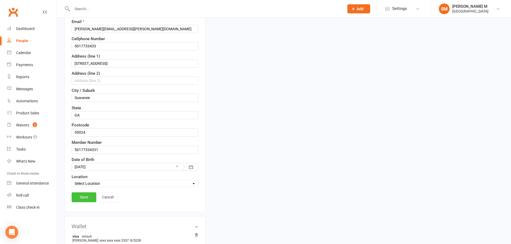
click at [86, 200] on link "Save" at bounding box center [84, 198] width 25 height 10
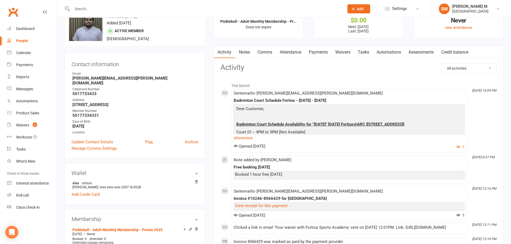
scroll to position [0, 0]
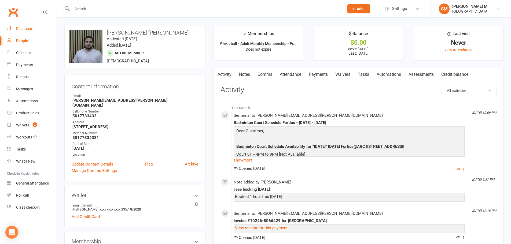
click at [22, 28] on div "Dashboard" at bounding box center [25, 29] width 19 height 4
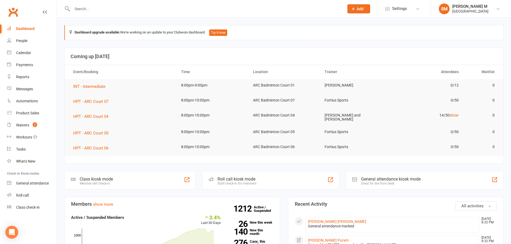
click at [130, 10] on input "text" at bounding box center [206, 9] width 270 height 8
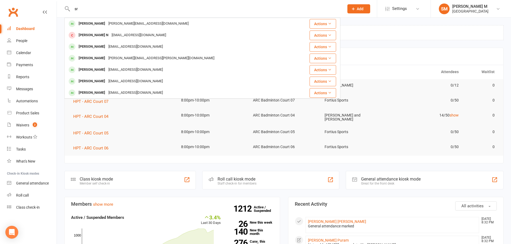
type input "s"
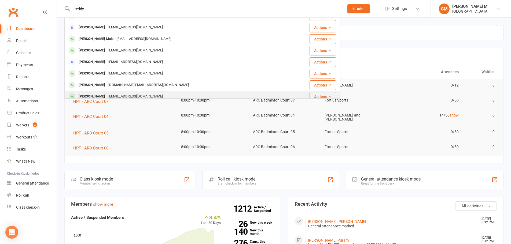
scroll to position [81, 0]
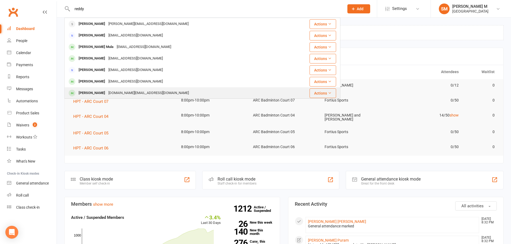
type input "reddy"
click at [95, 93] on div "[PERSON_NAME]" at bounding box center [92, 93] width 30 height 8
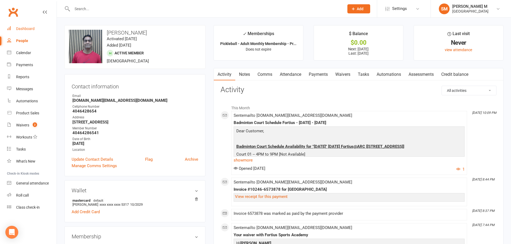
click at [14, 27] on link "Dashboard" at bounding box center [32, 29] width 50 height 12
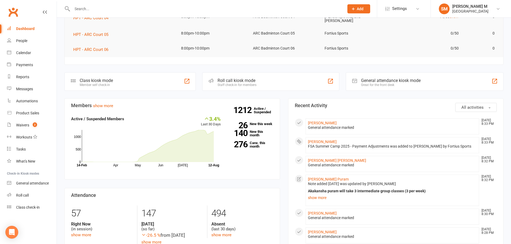
scroll to position [107, 0]
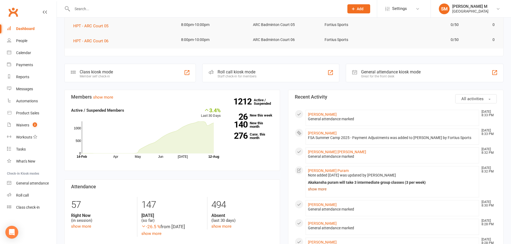
click at [316, 191] on link "show more" at bounding box center [392, 190] width 169 height 8
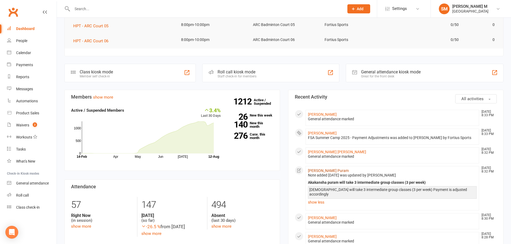
click at [317, 173] on link "Akanksha Puram" at bounding box center [328, 171] width 41 height 4
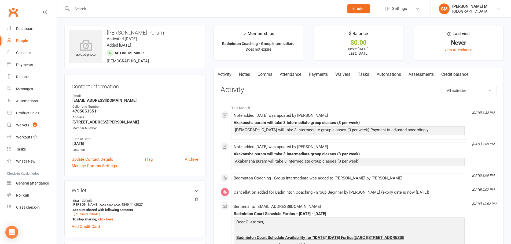
click at [323, 71] on link "Payments" at bounding box center [318, 74] width 27 height 12
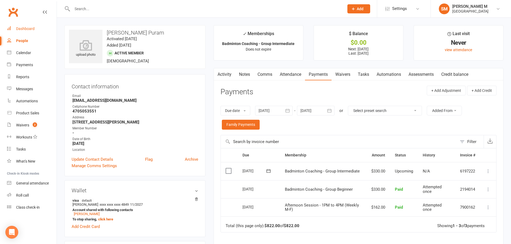
click at [31, 32] on link "Dashboard" at bounding box center [32, 29] width 50 height 12
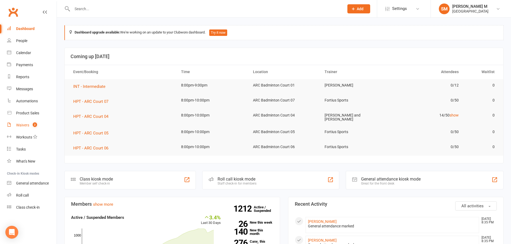
click at [29, 125] on div "Waivers" at bounding box center [22, 125] width 13 height 4
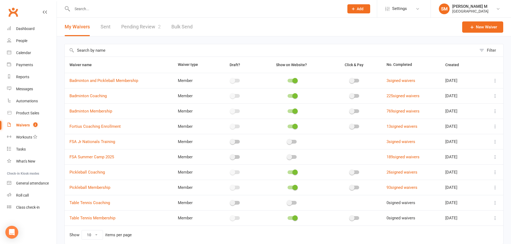
click at [144, 22] on link "Pending Review 2" at bounding box center [140, 27] width 39 height 19
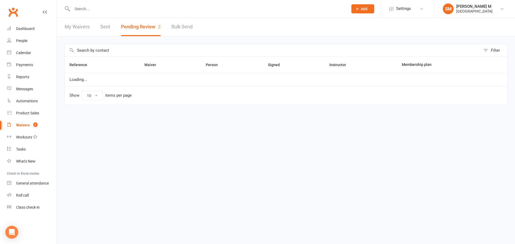
select select "100"
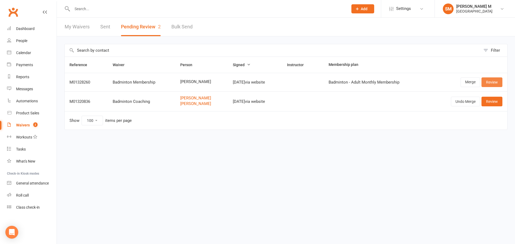
click at [485, 84] on link "Review" at bounding box center [492, 83] width 21 height 10
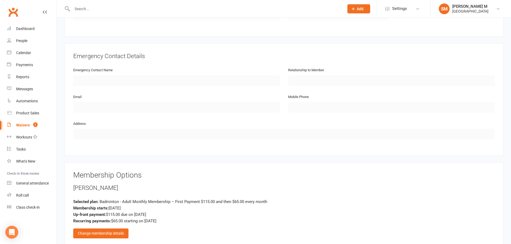
scroll to position [295, 0]
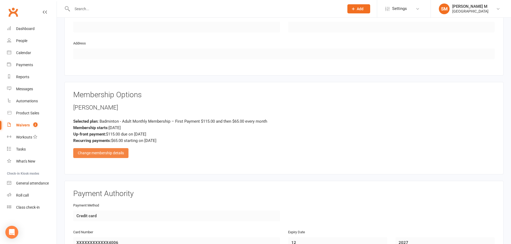
click at [122, 156] on div "Change membership details" at bounding box center [100, 153] width 55 height 10
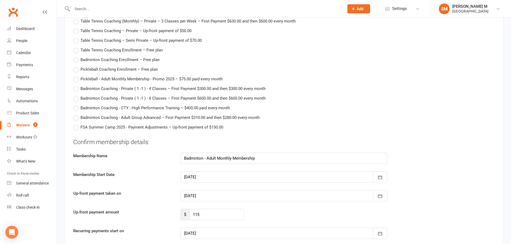
scroll to position [993, 0]
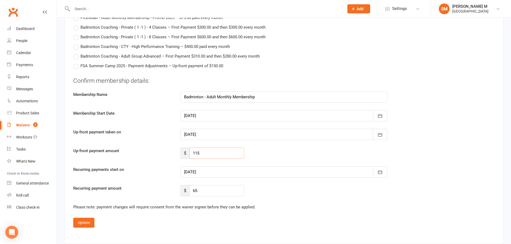
drag, startPoint x: 201, startPoint y: 151, endPoint x: 193, endPoint y: 152, distance: 8.4
click at [193, 152] on input "115" at bounding box center [216, 153] width 55 height 11
type input "55"
click at [378, 174] on icon "button" at bounding box center [380, 172] width 5 height 5
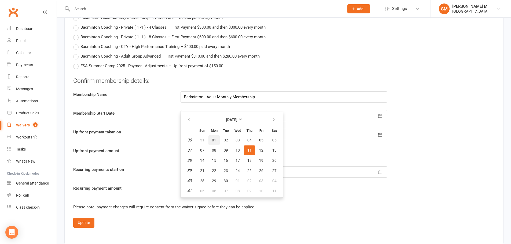
click at [215, 138] on span "01" at bounding box center [214, 140] width 4 height 4
type input "01 Sep 2025"
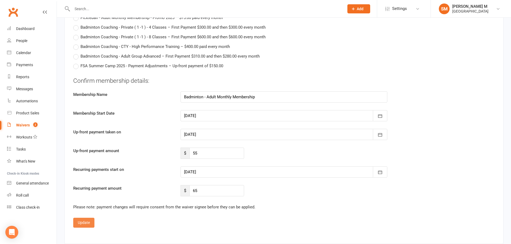
click at [76, 225] on button "Update" at bounding box center [83, 223] width 21 height 10
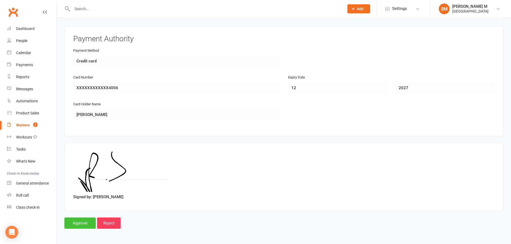
click at [84, 220] on input "Approve" at bounding box center [79, 223] width 31 height 11
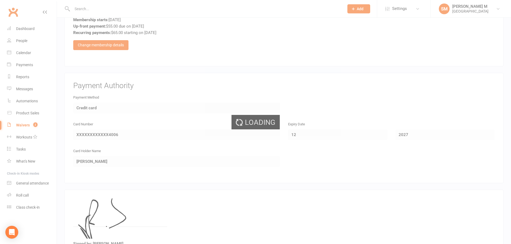
scroll to position [343, 0]
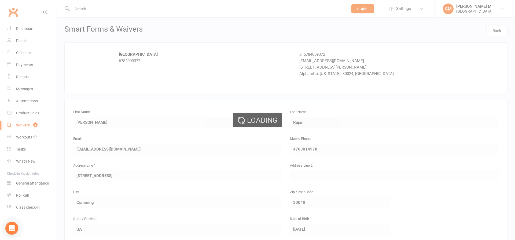
select select "100"
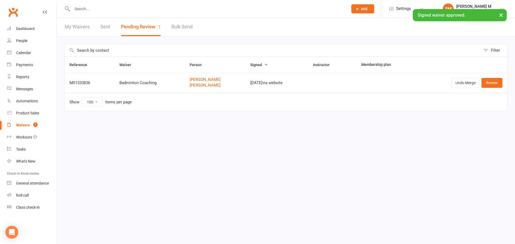
click at [98, 27] on div "My Waivers Sent Pending Review 1 Bulk Send" at bounding box center [129, 27] width 144 height 19
click at [108, 27] on link "Sent" at bounding box center [105, 27] width 10 height 19
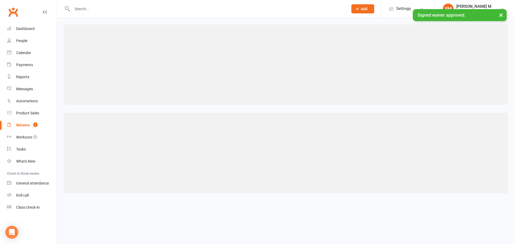
select select "50"
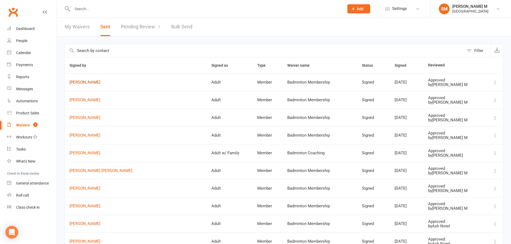
click at [90, 82] on link "[PERSON_NAME]" at bounding box center [136, 82] width 132 height 5
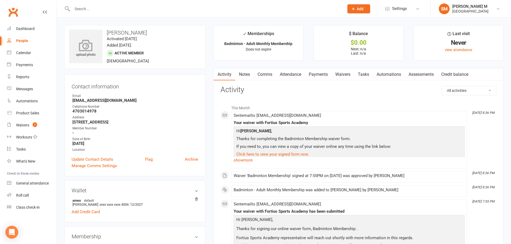
click at [97, 47] on icon at bounding box center [85, 45] width 37 height 12
click at [109, 156] on link "Update Contact Details" at bounding box center [93, 159] width 42 height 6
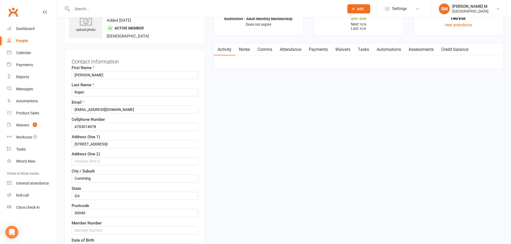
scroll to position [25, 0]
drag, startPoint x: 108, startPoint y: 129, endPoint x: 69, endPoint y: 131, distance: 38.5
click at [69, 131] on div "Contact information First Name Sharon Last Name Rajan Email sharonrajj@gmail.co…" at bounding box center [134, 171] width 141 height 244
click at [83, 229] on input "text" at bounding box center [135, 231] width 127 height 8
paste input "4703014978"
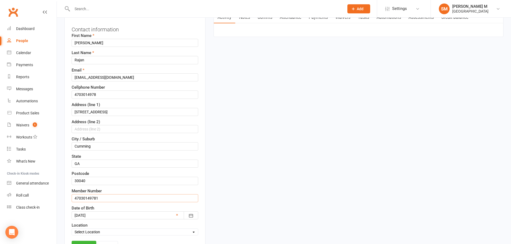
scroll to position [106, 0]
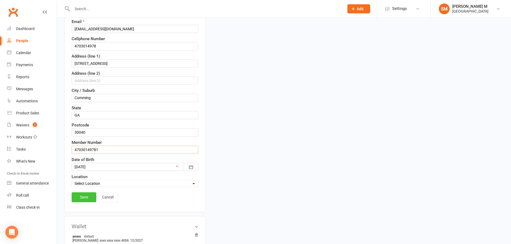
type input "47030149781"
click at [87, 197] on link "Save" at bounding box center [84, 198] width 25 height 10
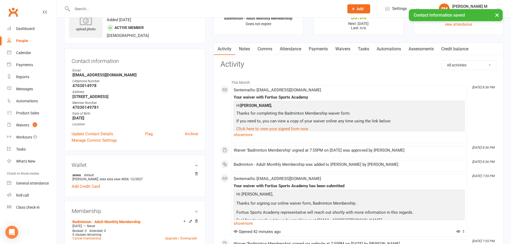
scroll to position [25, 0]
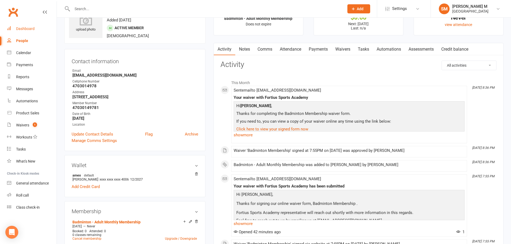
click at [31, 30] on div "Dashboard" at bounding box center [25, 29] width 19 height 4
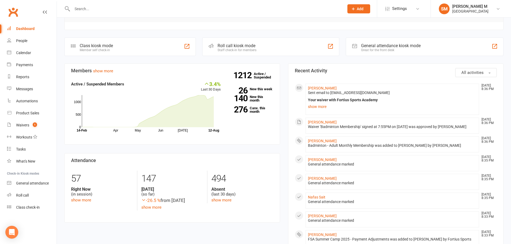
scroll to position [134, 0]
click at [89, 7] on input "text" at bounding box center [206, 9] width 270 height 8
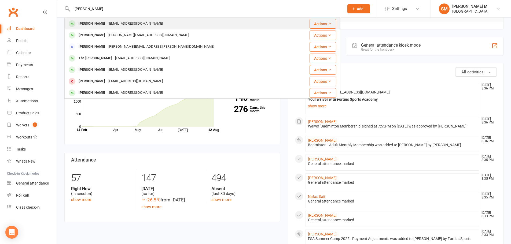
type input "theja"
click at [82, 22] on div "Theja Veluri" at bounding box center [92, 24] width 30 height 8
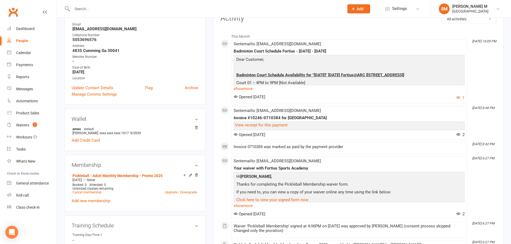
scroll to position [27, 0]
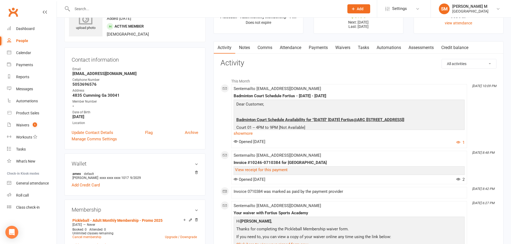
click at [85, 28] on div "upload photo" at bounding box center [86, 22] width 34 height 18
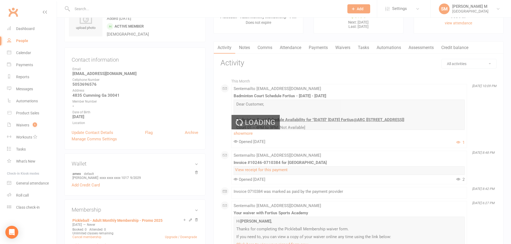
scroll to position [0, 0]
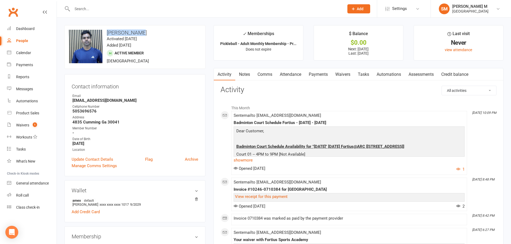
drag, startPoint x: 136, startPoint y: 32, endPoint x: 103, endPoint y: 34, distance: 33.0
click at [103, 34] on h3 "Theja Veluri" at bounding box center [135, 33] width 132 height 6
copy h3 "Theja Veluri"
click at [108, 160] on link "Update Contact Details" at bounding box center [93, 159] width 42 height 6
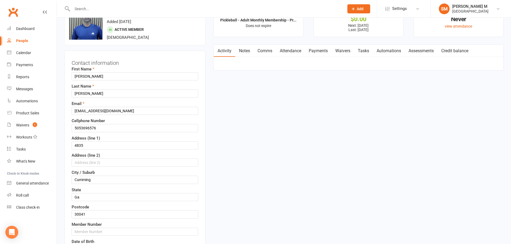
scroll to position [25, 0]
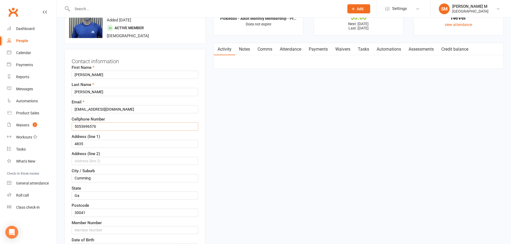
click at [112, 127] on input "5053696576" at bounding box center [135, 127] width 127 height 8
click at [104, 227] on input "text" at bounding box center [135, 231] width 127 height 8
paste input "5053696576"
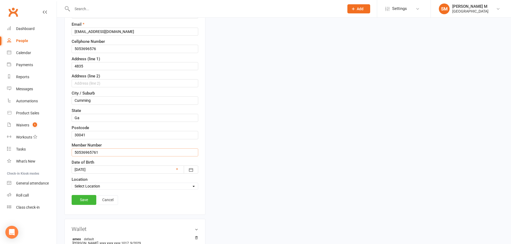
scroll to position [106, 0]
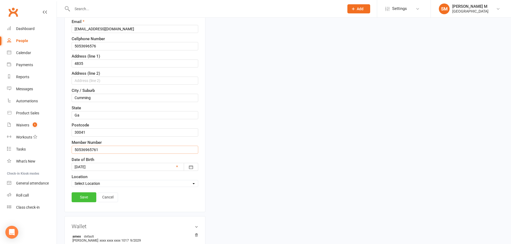
type input "50536965761"
click at [92, 197] on link "Save" at bounding box center [84, 198] width 25 height 10
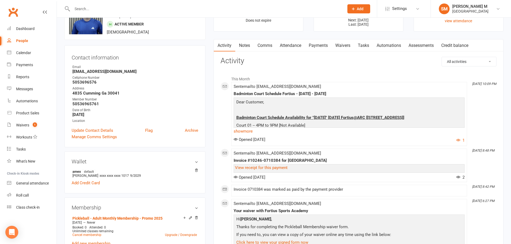
scroll to position [0, 0]
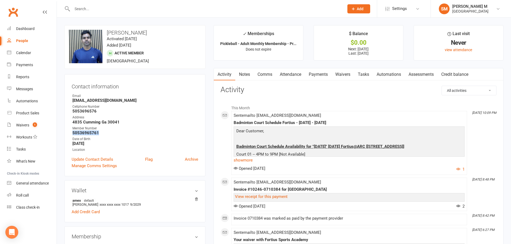
drag, startPoint x: 73, startPoint y: 133, endPoint x: 98, endPoint y: 133, distance: 25.0
click at [98, 133] on li "Member Number 50536965761" at bounding box center [135, 130] width 127 height 9
copy strong "50536965761"
click at [23, 121] on link "Waivers 1" at bounding box center [32, 125] width 50 height 12
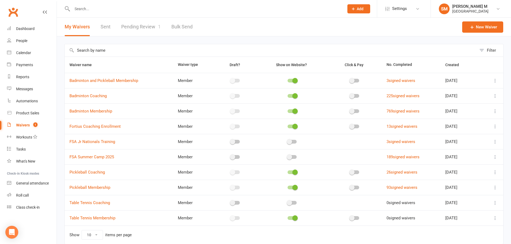
click at [109, 27] on link "Sent" at bounding box center [106, 27] width 10 height 19
select select "50"
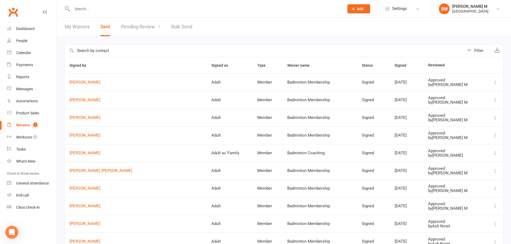
click at [495, 102] on icon at bounding box center [495, 100] width 5 height 5
click at [78, 102] on link "[PERSON_NAME]" at bounding box center [136, 100] width 132 height 5
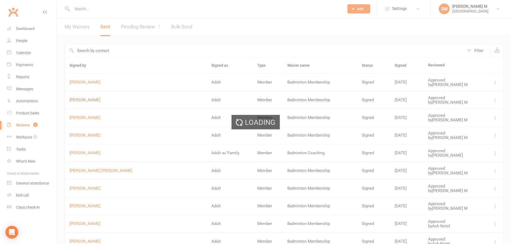
click at [78, 102] on div "Loading" at bounding box center [255, 122] width 511 height 244
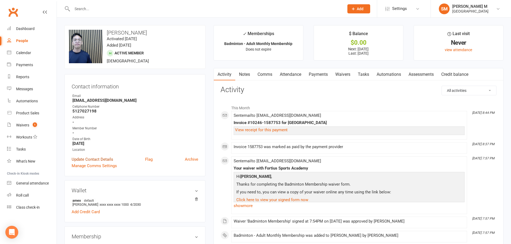
click at [96, 160] on link "Update Contact Details" at bounding box center [93, 159] width 42 height 6
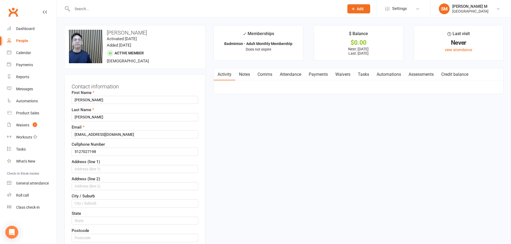
scroll to position [25, 0]
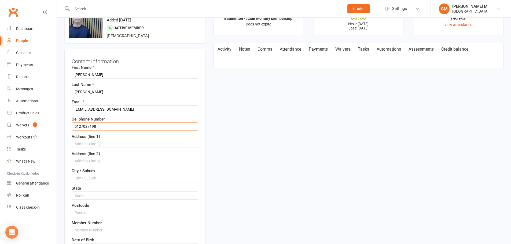
drag, startPoint x: 98, startPoint y: 126, endPoint x: 74, endPoint y: 127, distance: 24.2
click at [74, 127] on input "5127027198" at bounding box center [135, 127] width 127 height 8
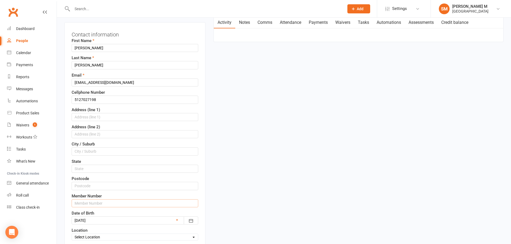
click at [79, 202] on input "text" at bounding box center [135, 204] width 127 height 8
paste input "5127027198"
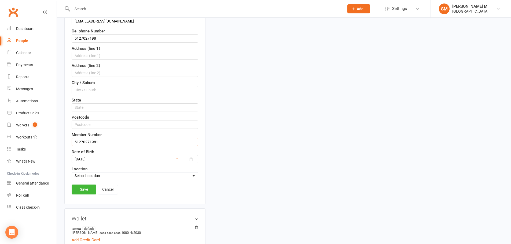
scroll to position [133, 0]
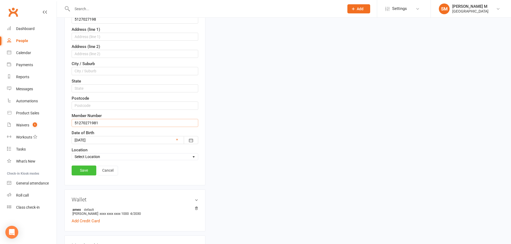
type input "51270271981"
click at [87, 174] on link "Save" at bounding box center [84, 171] width 25 height 10
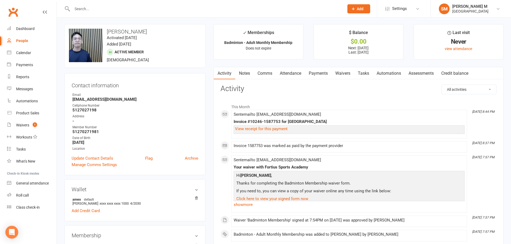
scroll to position [0, 0]
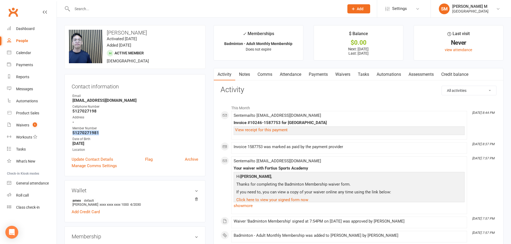
drag, startPoint x: 100, startPoint y: 131, endPoint x: 70, endPoint y: 134, distance: 29.4
click at [70, 134] on div "Contact information Owner Email Qtran68@gatech.edu Cellphone Number 5127027198 …" at bounding box center [134, 125] width 141 height 102
copy strong "51270271981"
click at [23, 29] on div "Dashboard" at bounding box center [25, 29] width 19 height 4
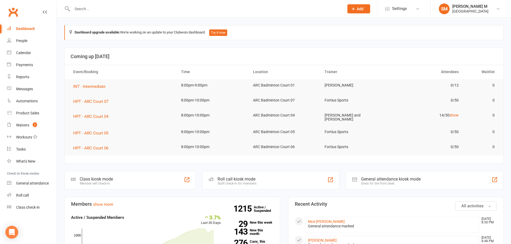
click at [110, 8] on input "text" at bounding box center [206, 9] width 270 height 8
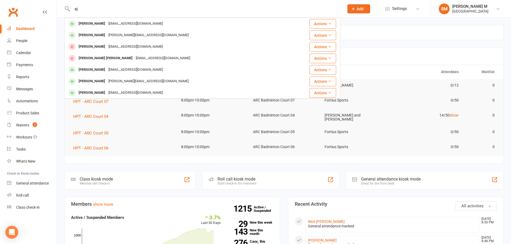
type input "a"
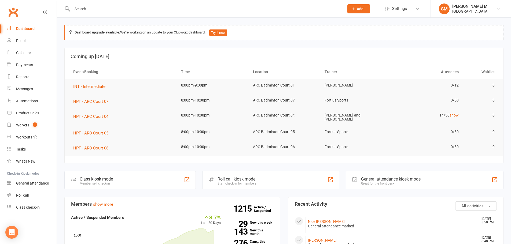
click at [30, 26] on link "Dashboard" at bounding box center [32, 29] width 50 height 12
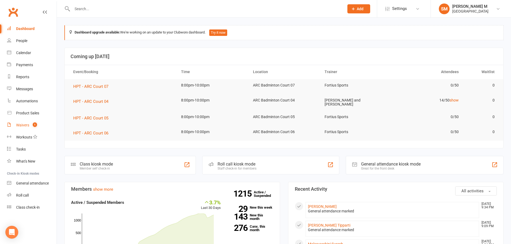
click at [18, 124] on div "Waivers" at bounding box center [22, 125] width 13 height 4
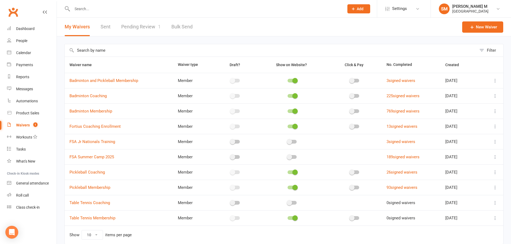
click at [140, 21] on link "Pending Review 1" at bounding box center [140, 27] width 39 height 19
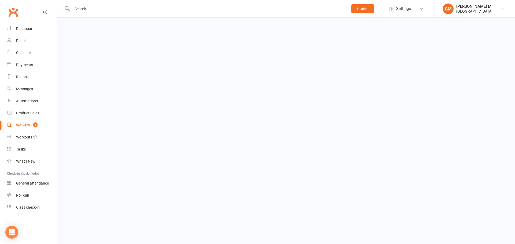
select select "100"
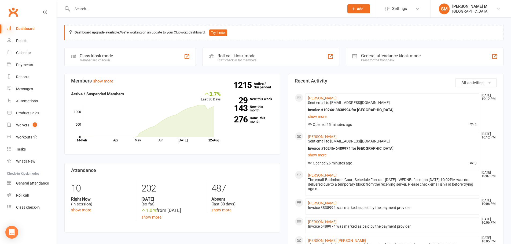
click at [10, 27] on icon at bounding box center [9, 28] width 4 height 4
click at [318, 114] on link "show more" at bounding box center [392, 117] width 169 height 8
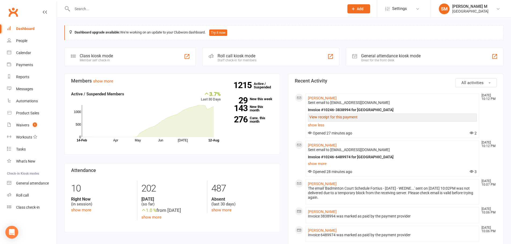
click at [320, 119] on link "View receipt for this payment" at bounding box center [333, 117] width 48 height 4
click at [27, 29] on div "Dashboard" at bounding box center [25, 29] width 19 height 4
click at [23, 30] on div "Dashboard" at bounding box center [25, 29] width 19 height 4
